Goal: Task Accomplishment & Management: Use online tool/utility

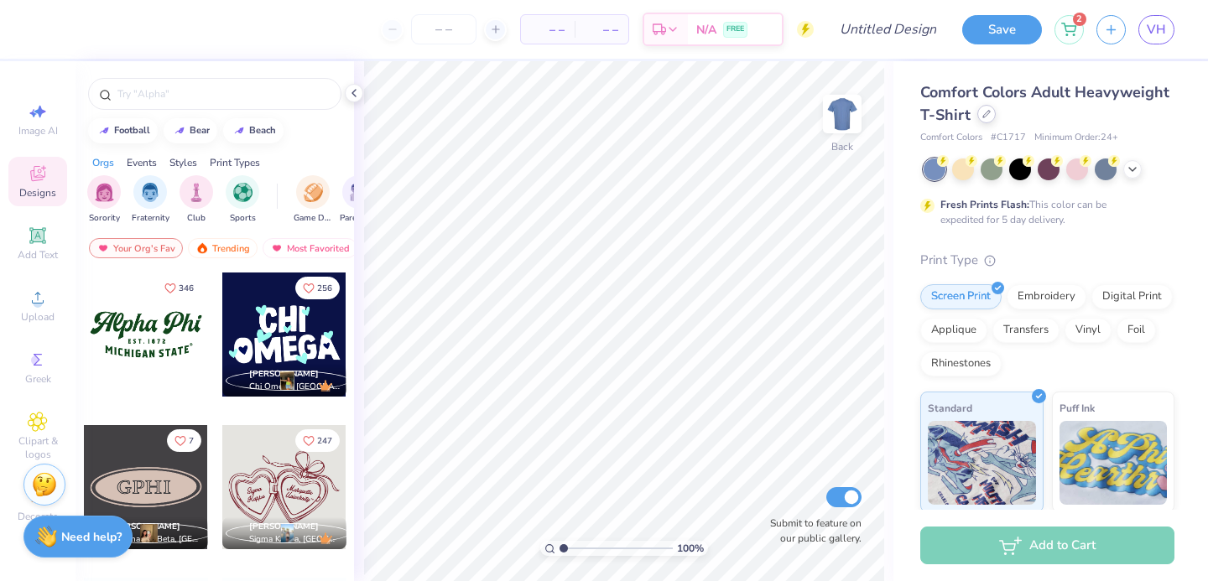
click at [982, 113] on icon at bounding box center [986, 114] width 8 height 8
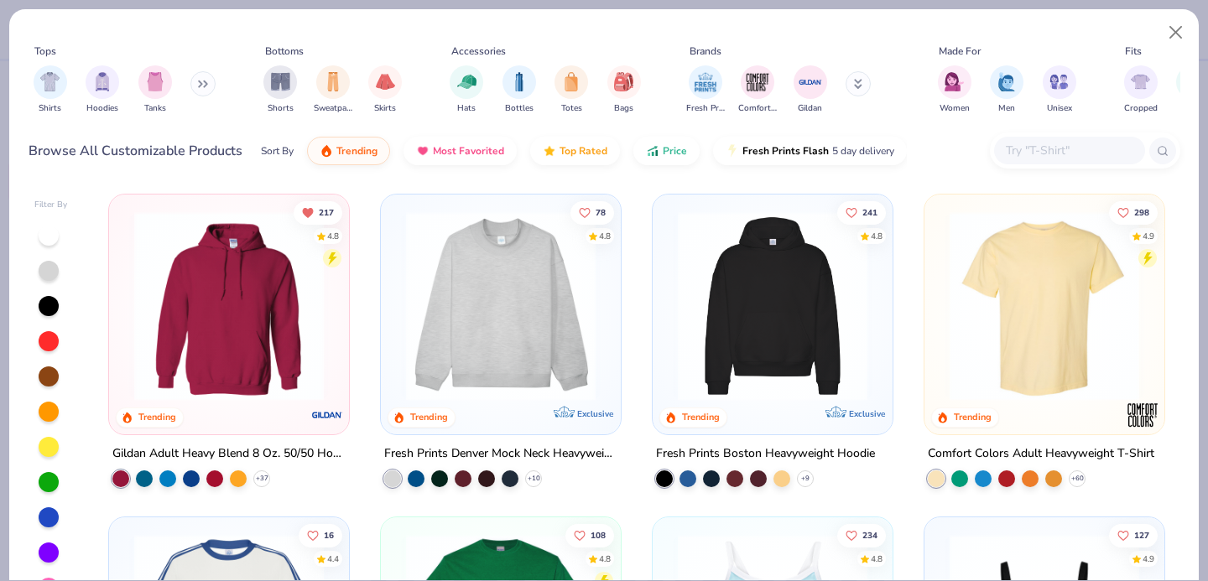
click at [1022, 163] on div at bounding box center [1069, 151] width 151 height 28
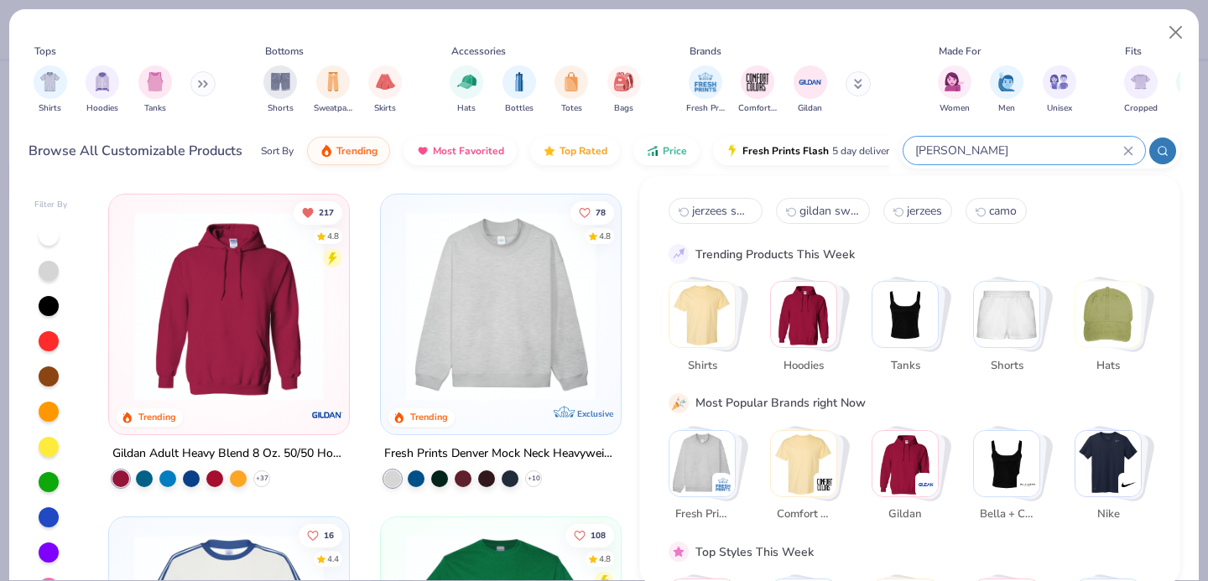
type input "[PERSON_NAME]"
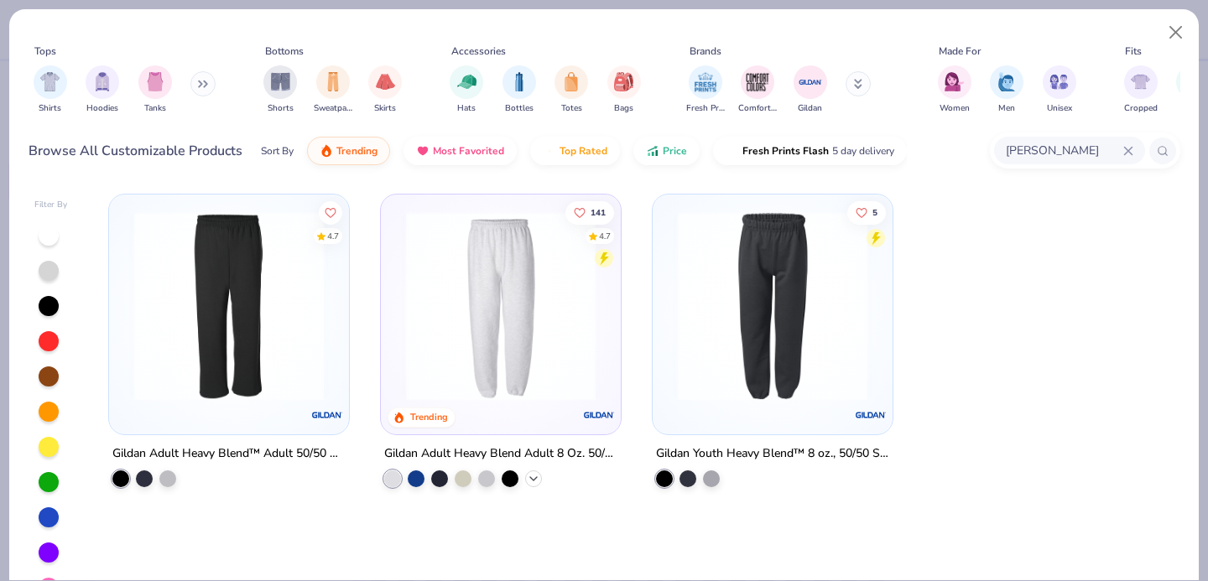
click at [533, 472] on icon at bounding box center [533, 478] width 13 height 13
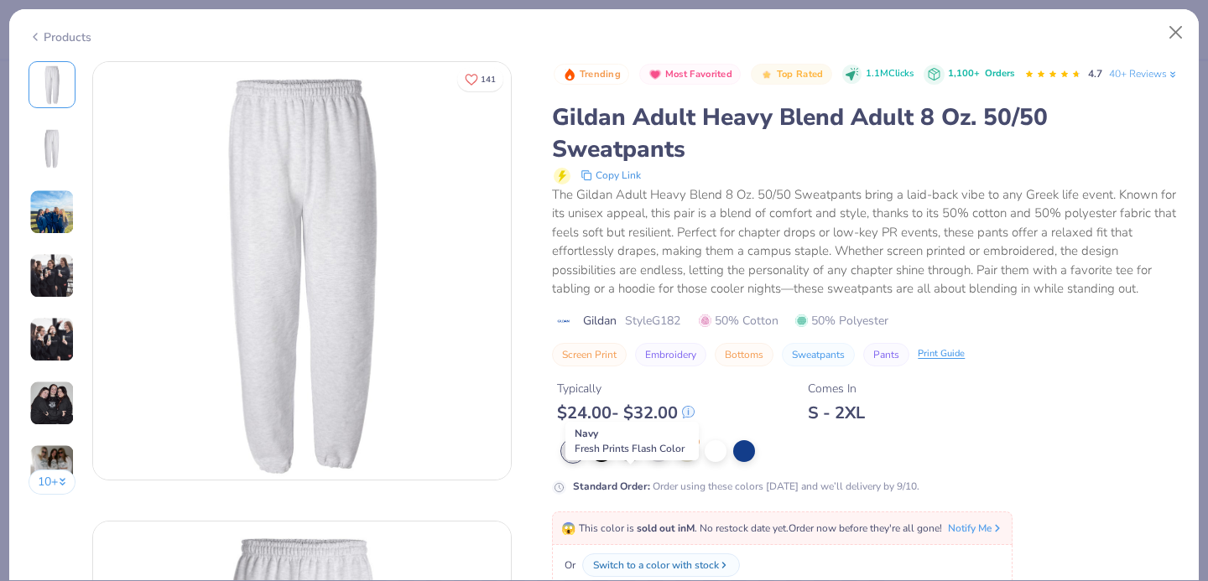
click at [623, 460] on div at bounding box center [630, 450] width 22 height 22
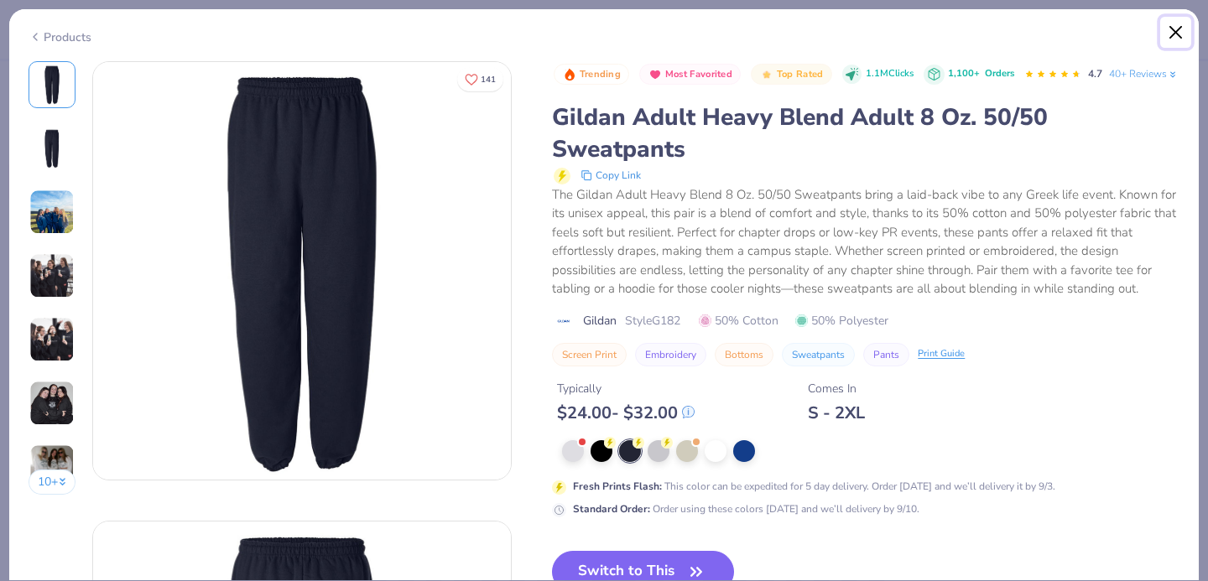
click at [1166, 32] on button "Close" at bounding box center [1176, 33] width 32 height 32
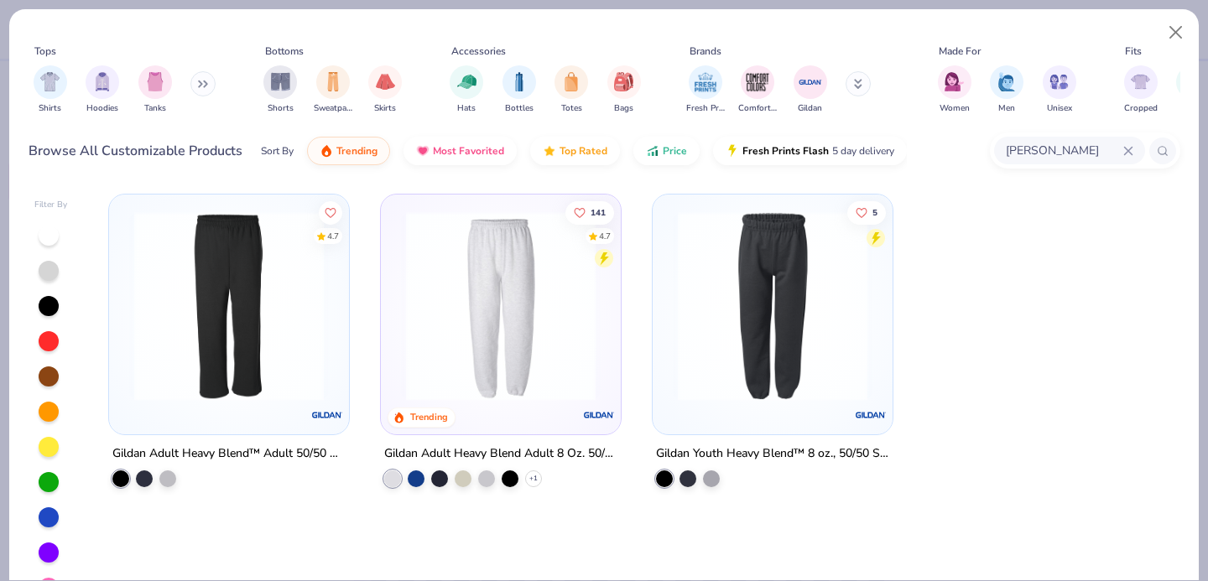
click at [1123, 157] on div "[PERSON_NAME]" at bounding box center [1069, 151] width 151 height 28
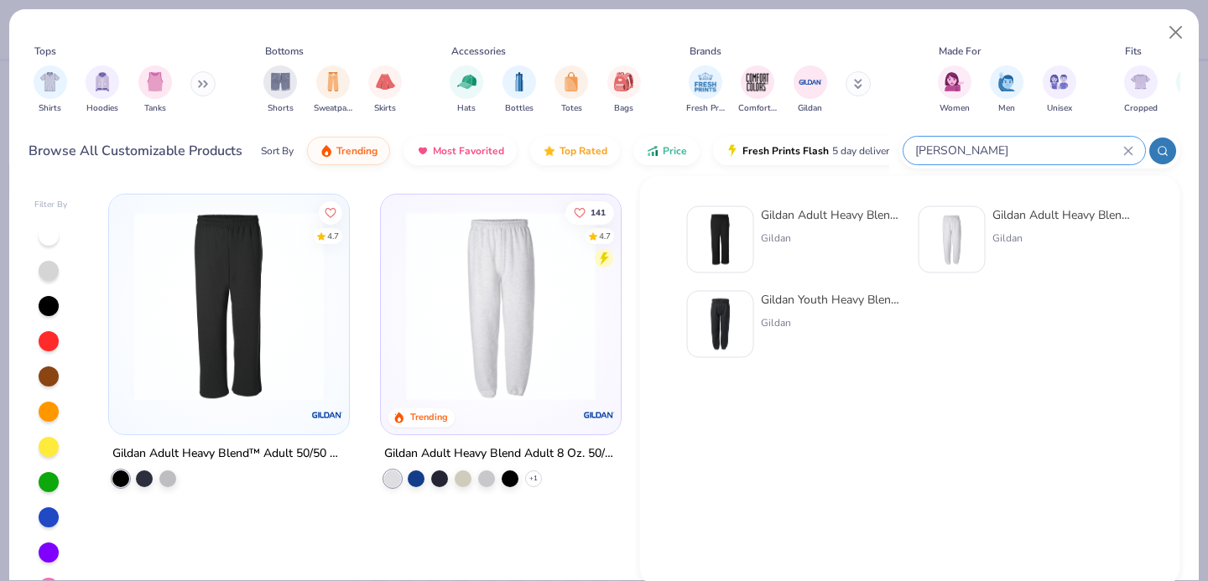
click at [1124, 150] on icon at bounding box center [1128, 151] width 10 height 10
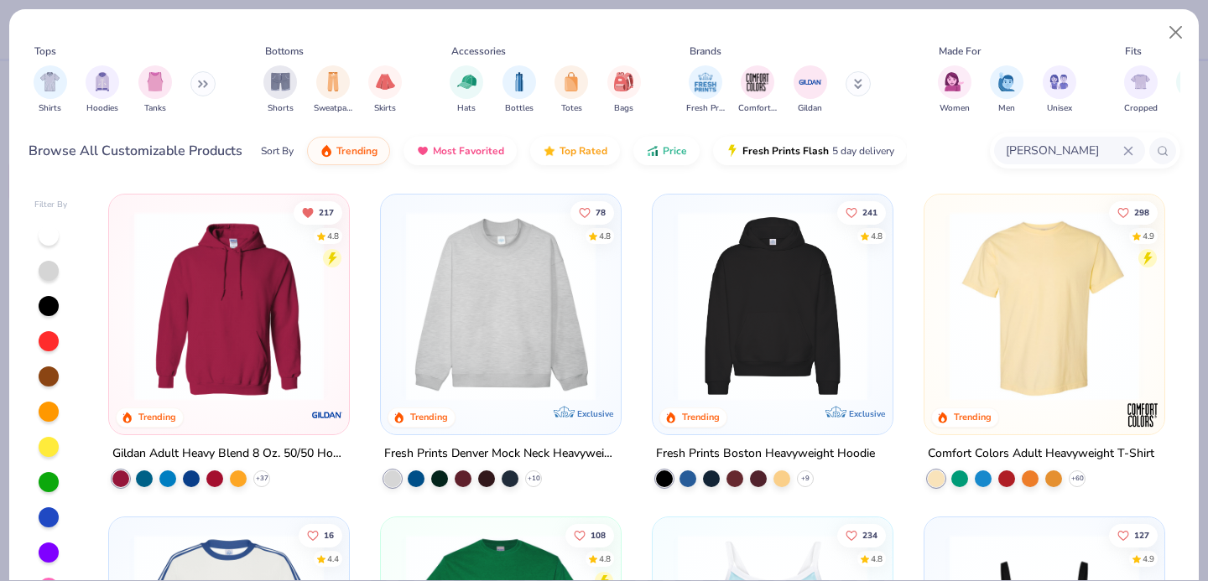
click at [1131, 146] on icon at bounding box center [1128, 151] width 10 height 10
click at [1008, 161] on div at bounding box center [1069, 151] width 151 height 28
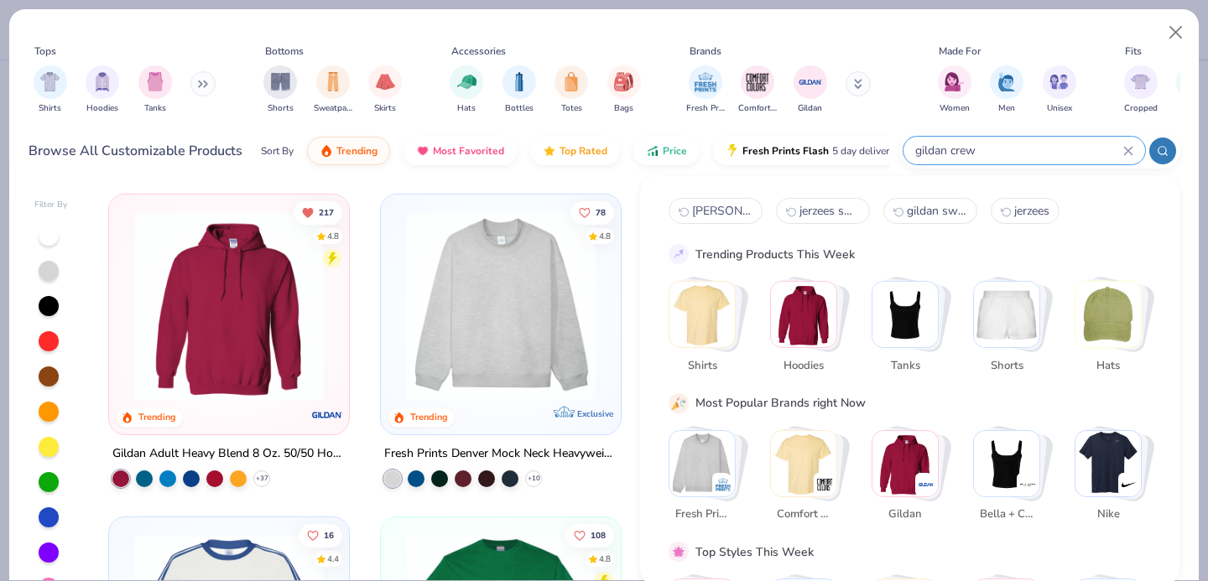
type input "gildan crew"
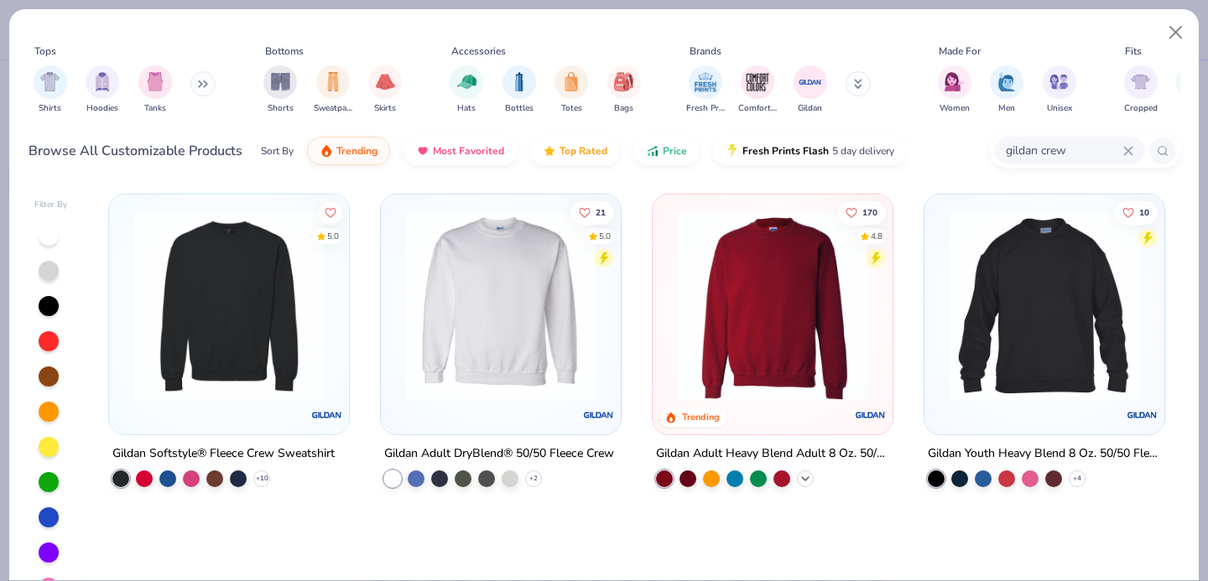
click at [801, 474] on icon at bounding box center [804, 478] width 13 height 13
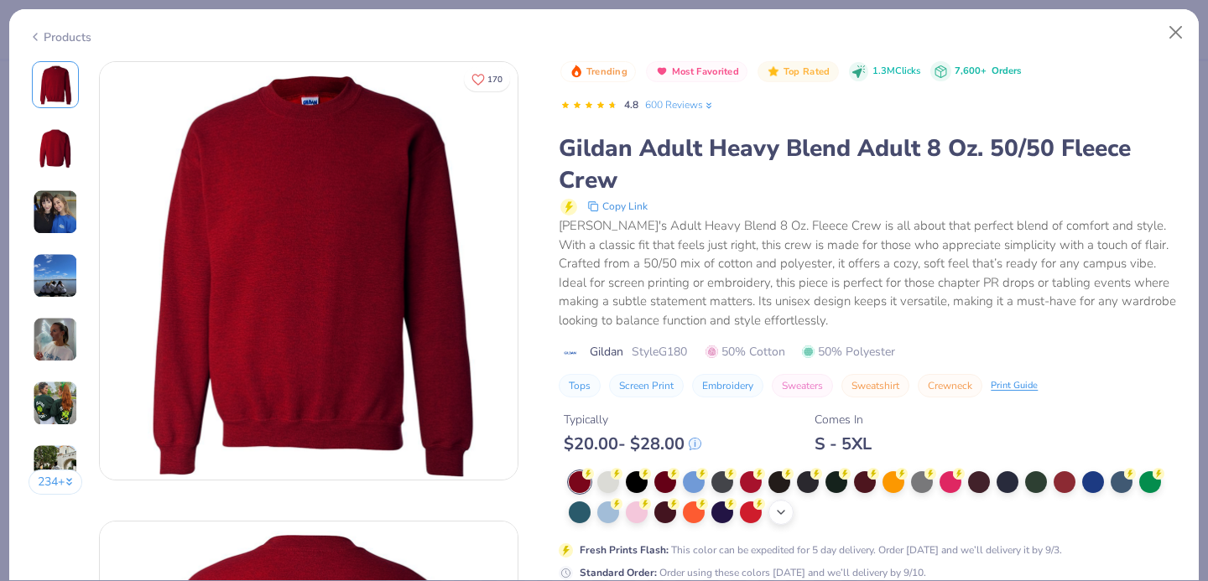
click at [773, 518] on div "+ 8" at bounding box center [780, 512] width 25 height 25
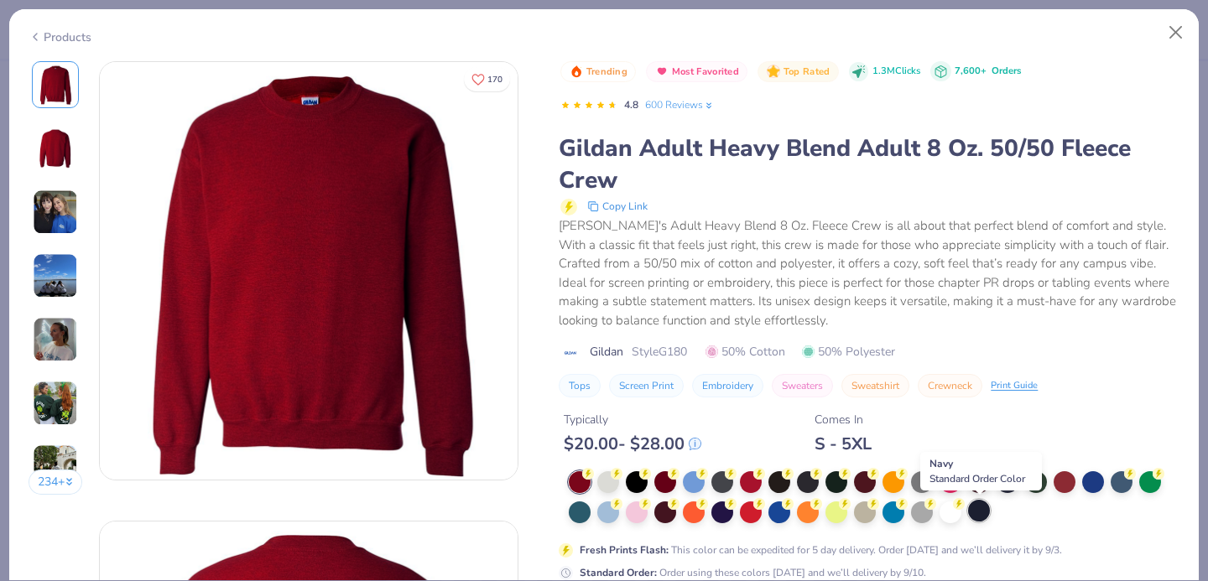
click at [985, 513] on div at bounding box center [979, 511] width 22 height 22
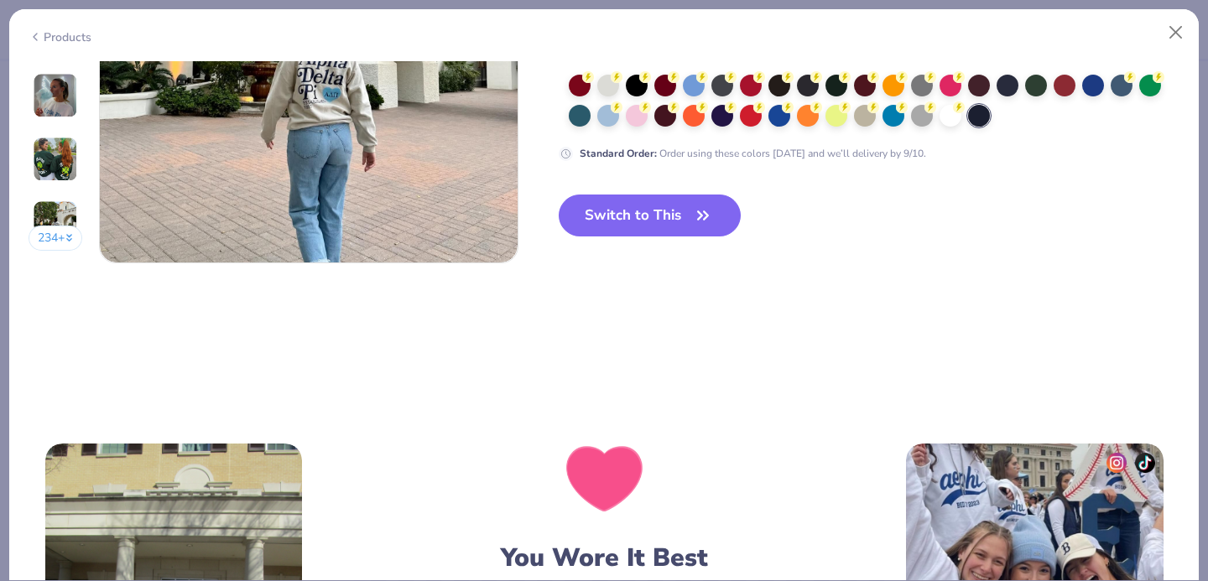
scroll to position [2969, 0]
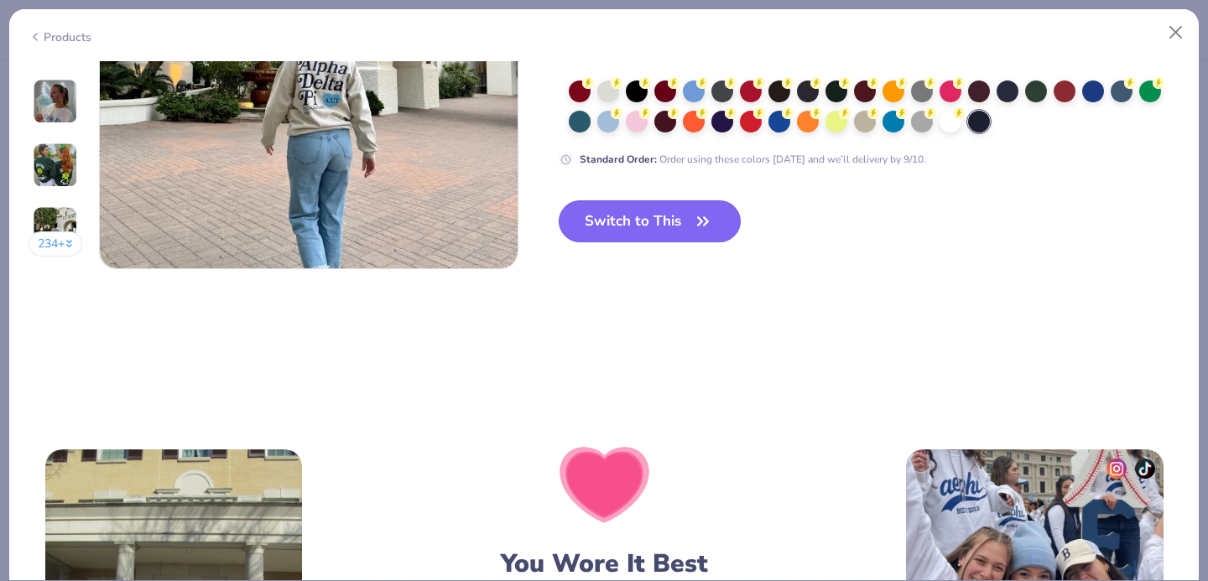
click at [637, 215] on button "Switch to This" at bounding box center [650, 221] width 182 height 42
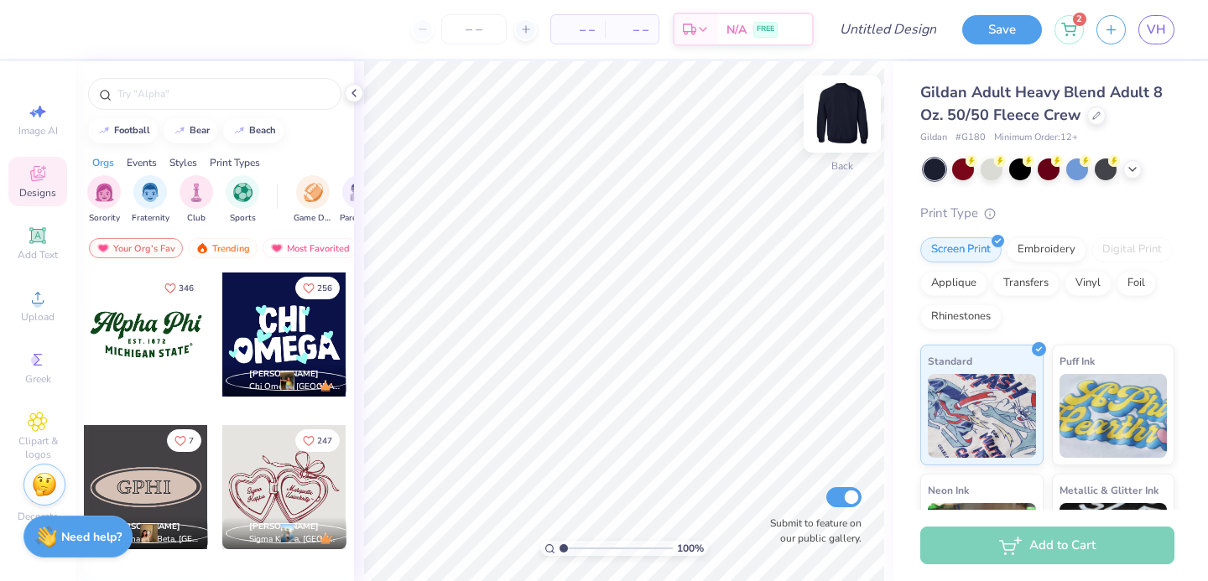
click at [828, 127] on img at bounding box center [842, 114] width 67 height 67
click at [838, 119] on img at bounding box center [842, 114] width 67 height 67
click at [36, 310] on span "Upload" at bounding box center [38, 316] width 34 height 13
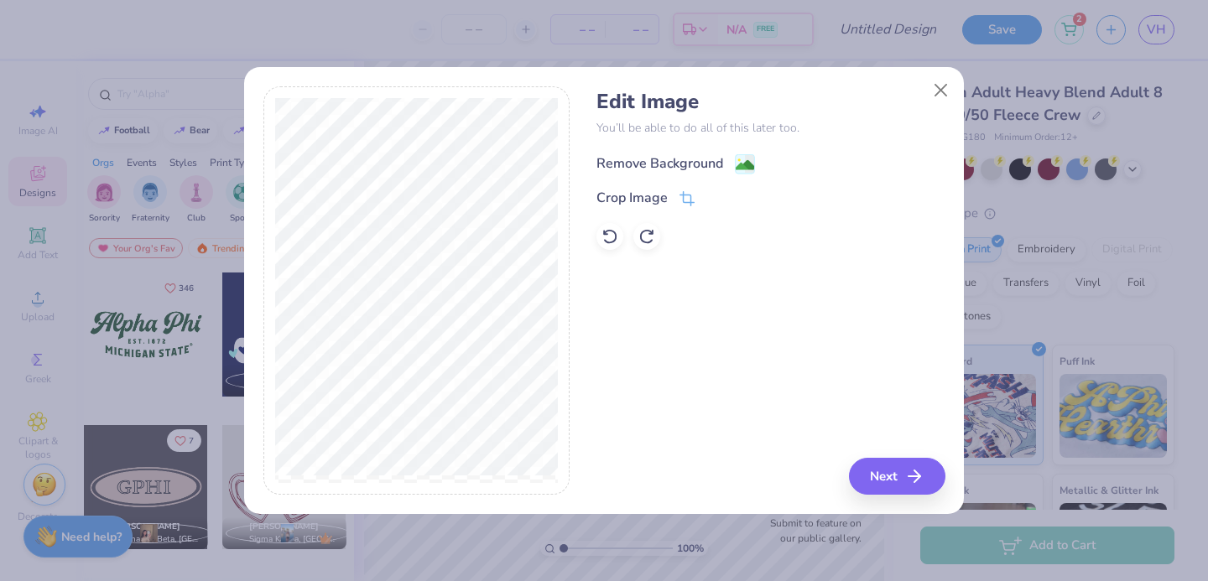
click at [612, 152] on div "Remove Background" at bounding box center [770, 162] width 348 height 21
click at [611, 158] on div "Remove Background" at bounding box center [659, 163] width 127 height 20
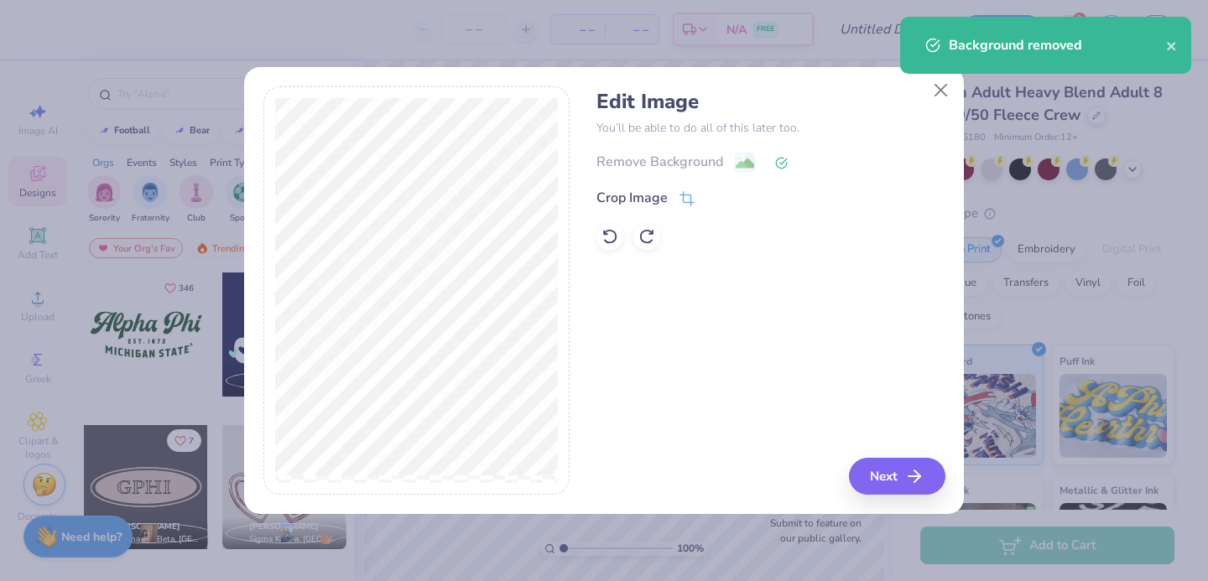
click at [590, 240] on div "Edit Image You’ll be able to do all of this later too. Remove Background Crop I…" at bounding box center [604, 290] width 682 height 409
click at [606, 240] on icon at bounding box center [609, 236] width 17 height 17
click at [684, 198] on icon at bounding box center [686, 200] width 15 height 15
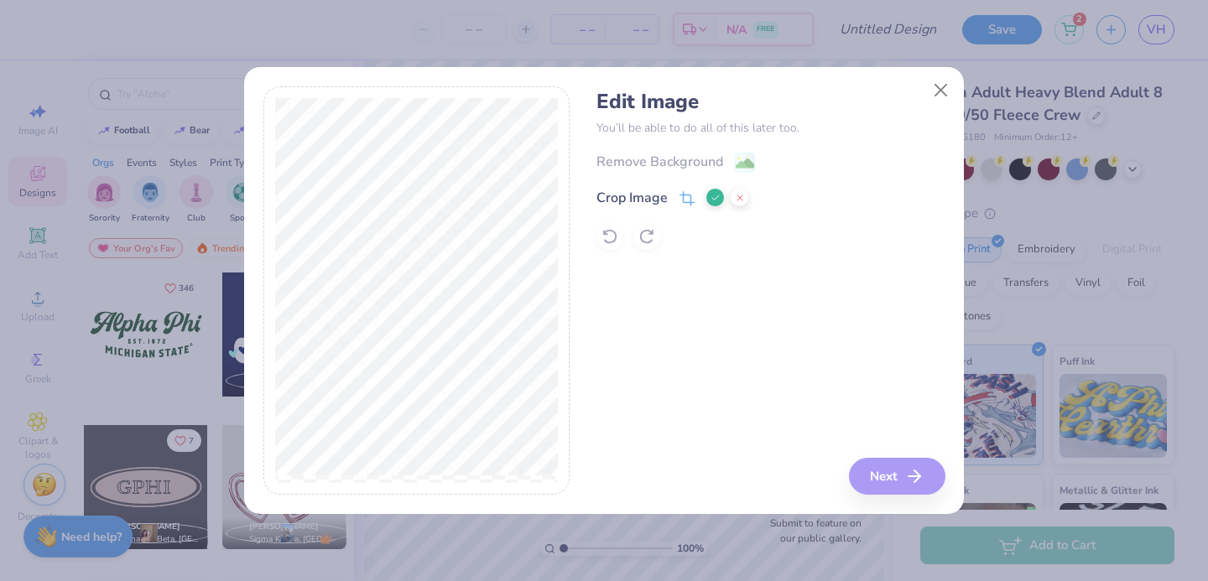
click at [712, 202] on icon at bounding box center [715, 198] width 10 height 10
click at [715, 164] on div "Remove Background" at bounding box center [659, 163] width 127 height 20
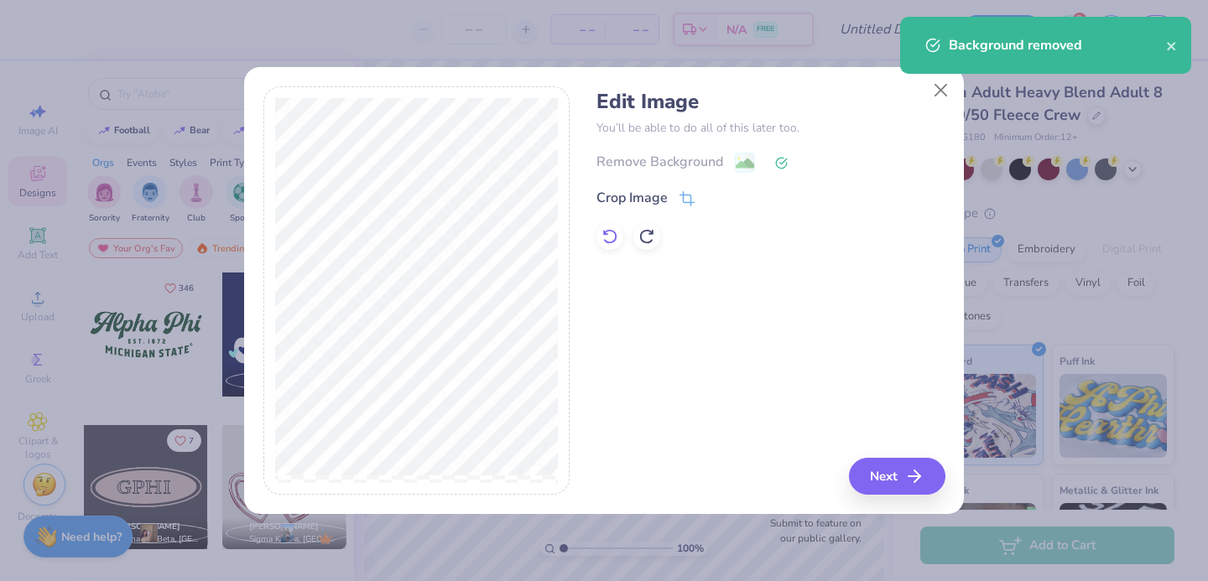
click at [613, 240] on icon at bounding box center [609, 236] width 17 height 17
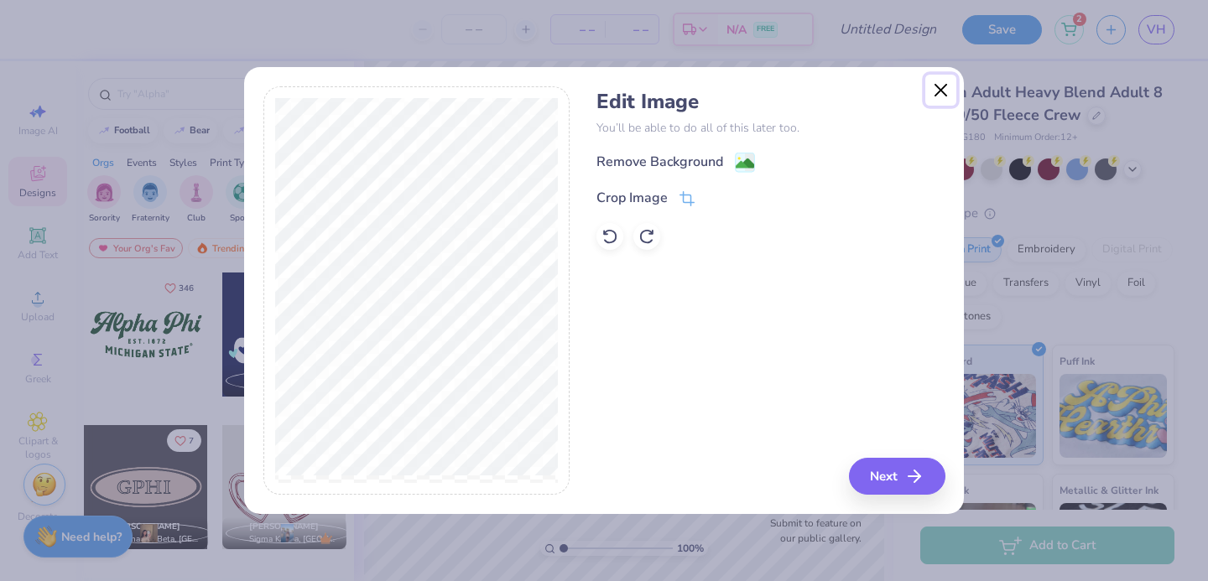
click at [940, 96] on button "Close" at bounding box center [941, 91] width 32 height 32
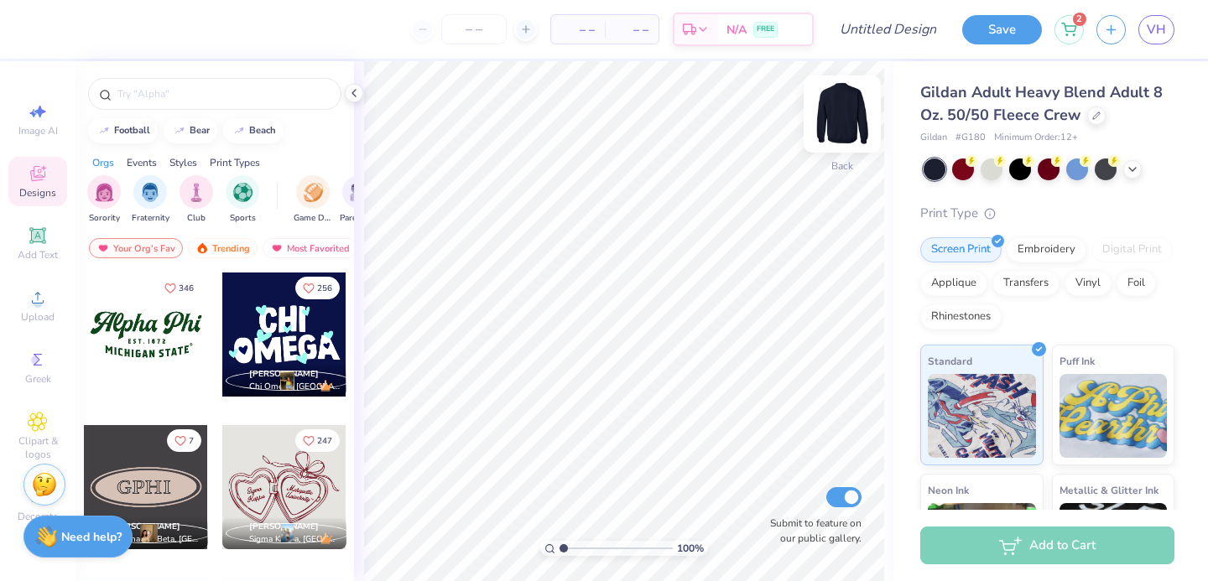
click at [855, 103] on img at bounding box center [842, 114] width 67 height 67
click at [855, 103] on img at bounding box center [842, 114] width 34 height 34
click at [14, 303] on div "Upload" at bounding box center [37, 305] width 59 height 49
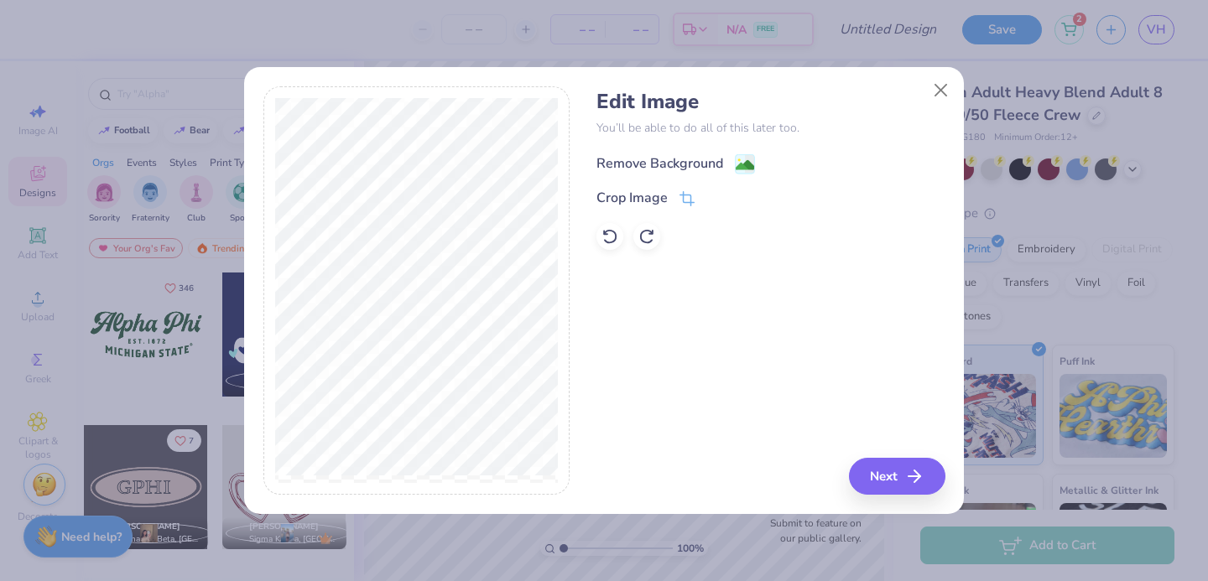
click at [649, 157] on div "Remove Background" at bounding box center [659, 163] width 127 height 20
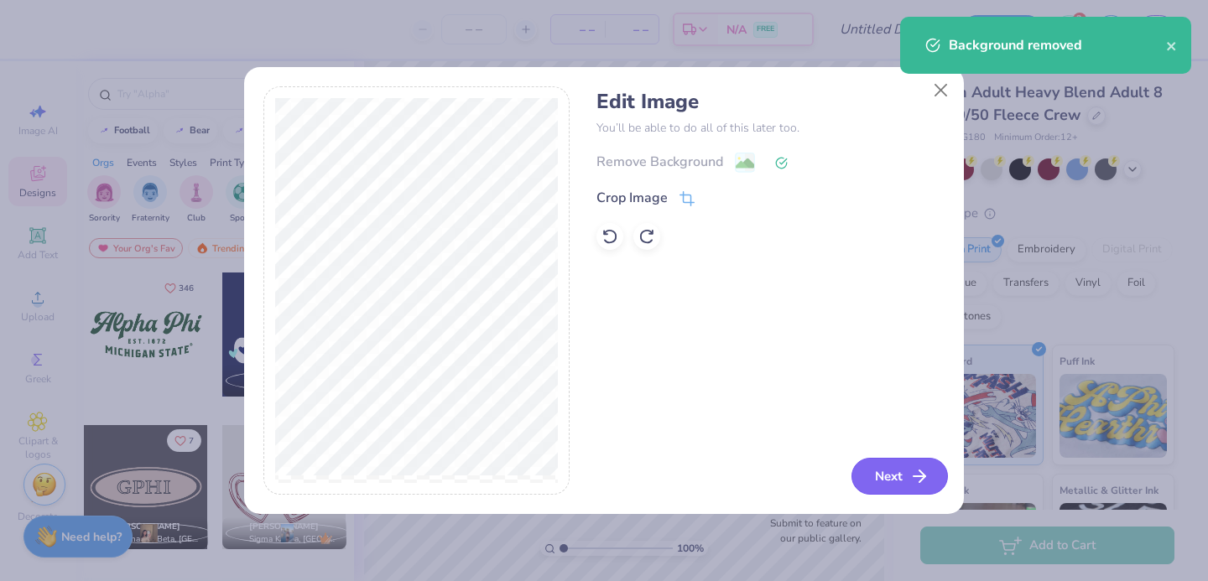
click at [872, 471] on button "Next" at bounding box center [899, 476] width 96 height 37
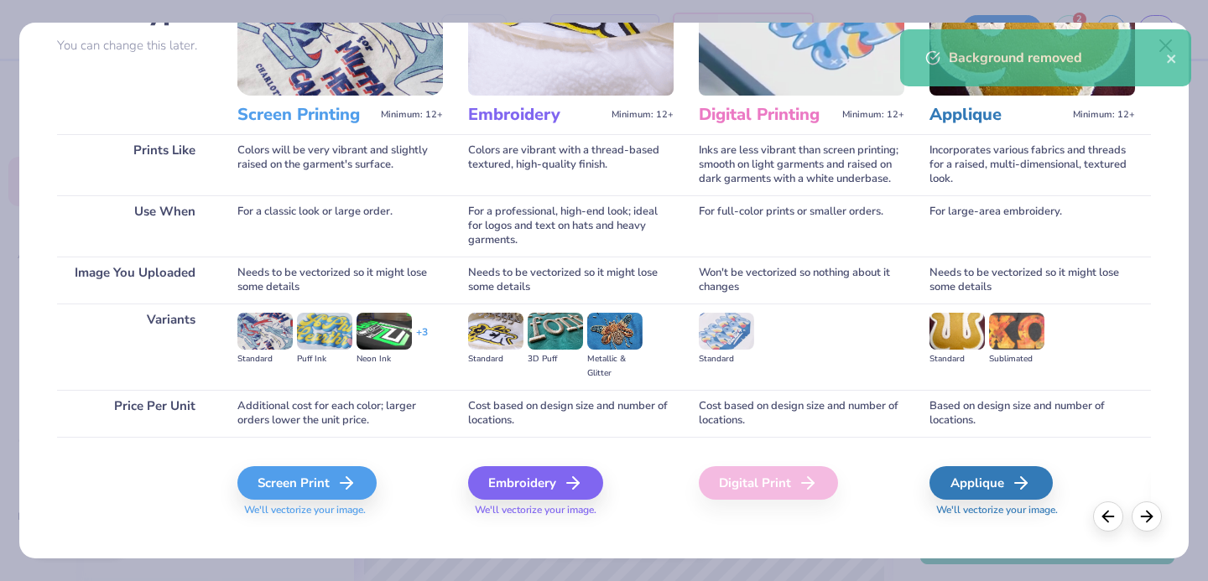
scroll to position [171, 0]
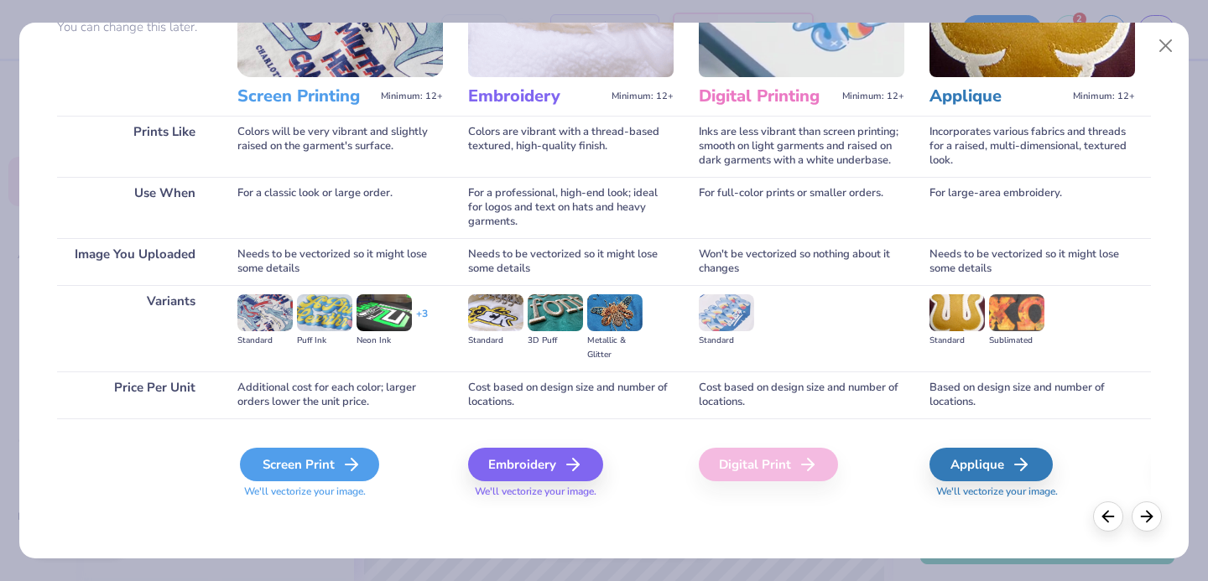
click at [330, 459] on div "Screen Print" at bounding box center [309, 465] width 139 height 34
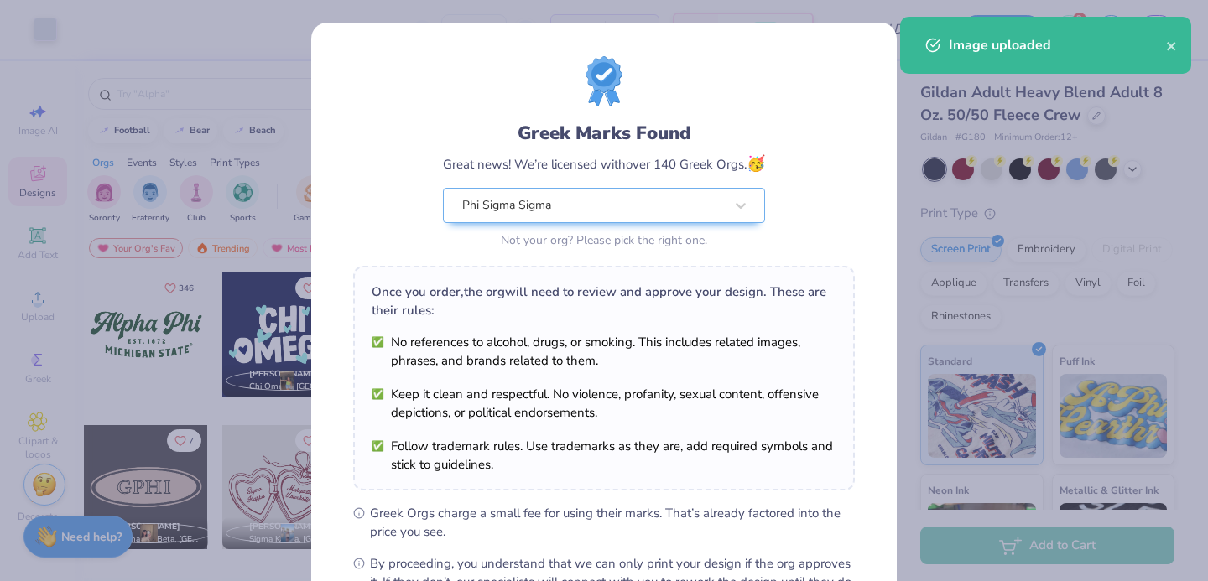
click at [608, 239] on body "Art colors – – Per Item – – Total Est. Delivery N/A FREE Design Title Save 2 VH…" at bounding box center [604, 290] width 1208 height 581
type input "4.83"
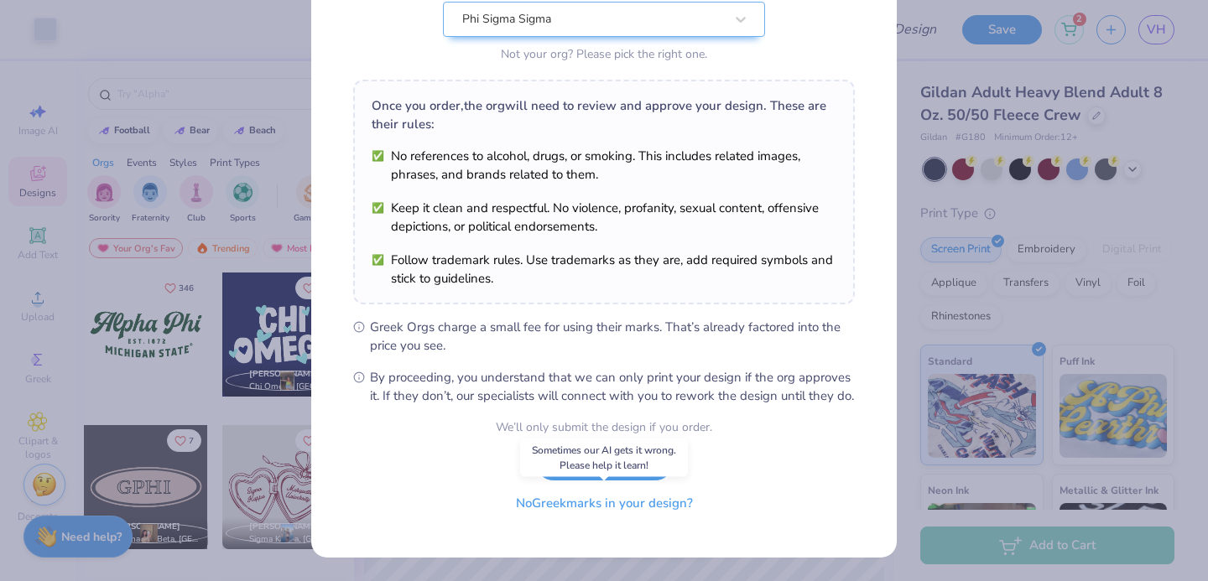
click at [585, 507] on button "No Greek marks in your design?" at bounding box center [604, 503] width 205 height 34
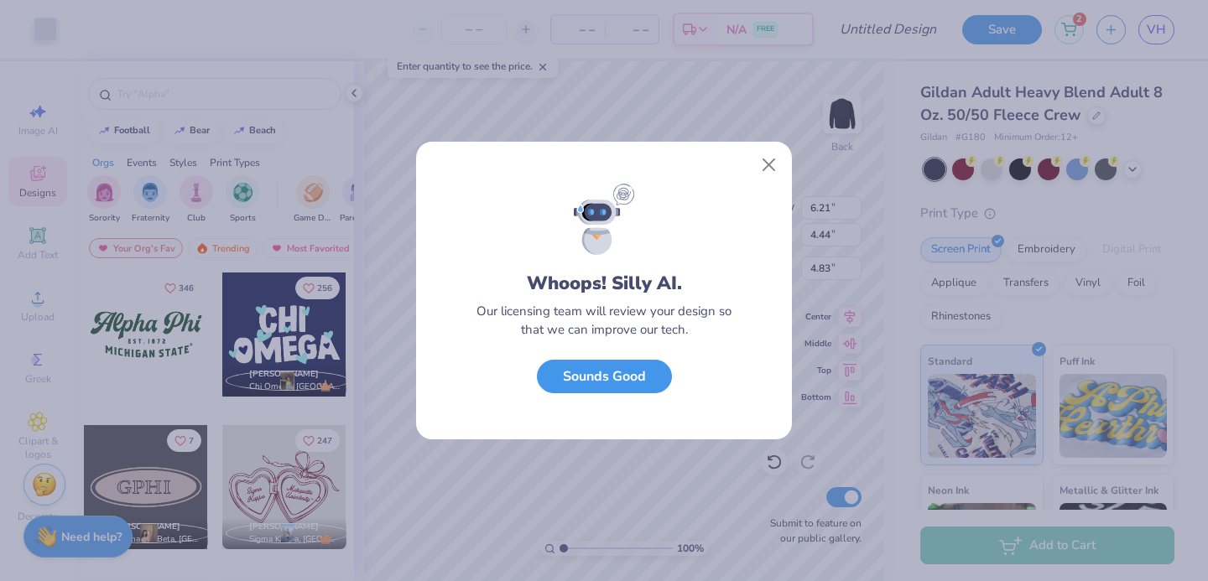
click at [622, 366] on button "Sounds Good" at bounding box center [604, 377] width 135 height 34
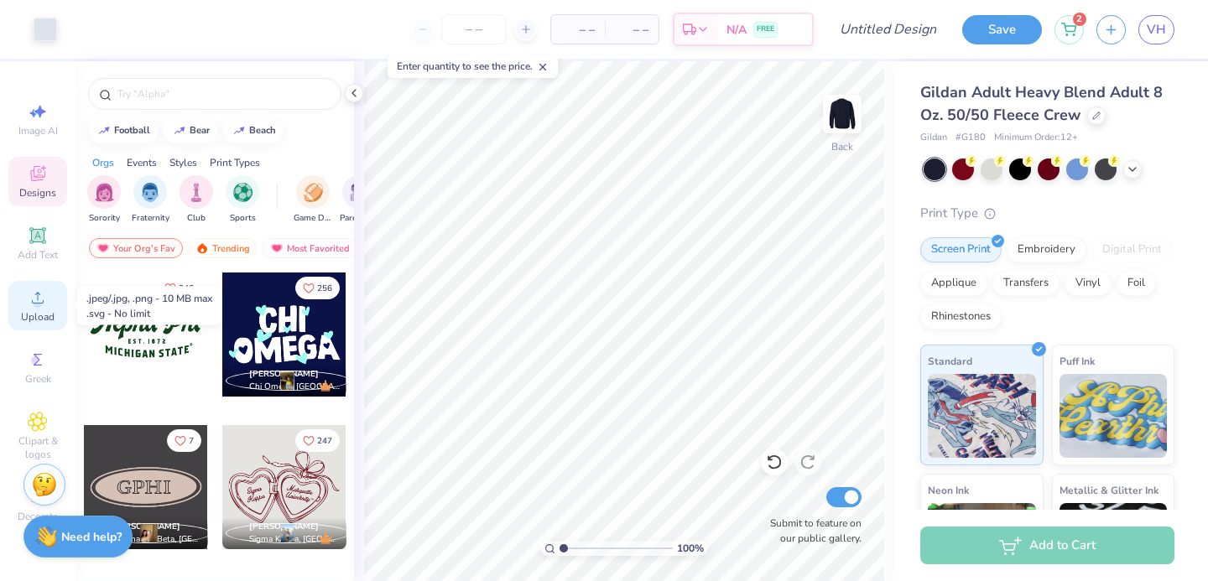
click at [23, 311] on span "Upload" at bounding box center [38, 316] width 34 height 13
type input "6.95"
type input "4.97"
type input "4.34"
click at [788, 525] on div "100 % Back Submit to feature on our public gallery." at bounding box center [623, 321] width 539 height 520
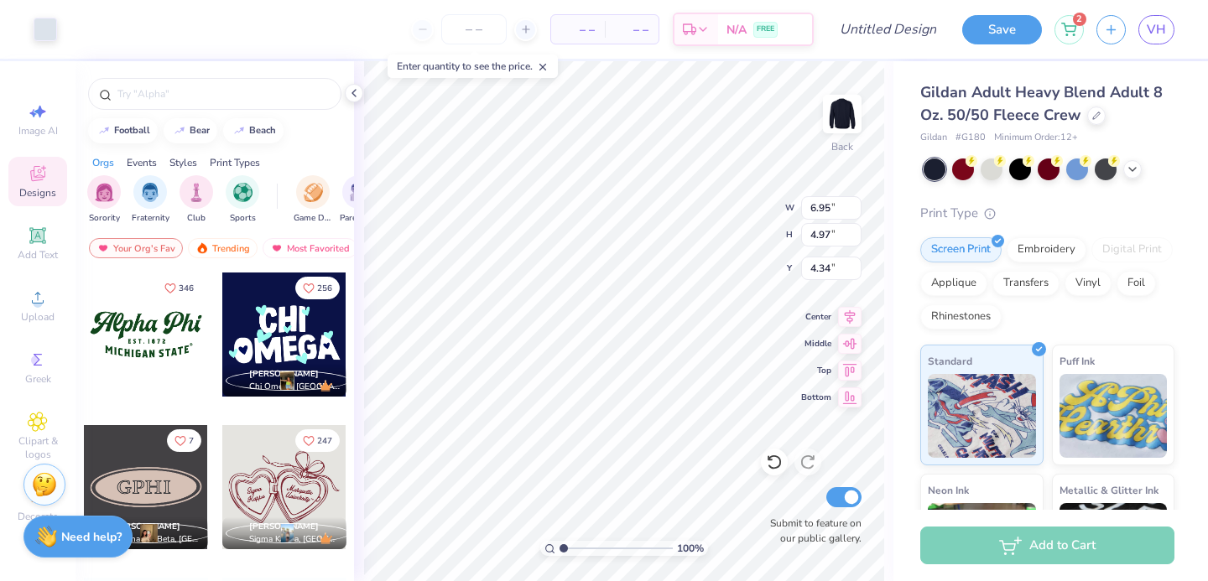
type input "4.27"
click at [36, 242] on icon at bounding box center [37, 235] width 16 height 16
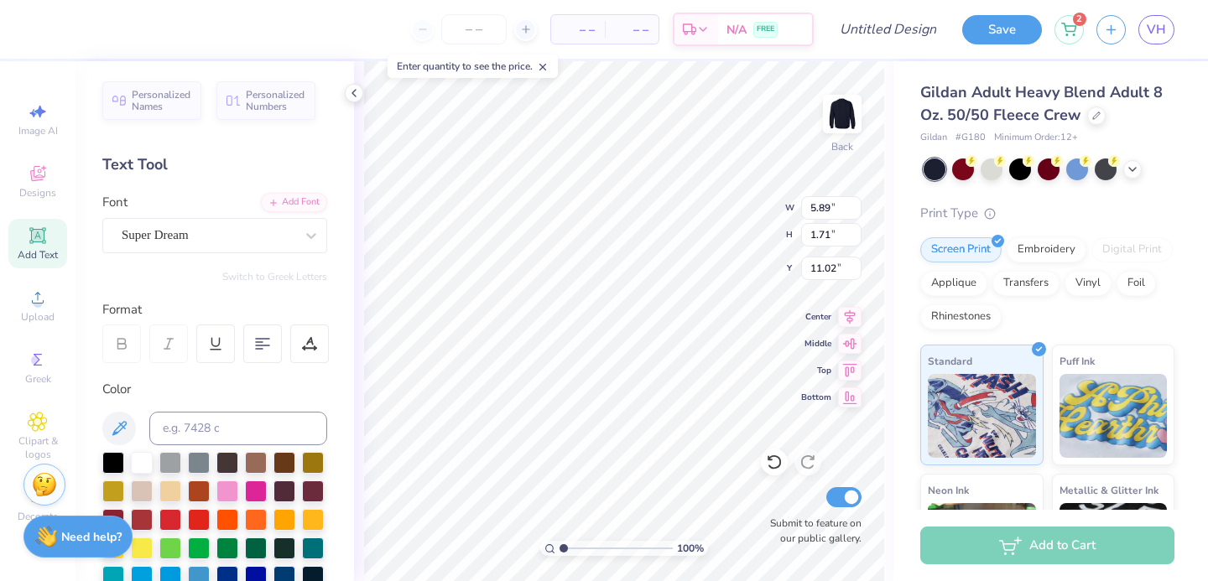
scroll to position [0, 1]
type textarea "PHI SIG"
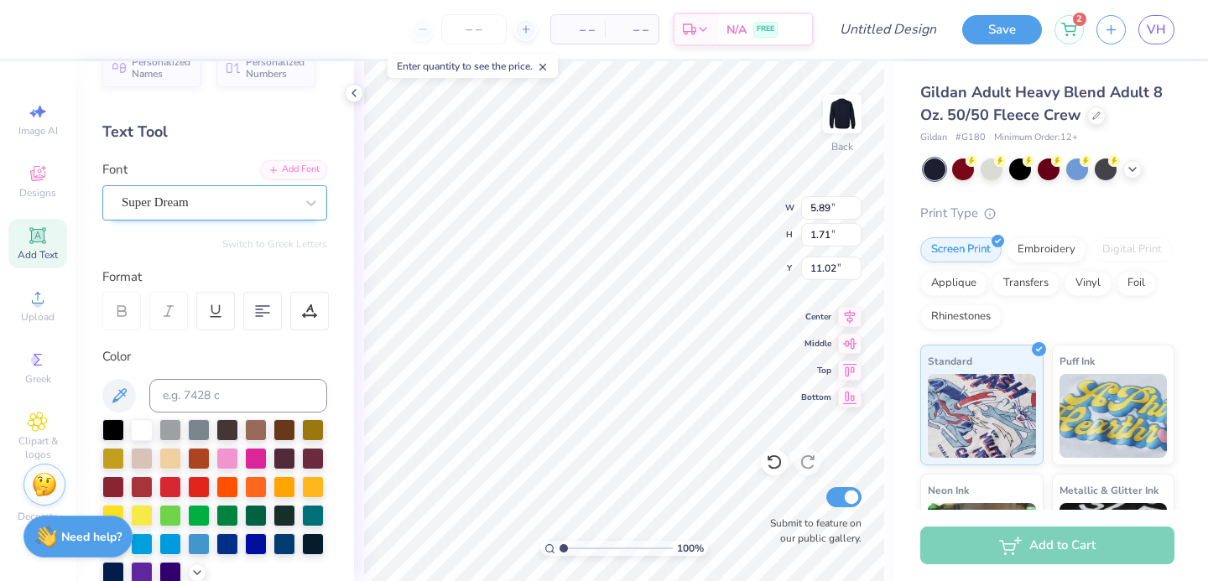
click at [171, 209] on div "Super Dream" at bounding box center [208, 203] width 176 height 26
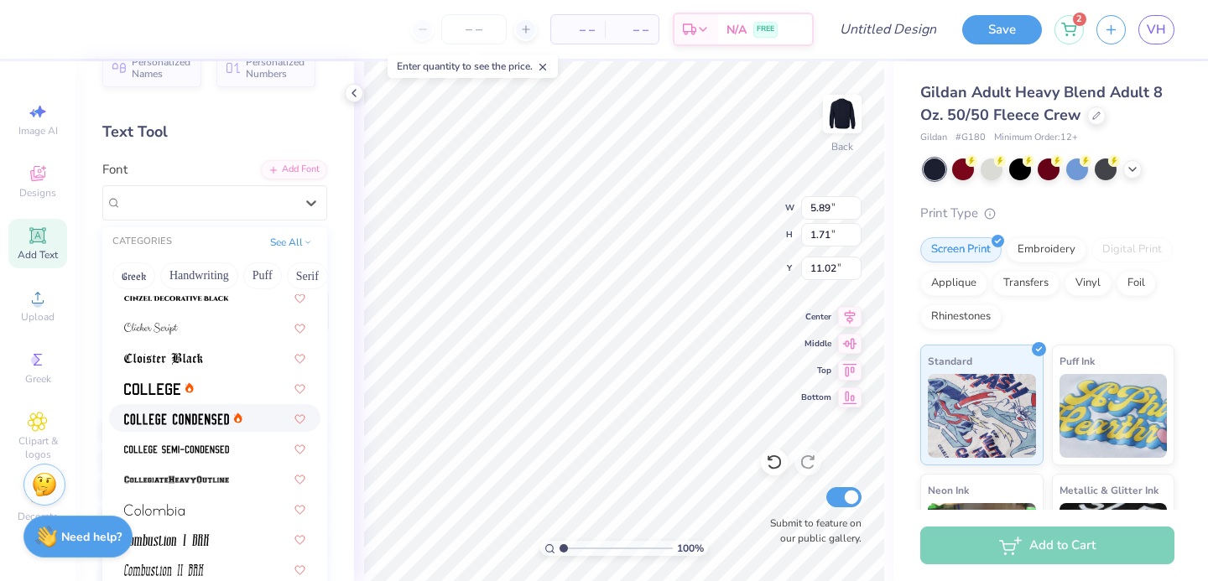
scroll to position [2112, 0]
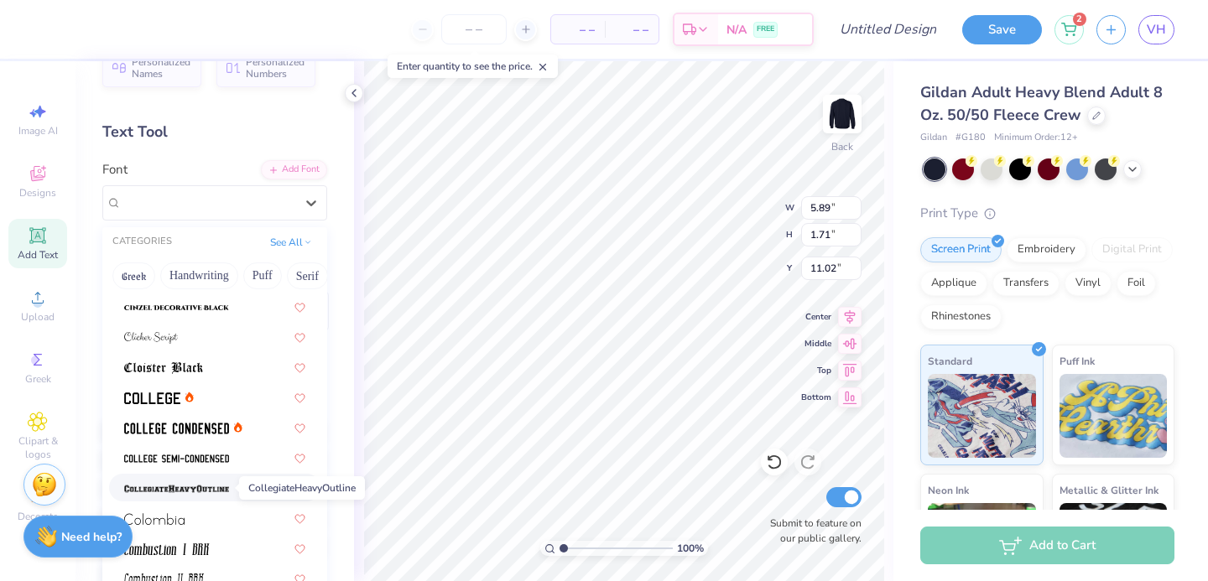
click at [173, 492] on img at bounding box center [176, 489] width 105 height 12
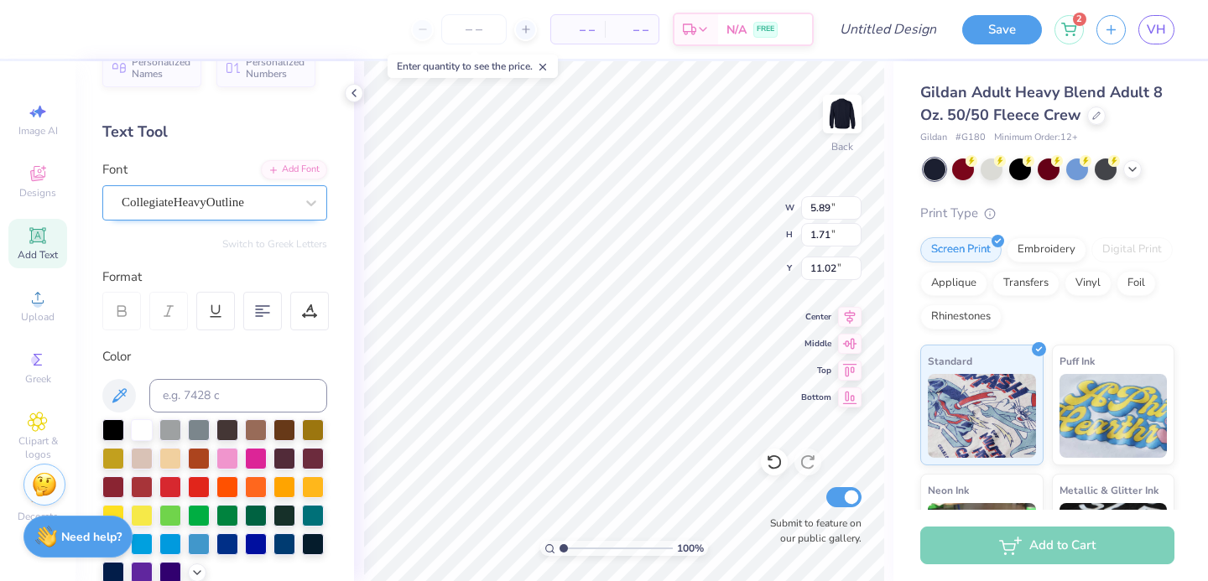
click at [143, 219] on div "CollegiateHeavyOutline" at bounding box center [214, 202] width 225 height 35
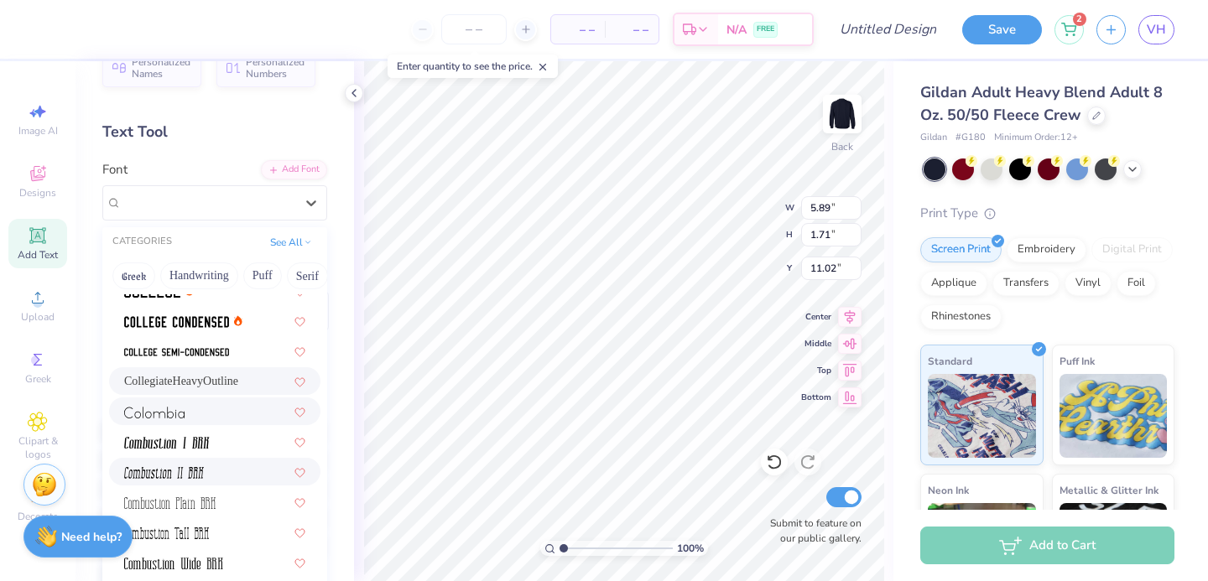
scroll to position [2217, 0]
click at [161, 327] on img at bounding box center [176, 324] width 105 height 12
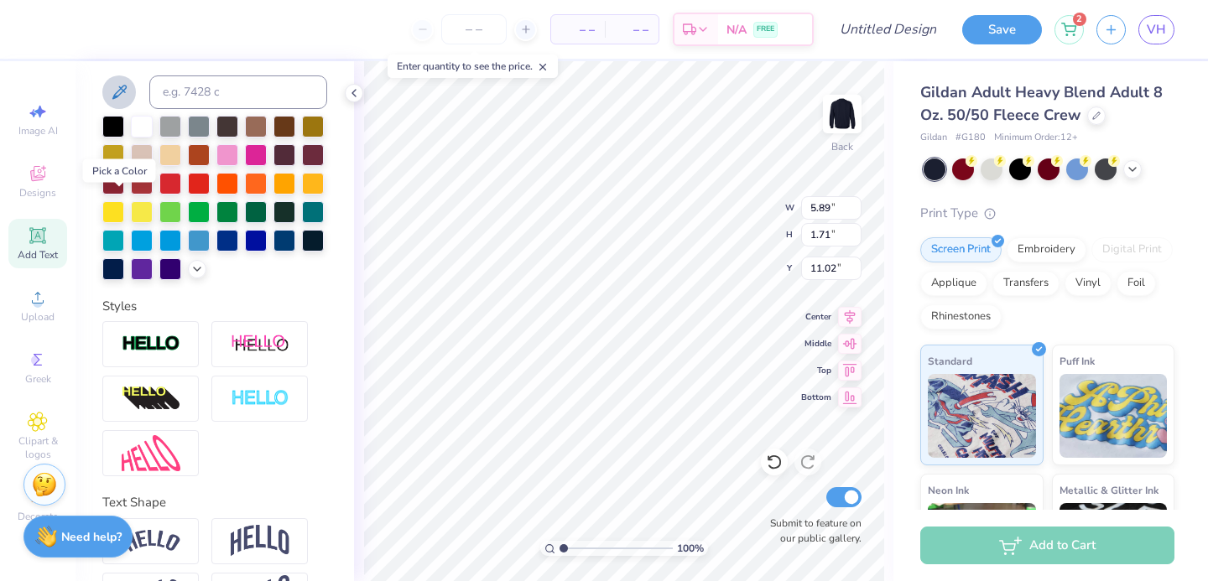
scroll to position [393, 0]
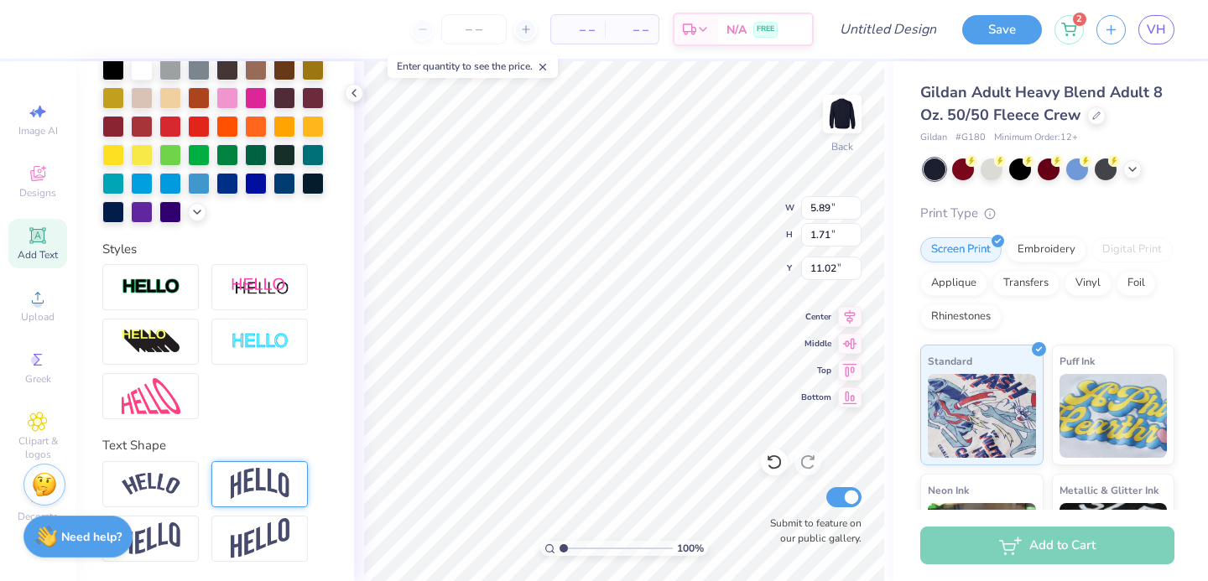
click at [229, 488] on div at bounding box center [259, 484] width 96 height 46
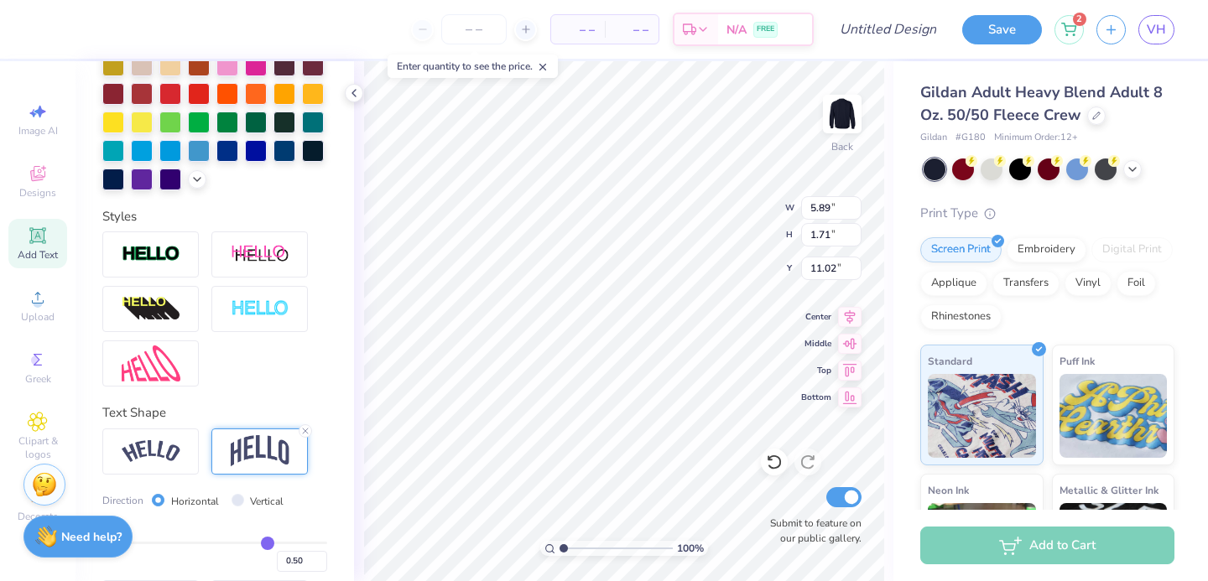
scroll to position [470, 0]
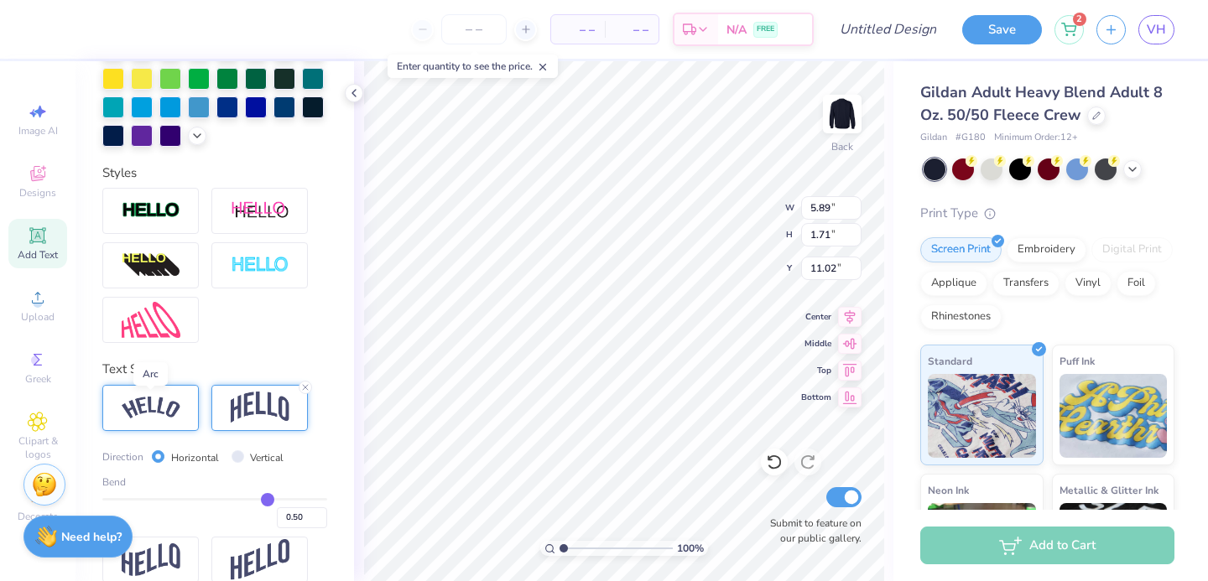
click at [160, 403] on img at bounding box center [151, 408] width 59 height 23
type input "11.00"
type input "5.74"
type input "1.76"
type input "11.78"
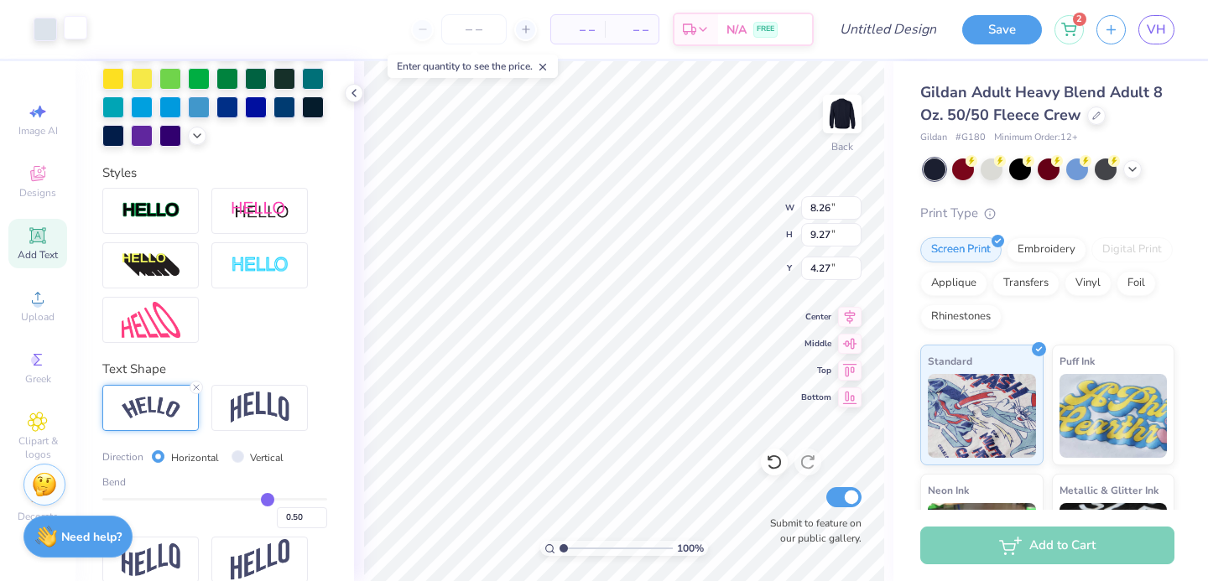
click at [75, 32] on div at bounding box center [75, 27] width 23 height 23
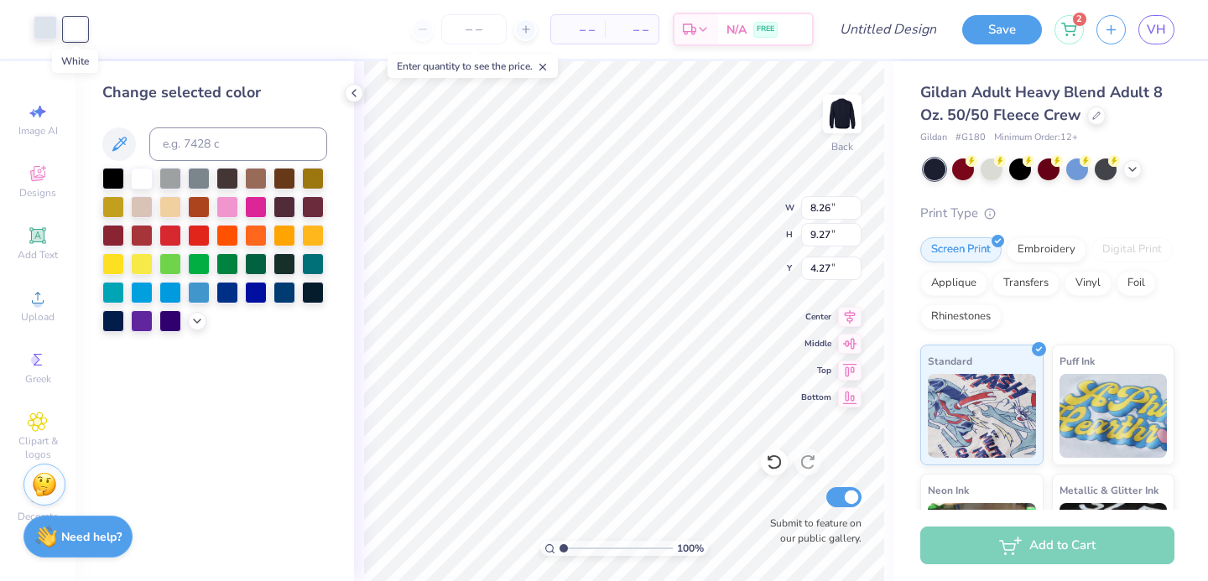
click at [50, 41] on div "Art colors" at bounding box center [43, 29] width 87 height 59
click at [52, 35] on div at bounding box center [45, 27] width 23 height 23
click at [142, 179] on div at bounding box center [142, 177] width 22 height 22
click at [481, 25] on input "number" at bounding box center [473, 29] width 65 height 30
type input "100"
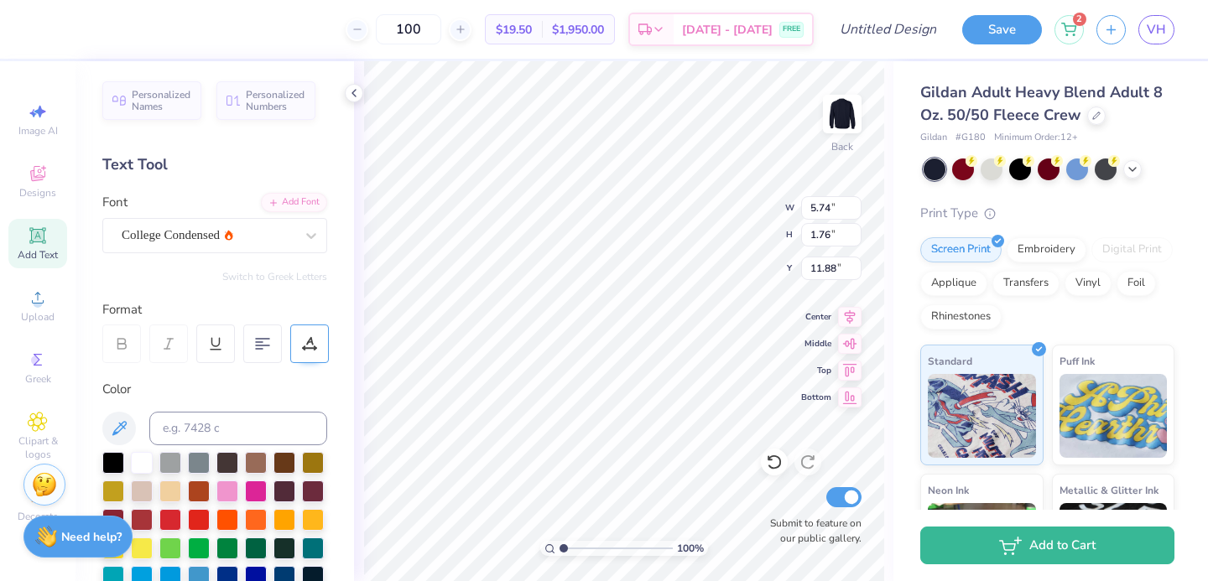
click at [302, 346] on icon at bounding box center [309, 343] width 15 height 15
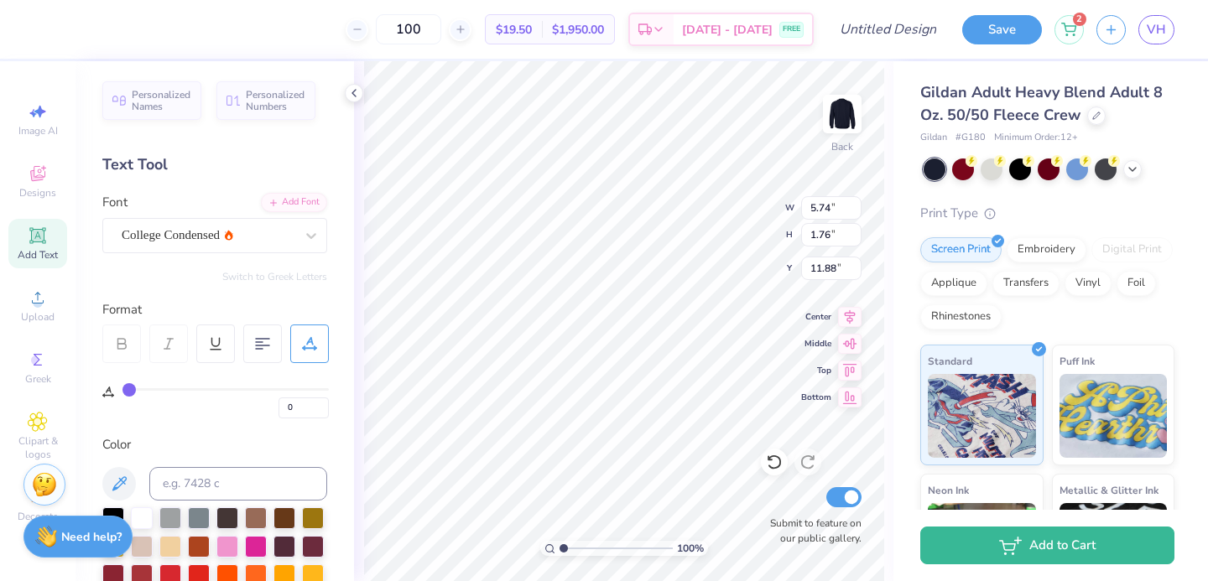
type input "1"
type input "2"
type input "3"
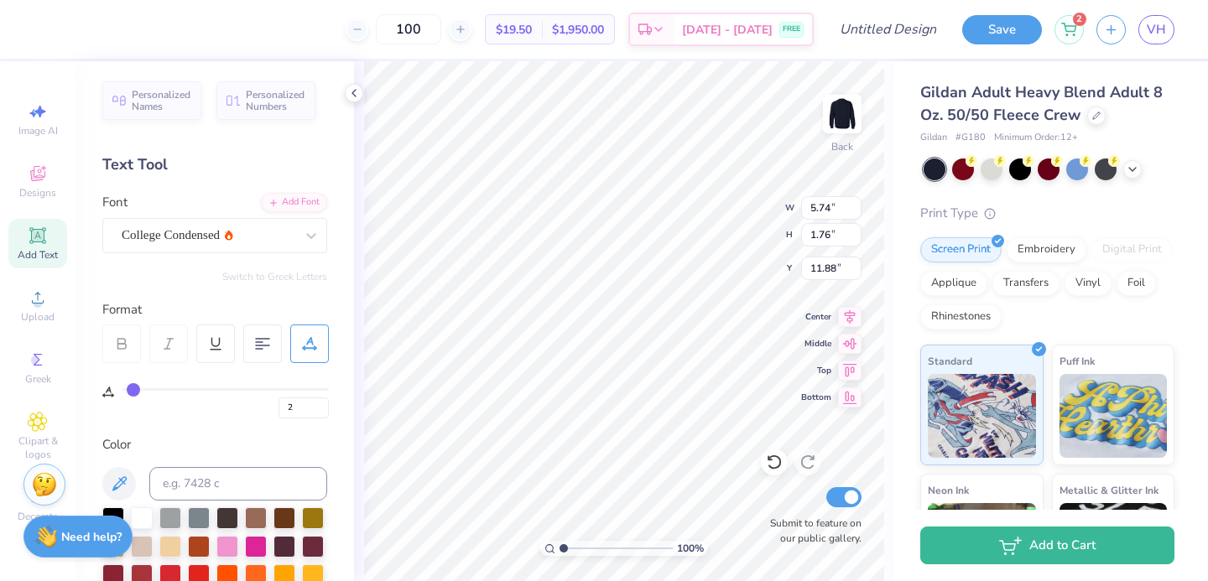
type input "3"
type input "4"
type input "5"
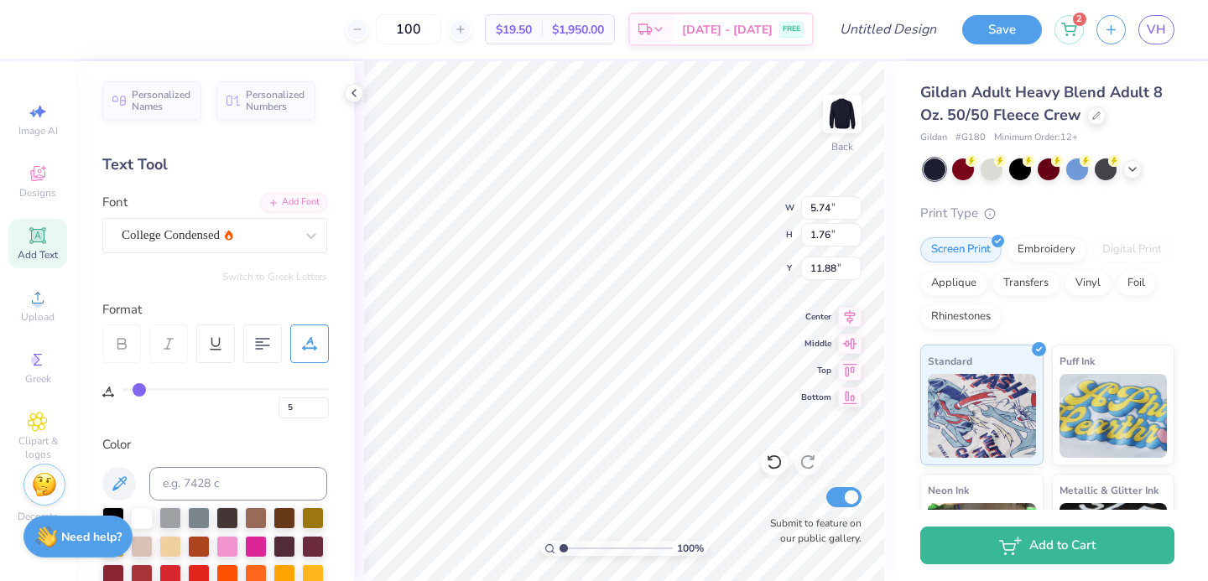
type input "6"
type input "7"
type input "8"
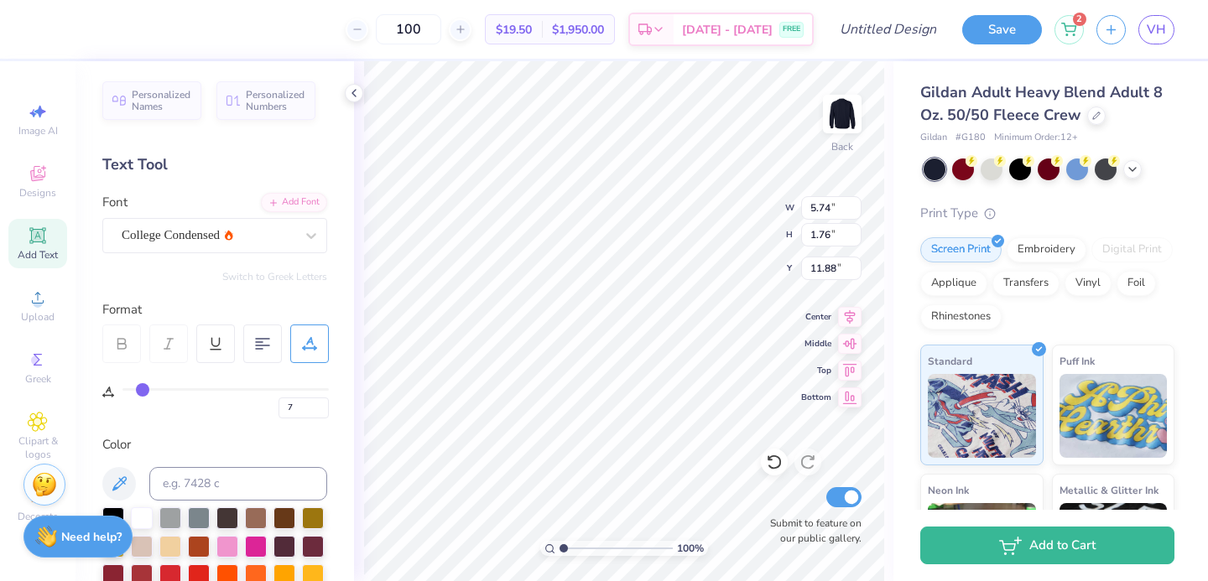
type input "8"
type input "9"
type input "10"
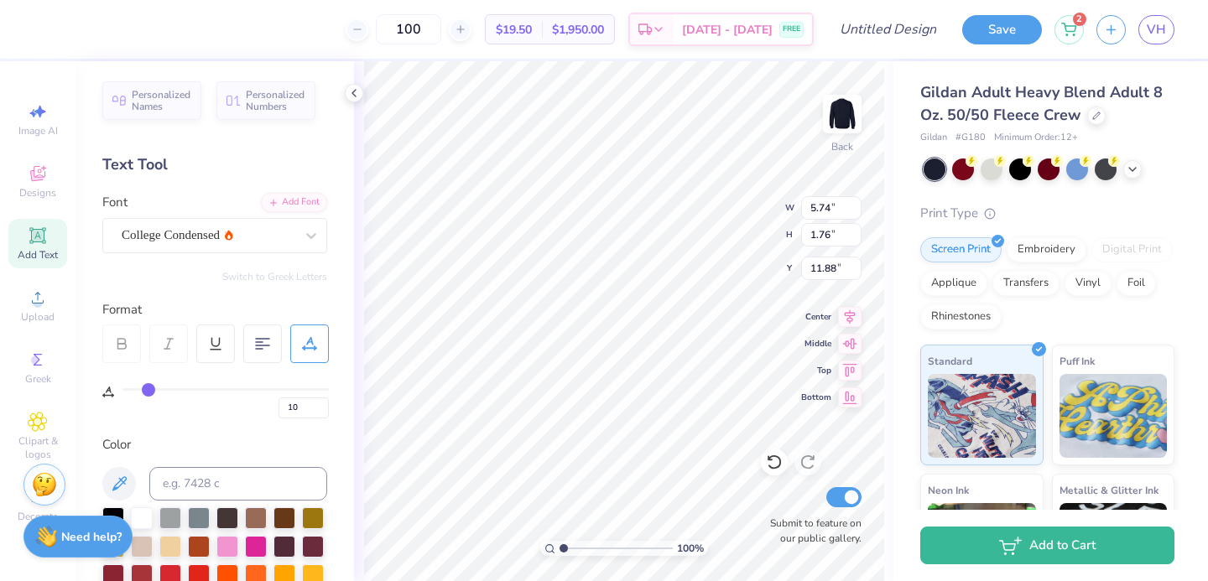
type input "11"
type input "12"
type input "13"
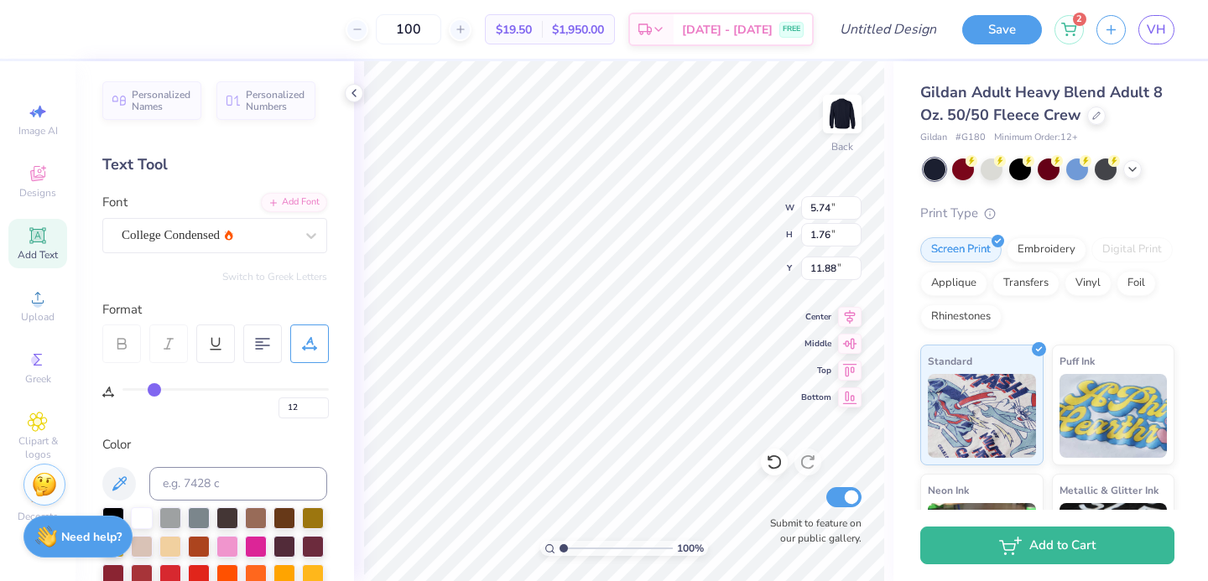
type input "13"
type input "14"
type input "15"
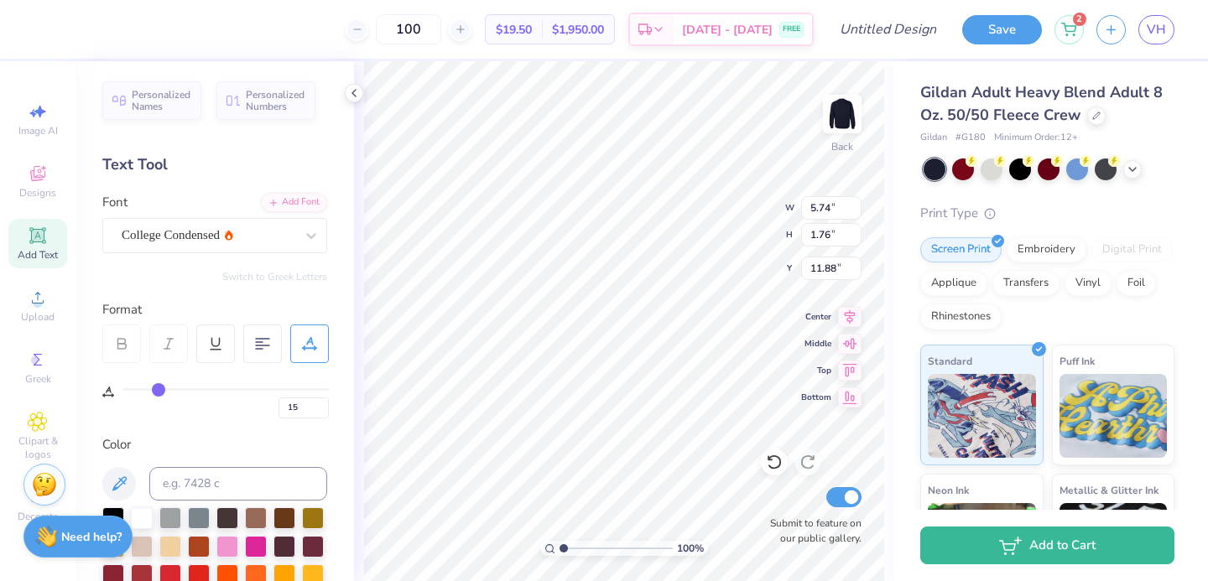
type input "16"
type input "18"
type input "19"
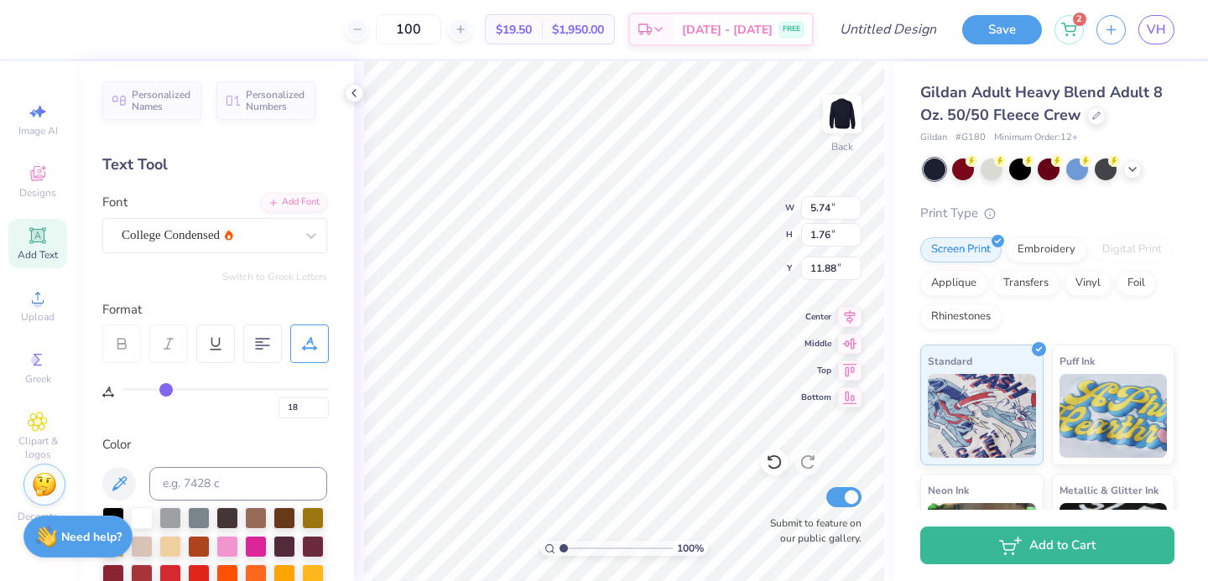
type input "19"
type input "21"
type input "23"
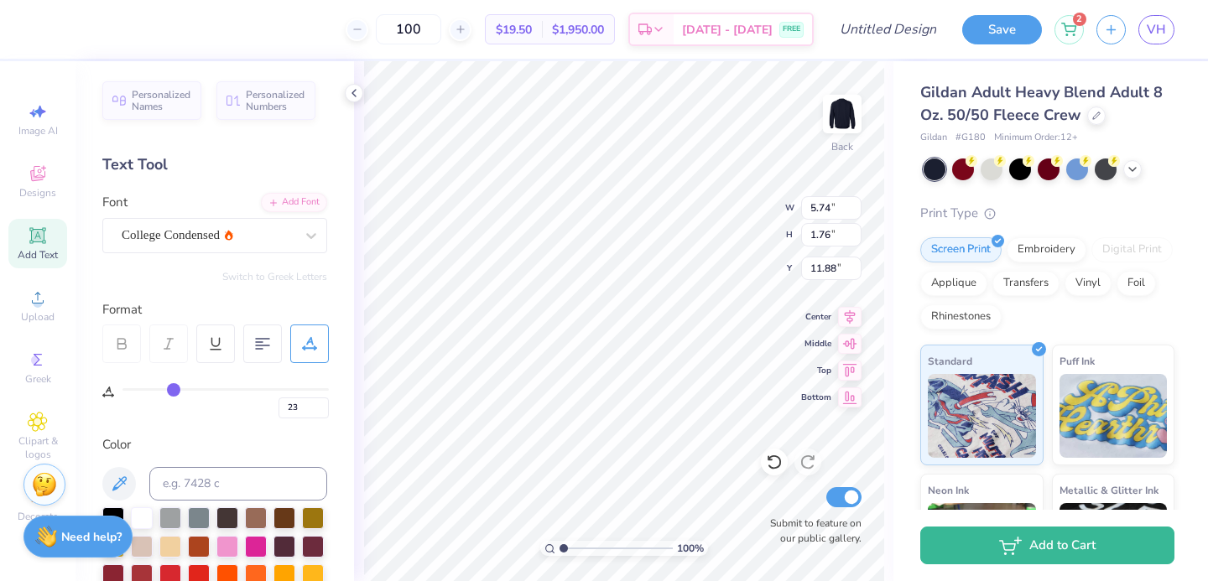
type input "25"
type input "27"
type input "30"
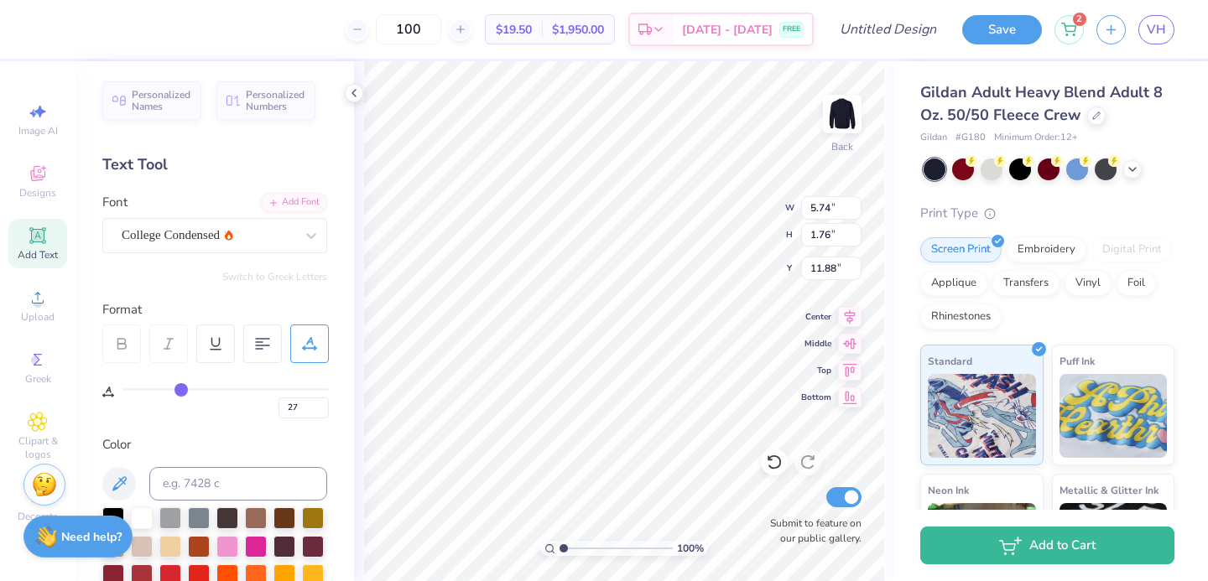
type input "30"
type input "32"
type input "34"
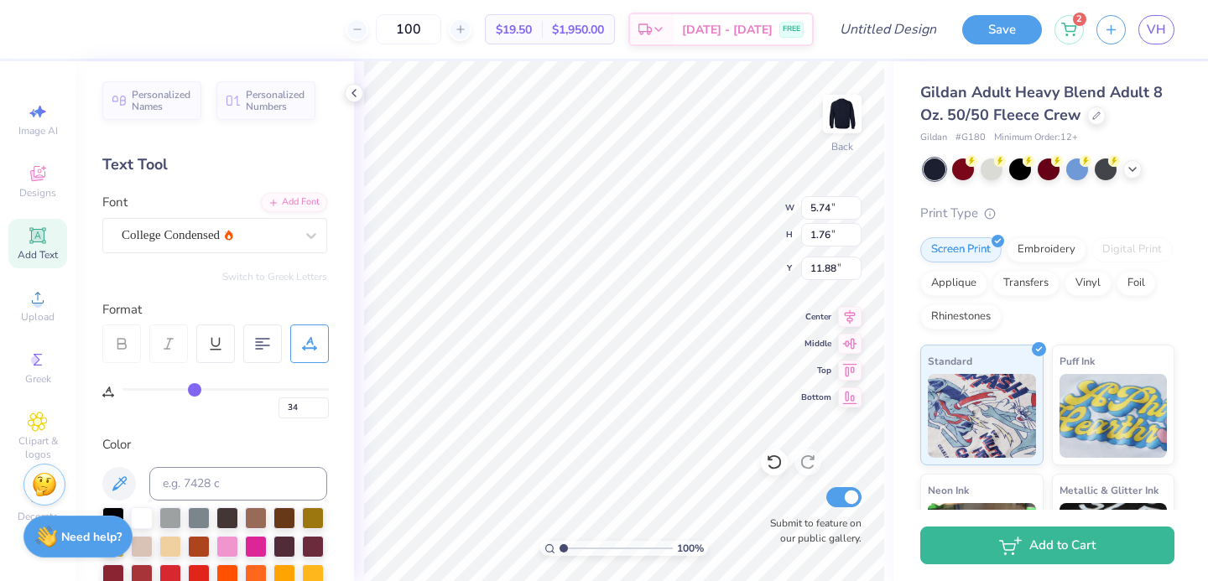
type input "36"
type input "38"
type input "40"
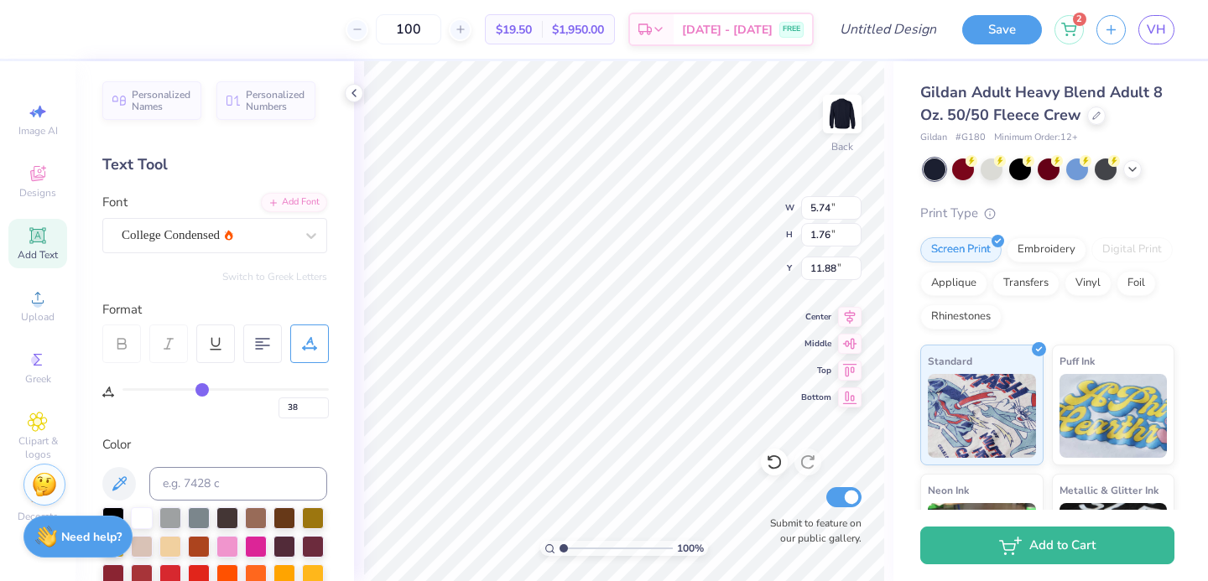
type input "40"
type input "42"
type input "43"
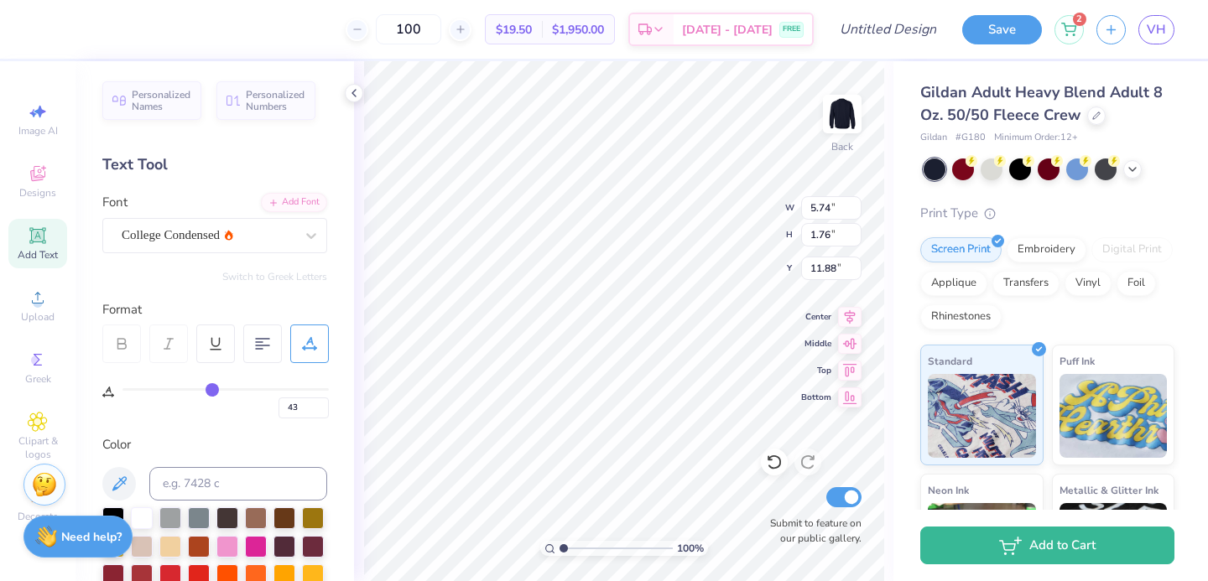
type input "45"
type input "47"
type input "49"
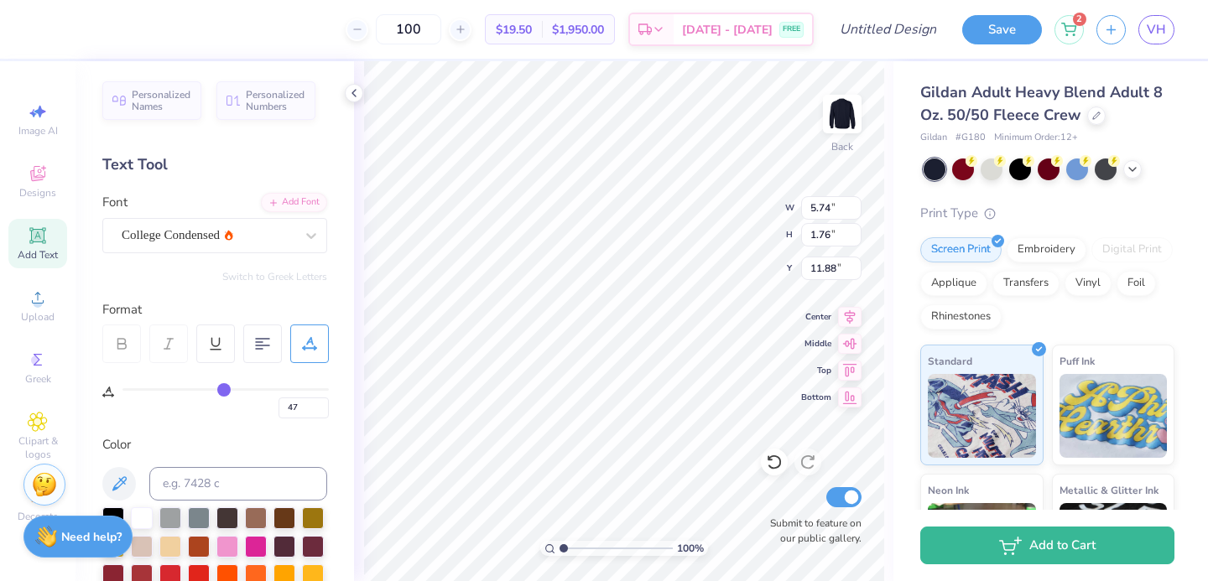
type input "49"
type input "50"
type input "51"
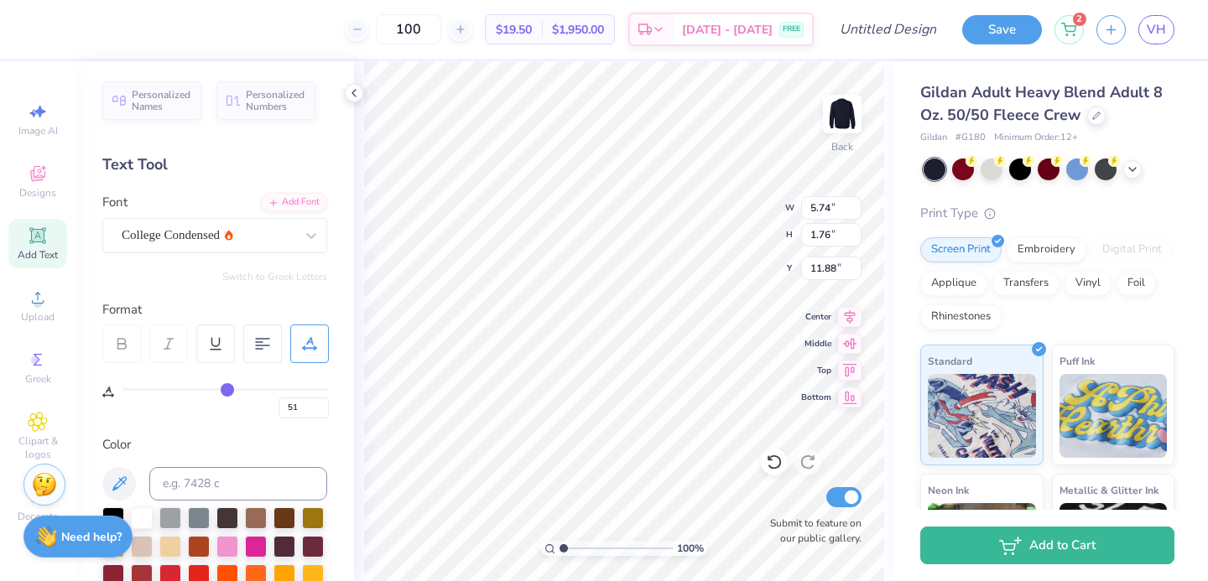
type input "53"
type input "55"
type input "57"
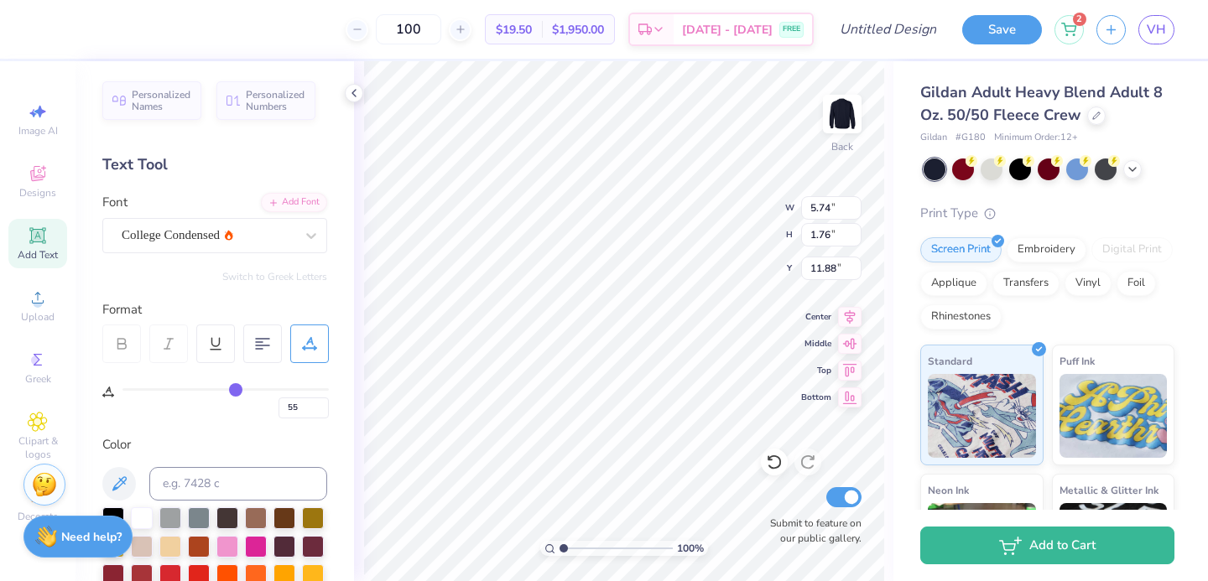
type input "57"
type input "59"
type input "60"
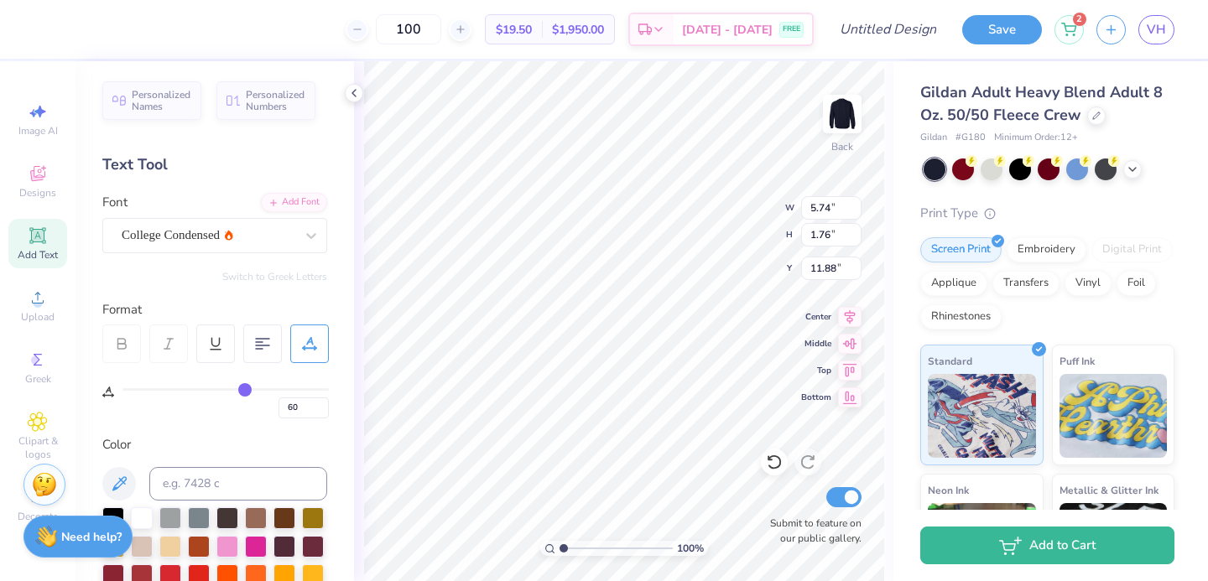
type input "62"
type input "63"
type input "64"
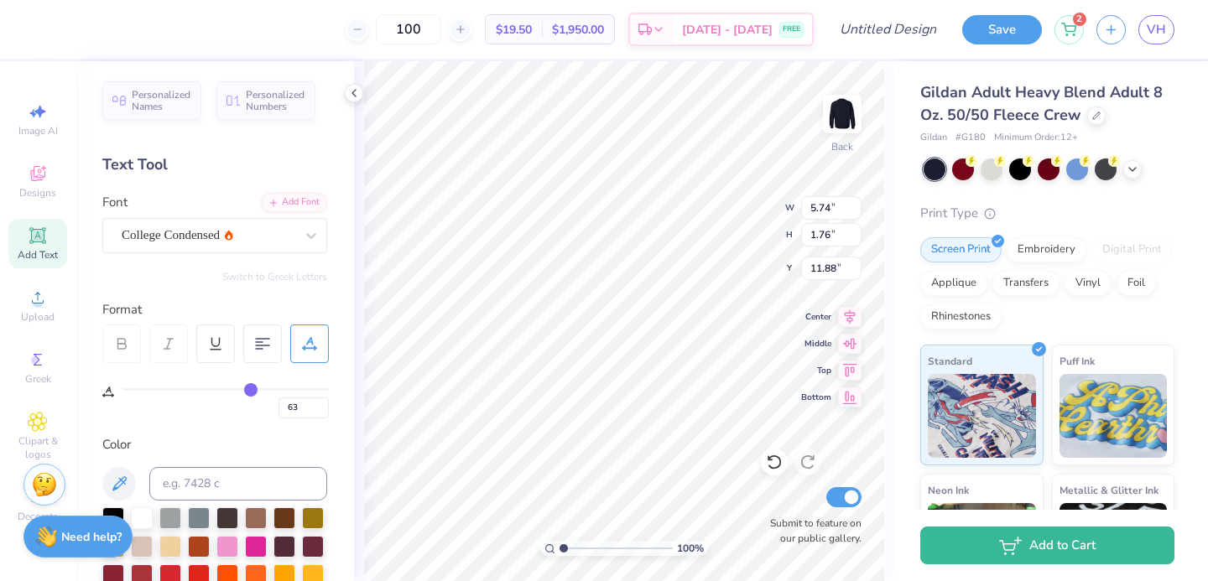
type input "64"
type input "65"
type input "66"
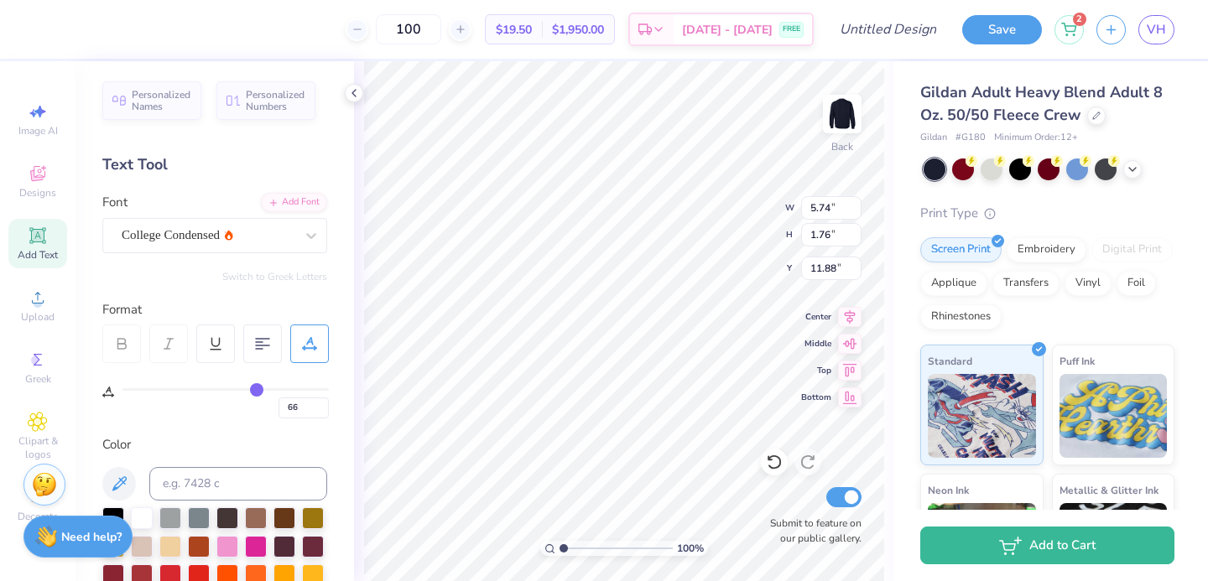
type input "67"
type input "68"
drag, startPoint x: 125, startPoint y: 388, endPoint x: 263, endPoint y: 382, distance: 138.5
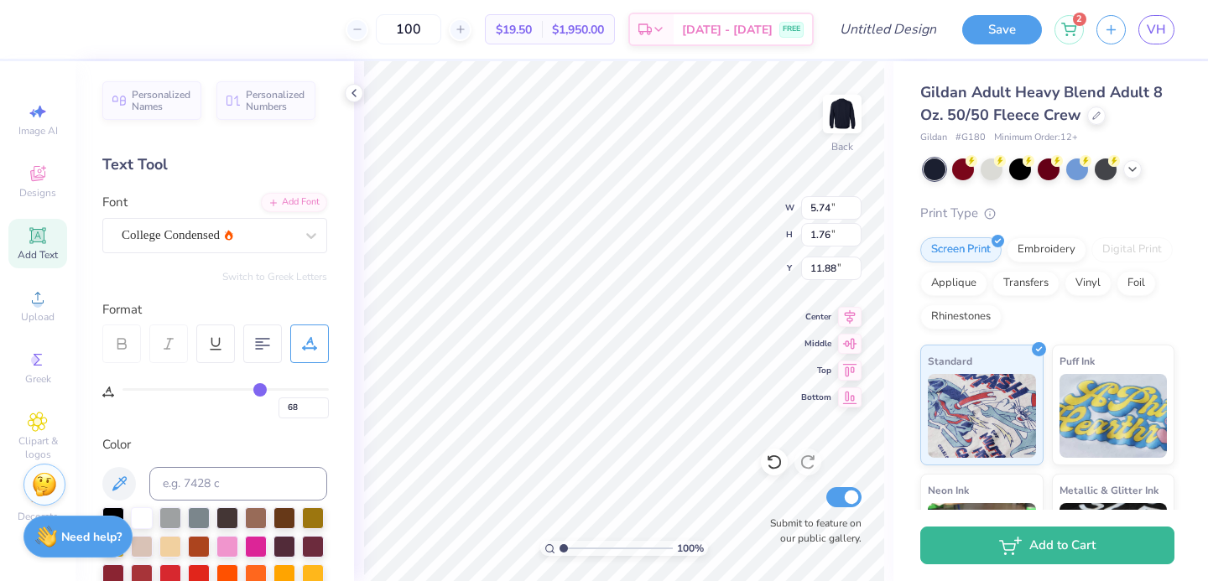
type input "68"
click at [259, 388] on input "range" at bounding box center [225, 389] width 206 height 3
type input "12.63"
type input "2.66"
type input "11.43"
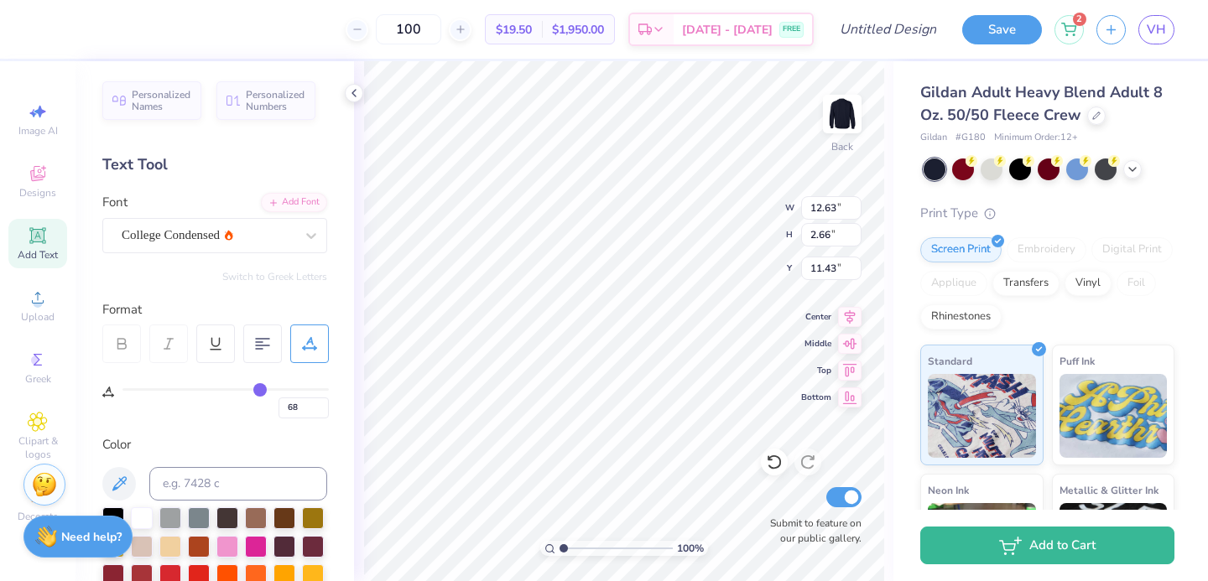
type input "67"
type input "66"
type input "64"
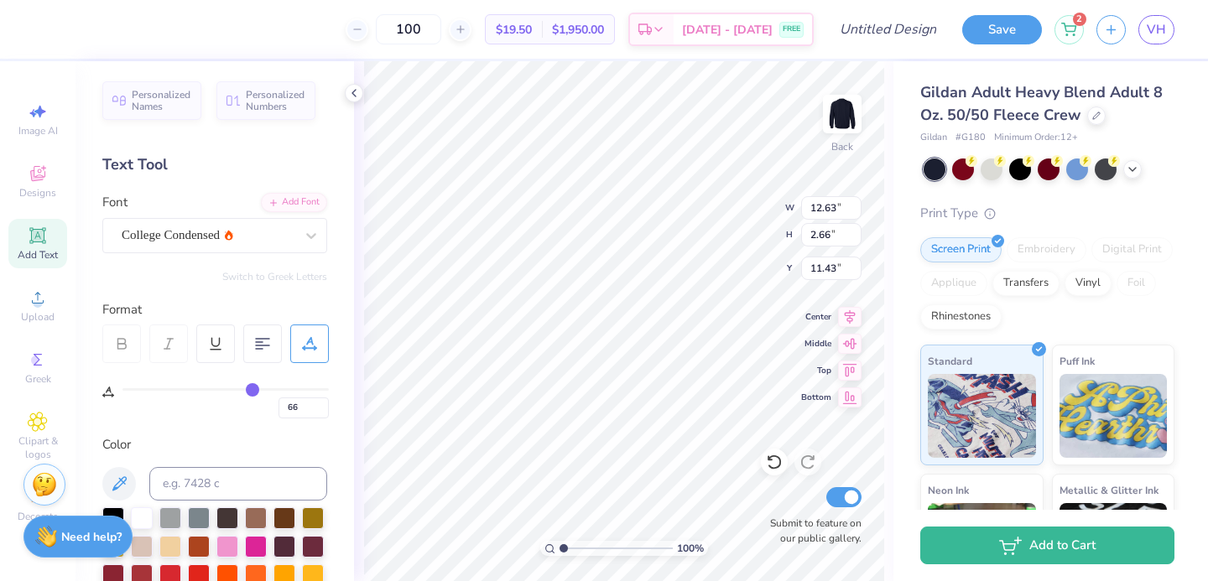
type input "64"
type input "61"
type input "58"
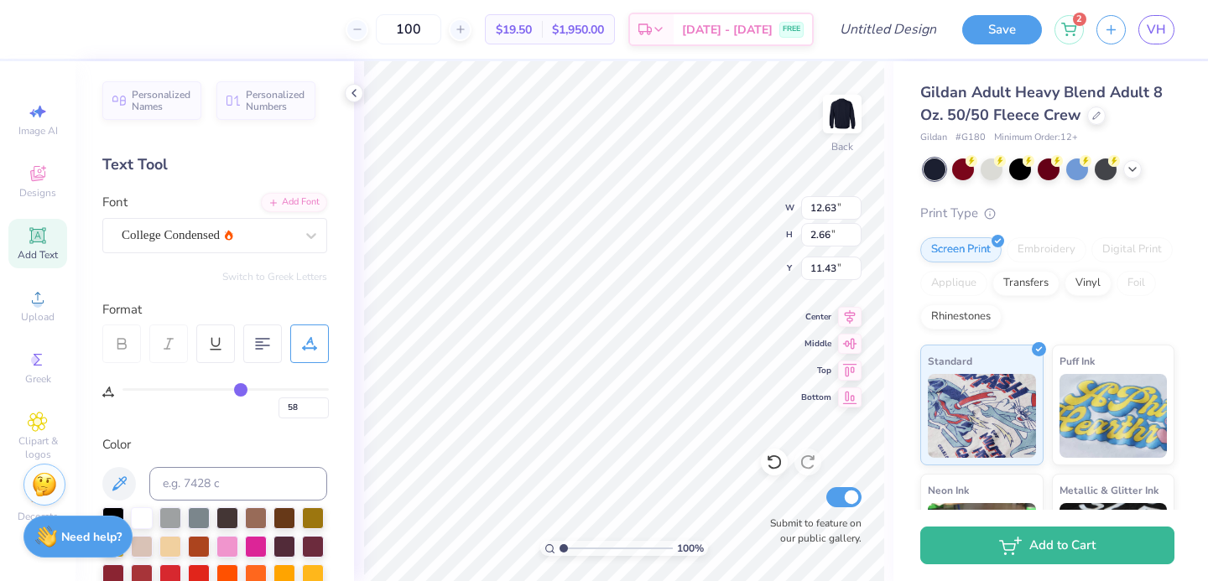
type input "55"
type input "52"
type input "45"
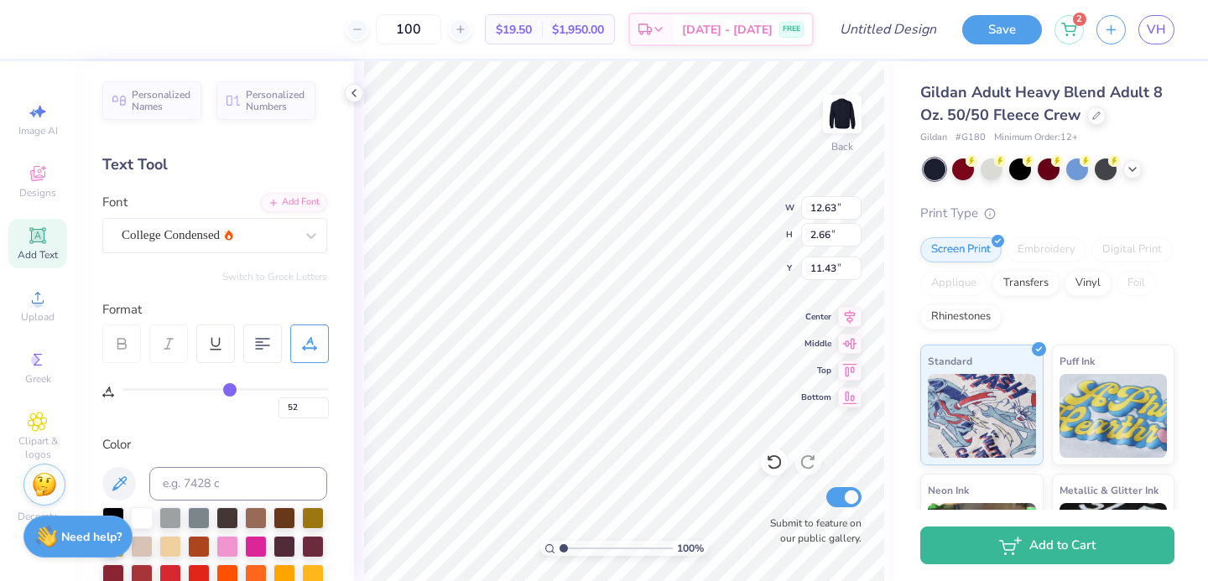
type input "45"
type input "40"
type input "35"
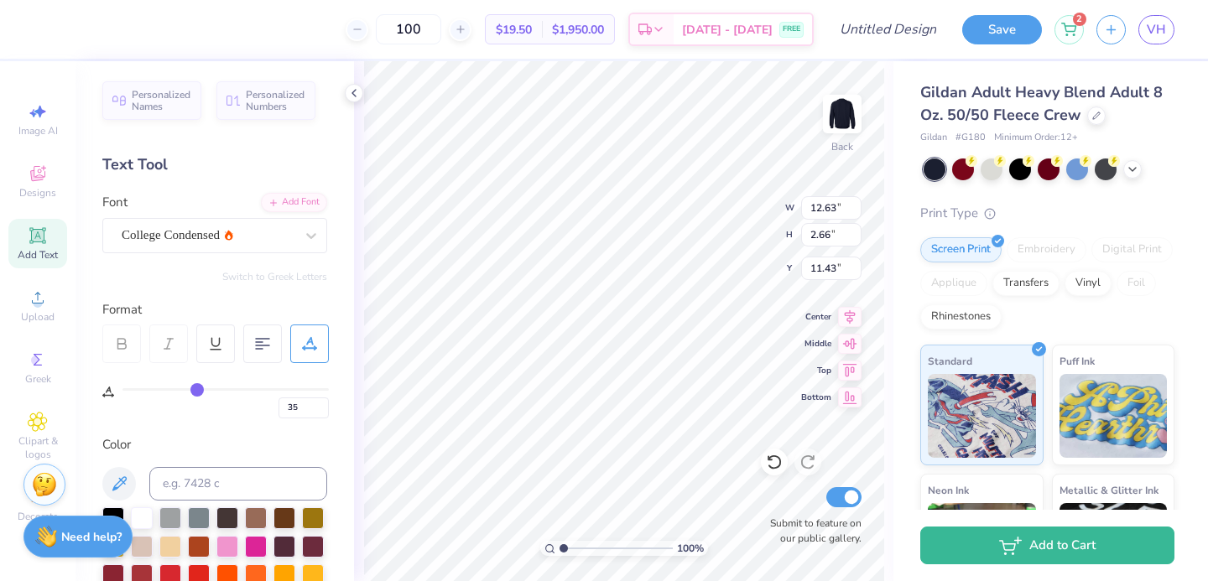
type input "29"
type input "24"
type input "18"
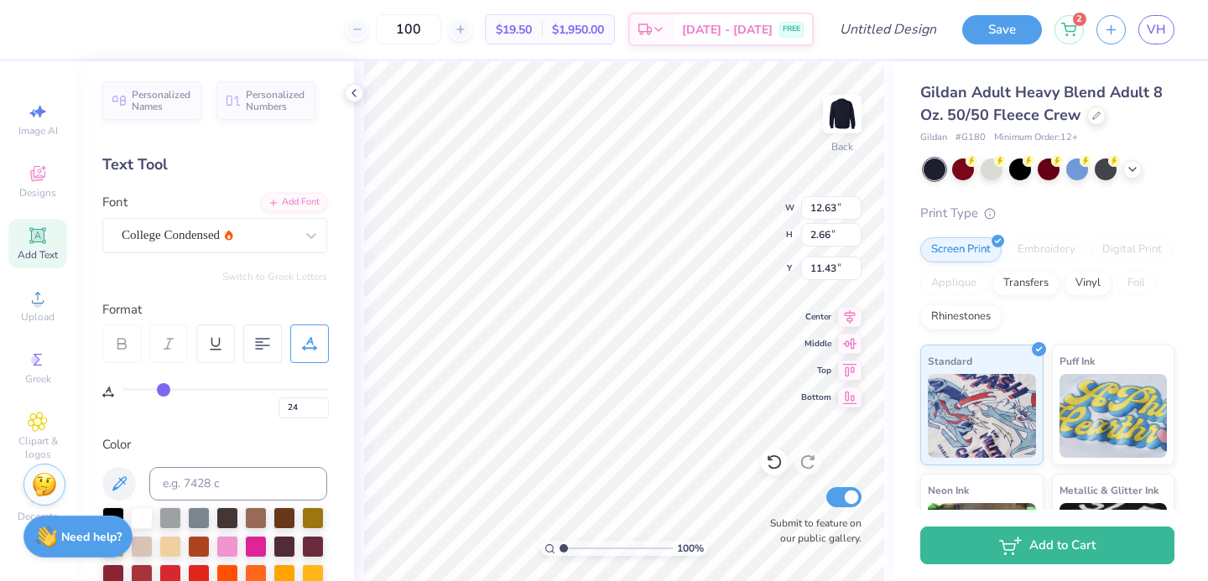
type input "18"
type input "12"
type input "6"
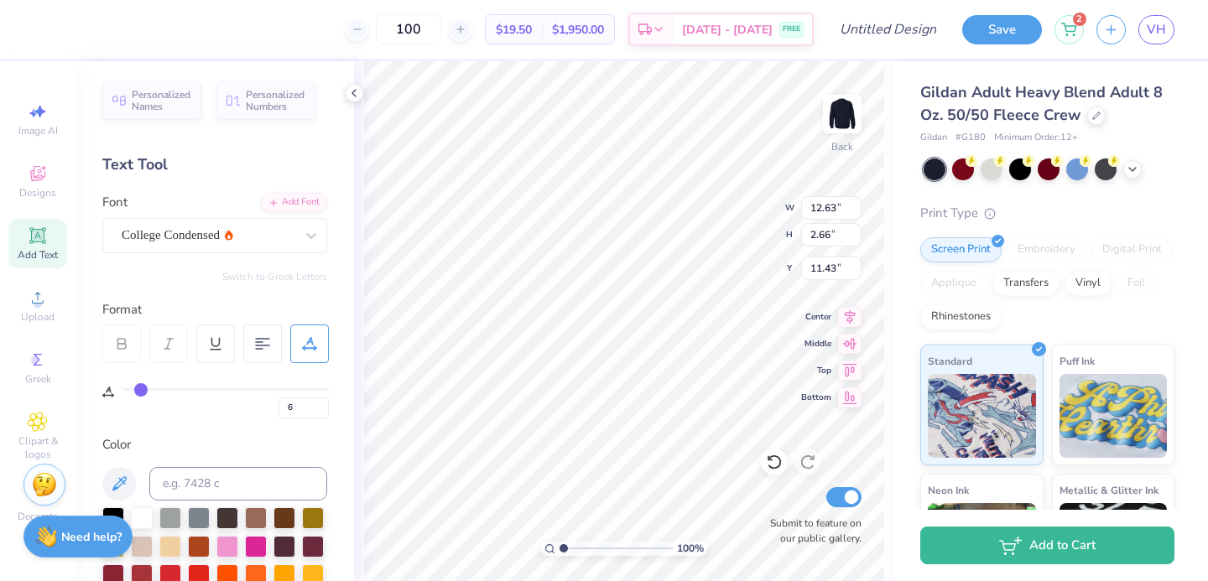
type input "2"
type input "0"
drag, startPoint x: 258, startPoint y: 391, endPoint x: 81, endPoint y: 377, distance: 177.5
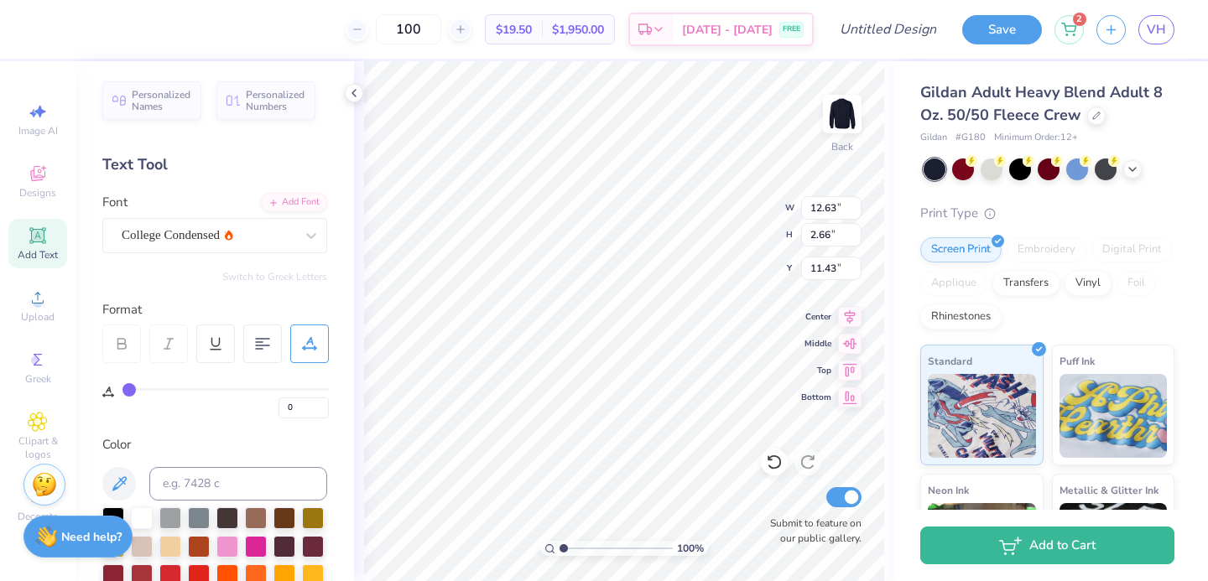
type input "0"
click at [122, 388] on input "range" at bounding box center [225, 389] width 206 height 3
type input "5.74"
type input "1.76"
type input "11.88"
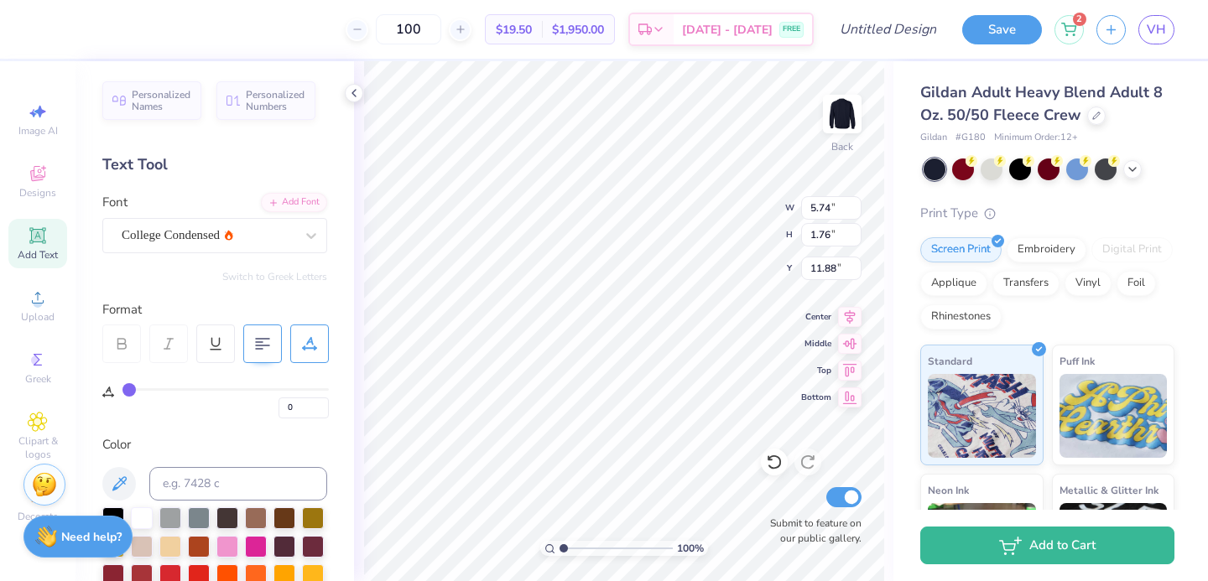
click at [258, 342] on 378 at bounding box center [259, 342] width 7 height 0
type input "6.07"
type input "1.86"
type input "11.78"
type input "4.06"
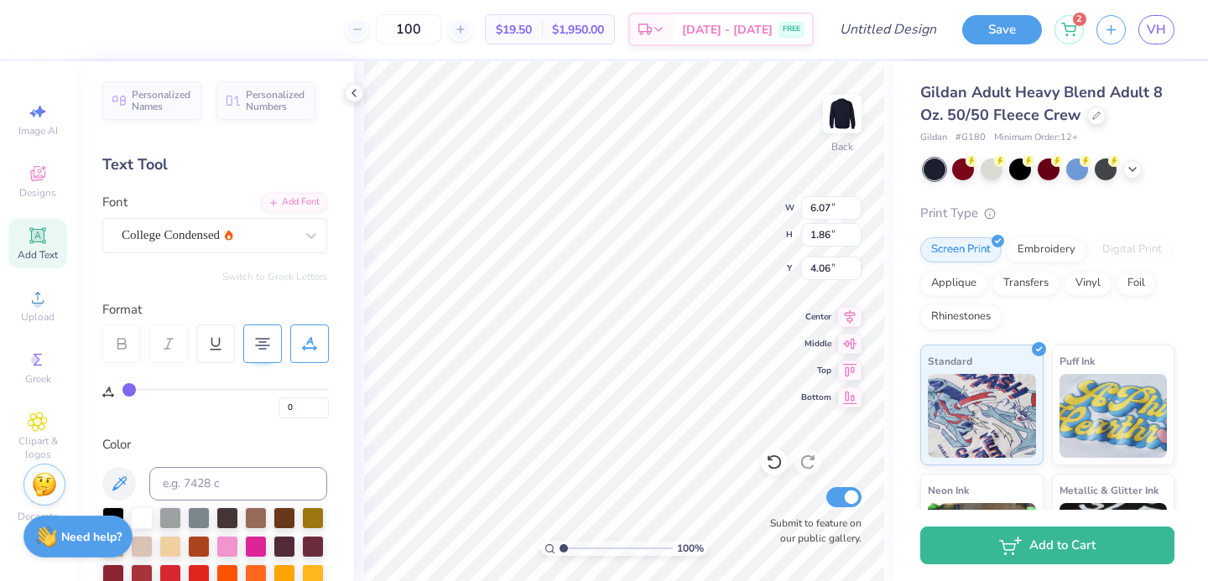
scroll to position [0, 0]
type textarea "PHI SIGMa Sigma"
click at [41, 290] on icon at bounding box center [38, 298] width 20 height 20
click at [29, 316] on span "Upload" at bounding box center [38, 316] width 34 height 13
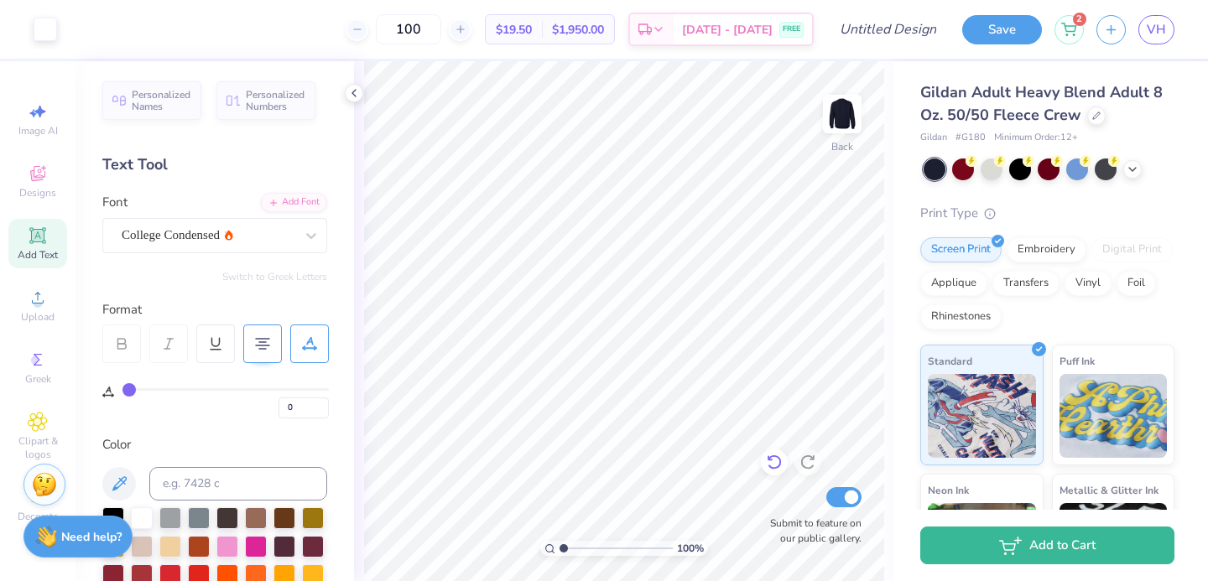
click at [778, 466] on icon at bounding box center [774, 462] width 14 height 15
click at [772, 466] on icon at bounding box center [774, 462] width 17 height 17
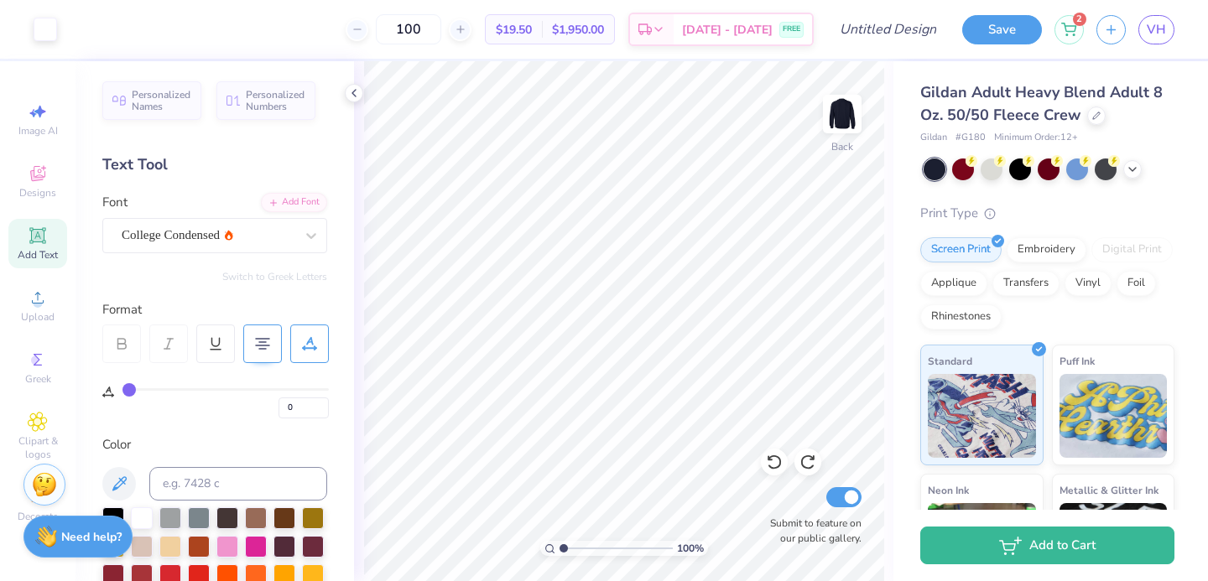
click at [23, 239] on div "Add Text" at bounding box center [37, 243] width 59 height 49
type textarea "19"
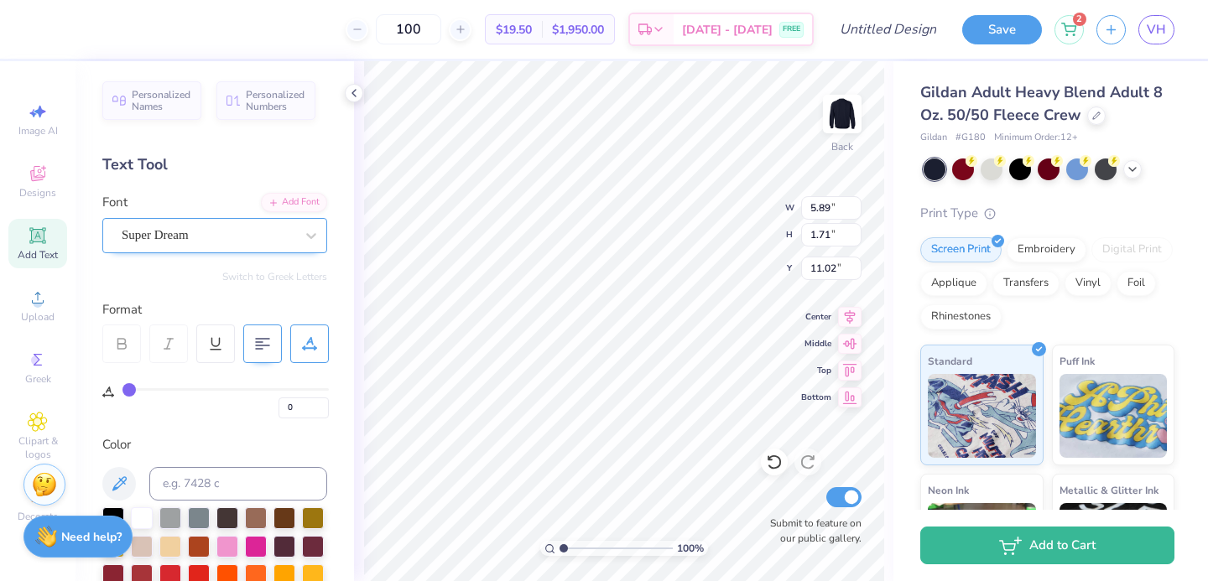
click at [202, 247] on div "Super Dream" at bounding box center [208, 235] width 176 height 26
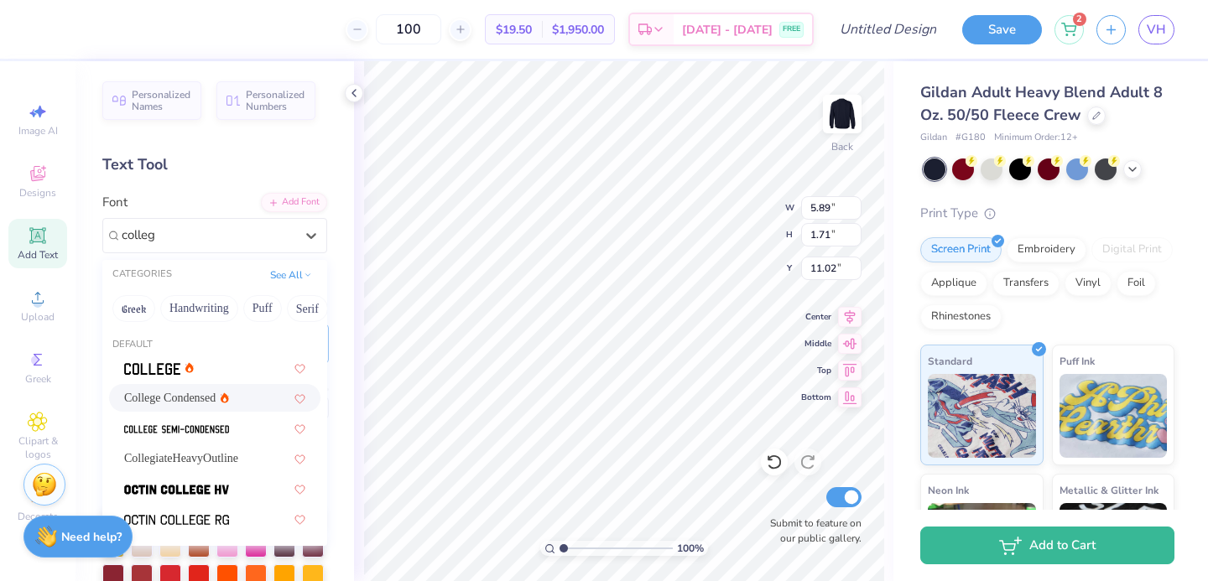
click at [144, 408] on div "College Condensed" at bounding box center [214, 398] width 211 height 28
type input "colleg"
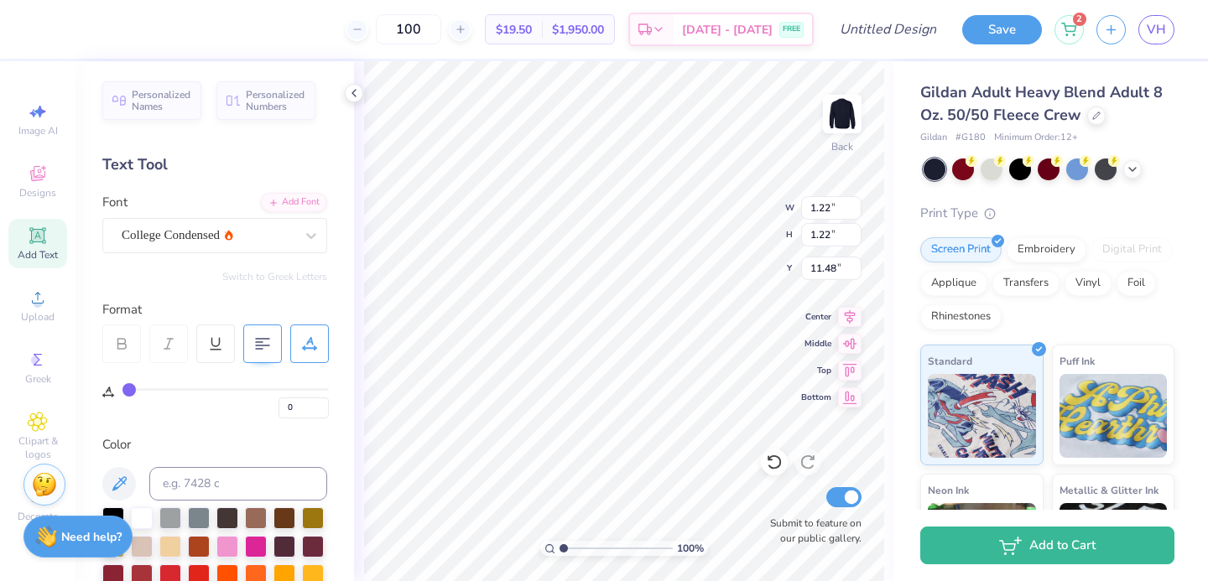
type input "1.22"
type input "11.48"
type input "7.98"
type input "1.06"
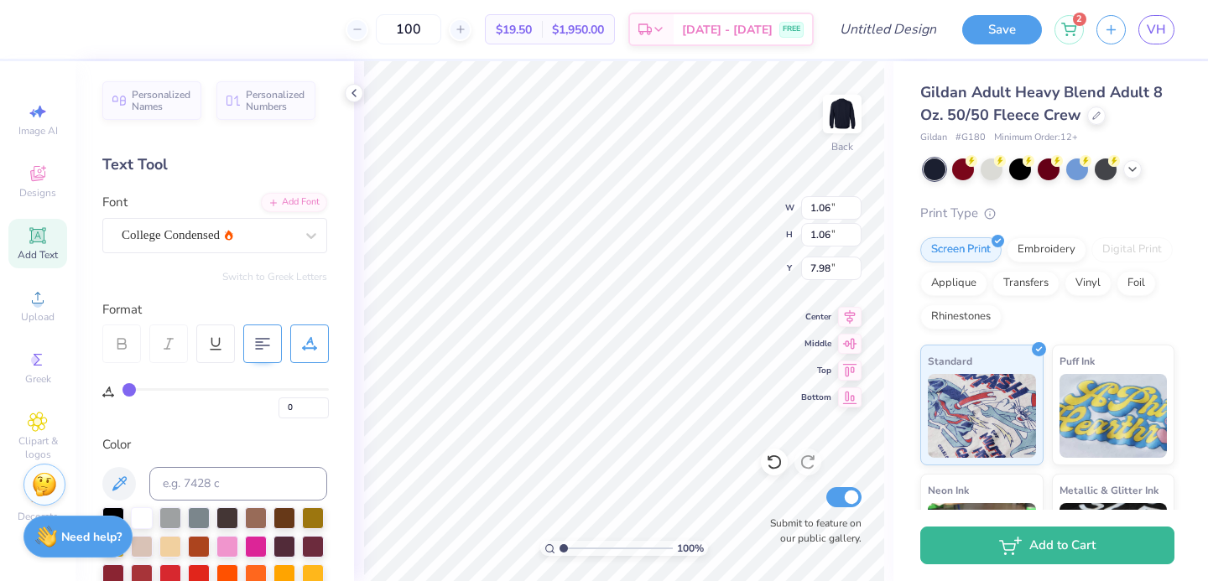
type input "1.06"
type input "8.15"
type input "0.87"
type input "8.33"
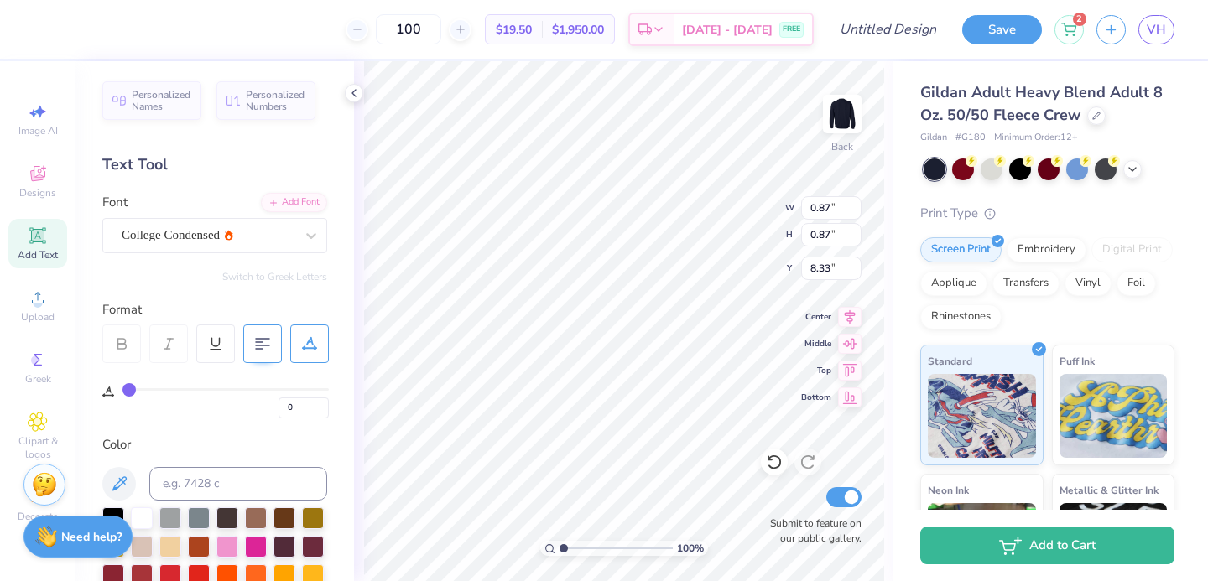
type input "1.14"
type input "8.54"
click at [245, 251] on div "College Condensed" at bounding box center [214, 235] width 225 height 35
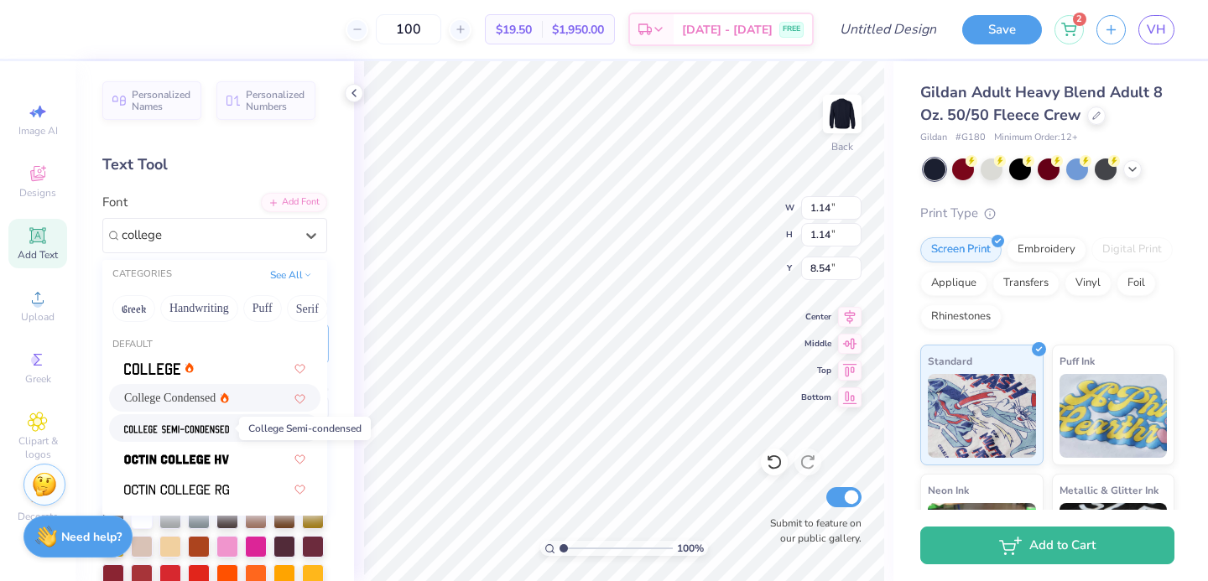
click at [195, 429] on img at bounding box center [176, 430] width 105 height 12
type input "college"
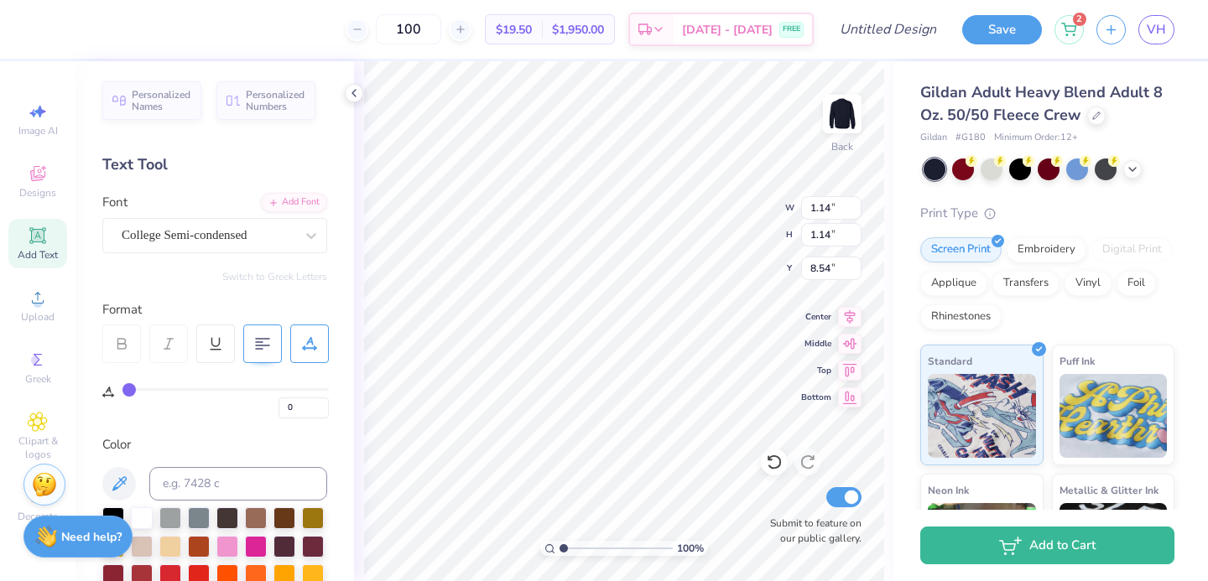
type input "1.26"
click at [226, 242] on div "College Semi-condensed" at bounding box center [208, 235] width 176 height 26
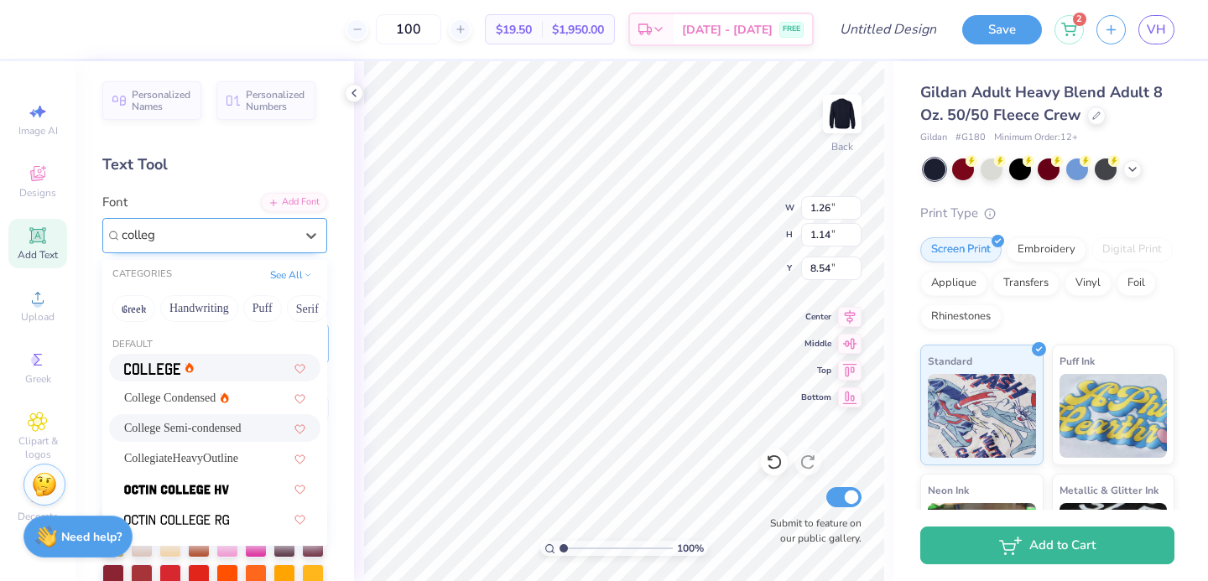
click at [150, 372] on img at bounding box center [152, 369] width 56 height 12
type input "colleg"
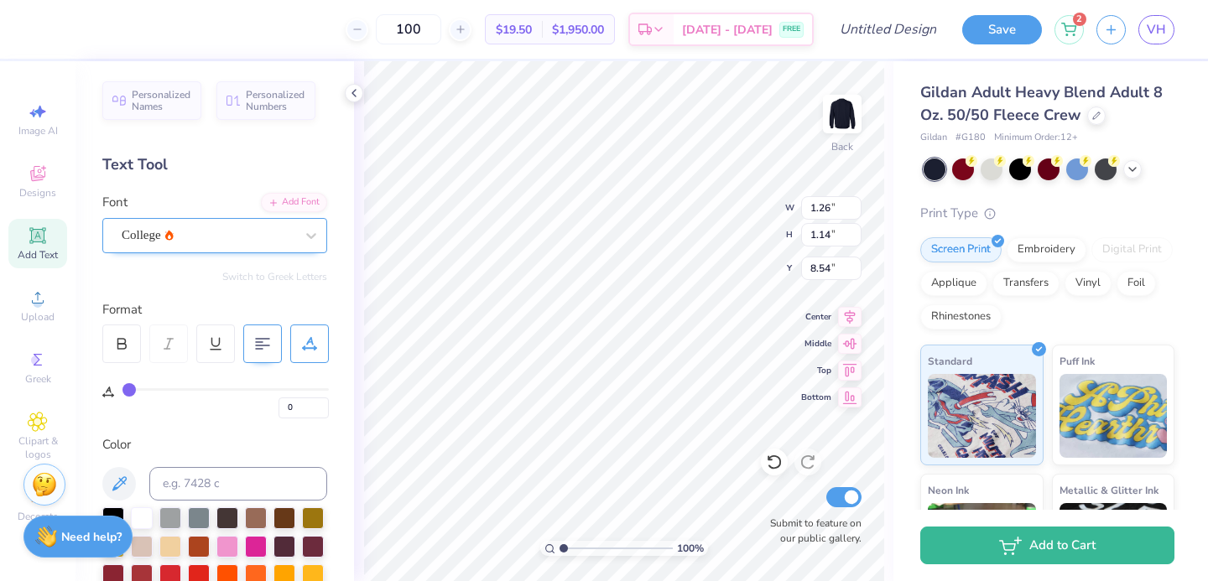
type input "1.39"
type input "1.02"
type input "0.84"
type input "8.37"
click at [122, 354] on div at bounding box center [121, 344] width 39 height 39
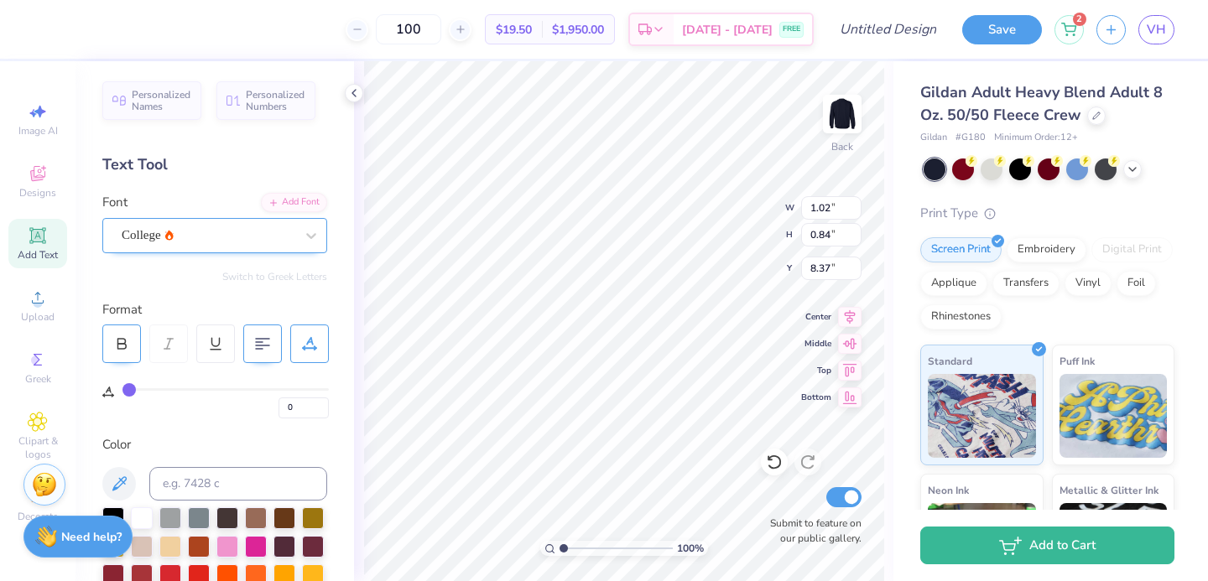
type input "1.04"
type input "1.19"
type input "0.96"
type input "8.24"
type input "1.18"
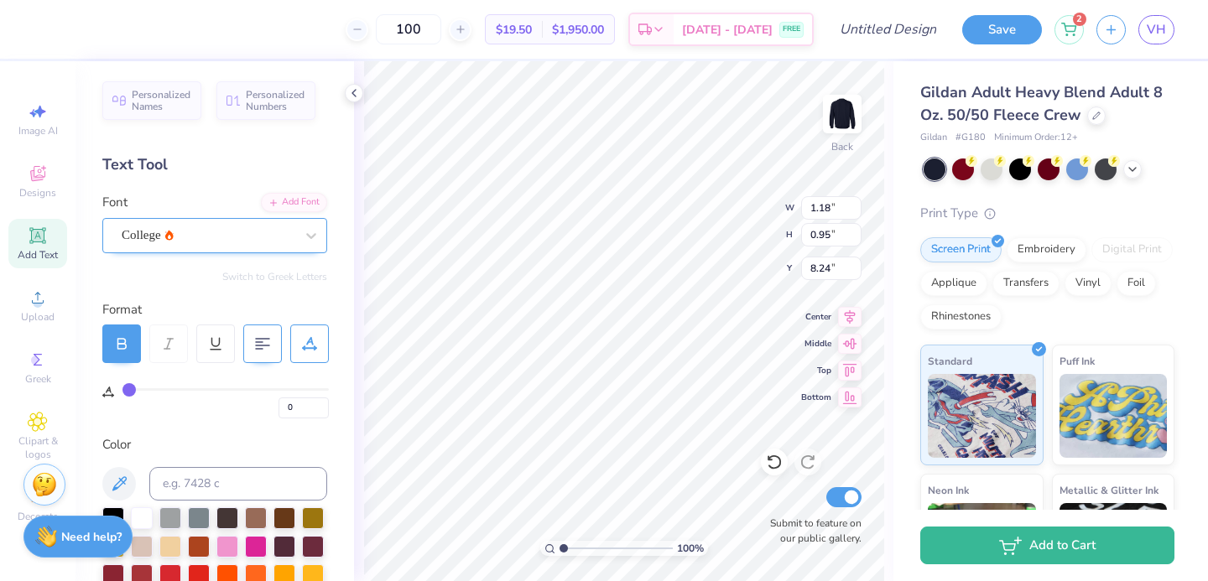
type input "0.95"
type input "1.30"
type input "1.05"
click at [623, 305] on li "Duplicate" at bounding box center [645, 299] width 132 height 33
type input "9.25"
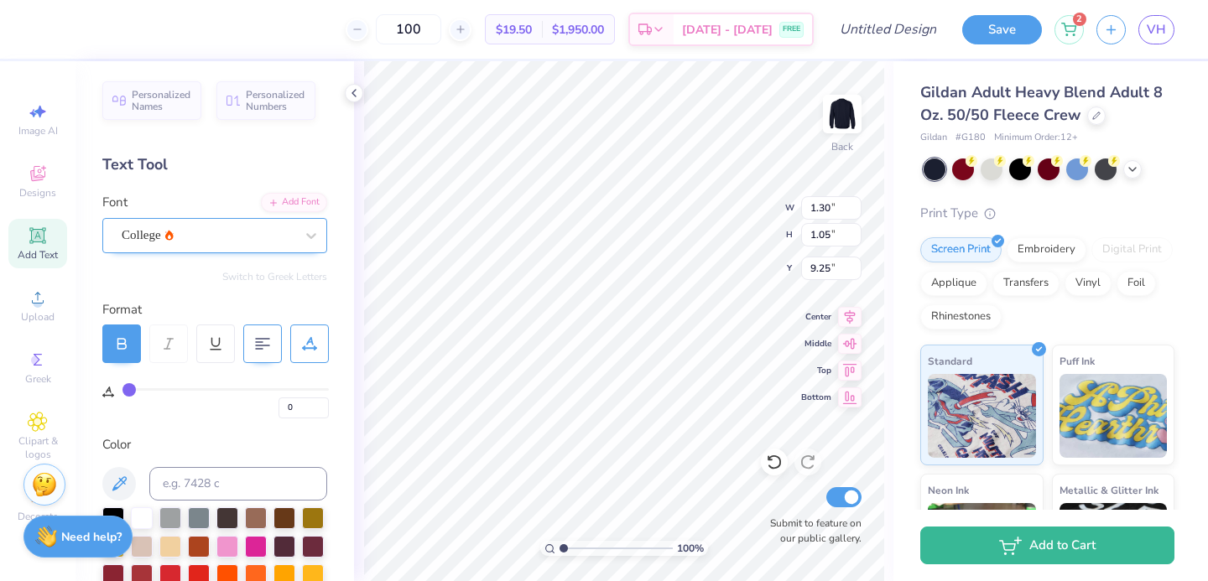
type textarea "13"
type input "9.30"
type input "0.61"
type input "0.95"
type input "8.29"
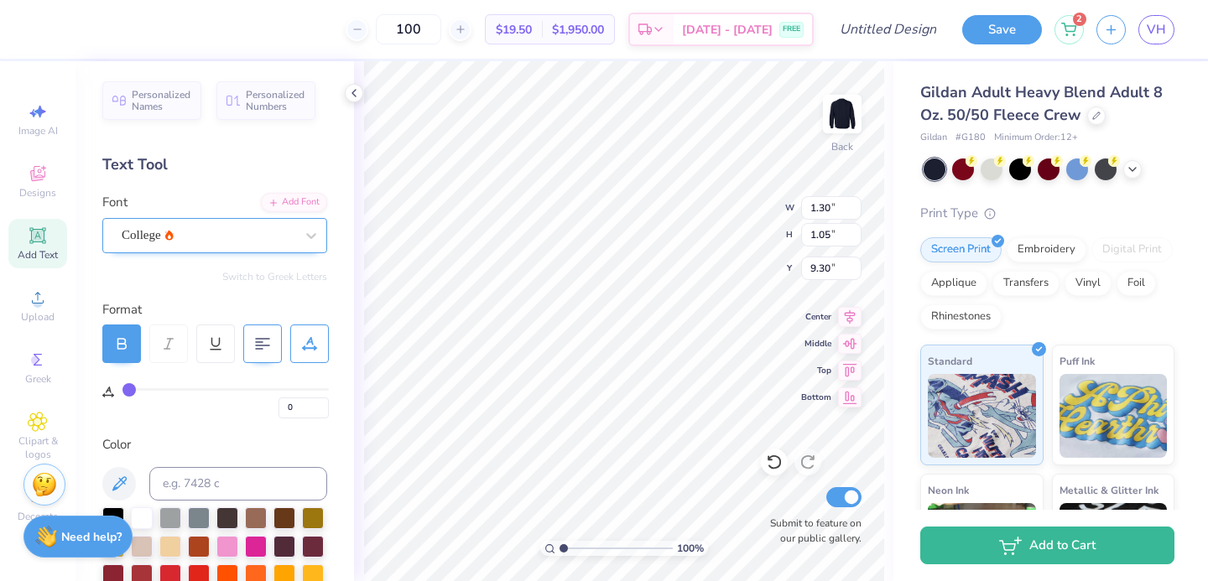
type input "8.25"
click at [265, 238] on div "College" at bounding box center [208, 235] width 176 height 26
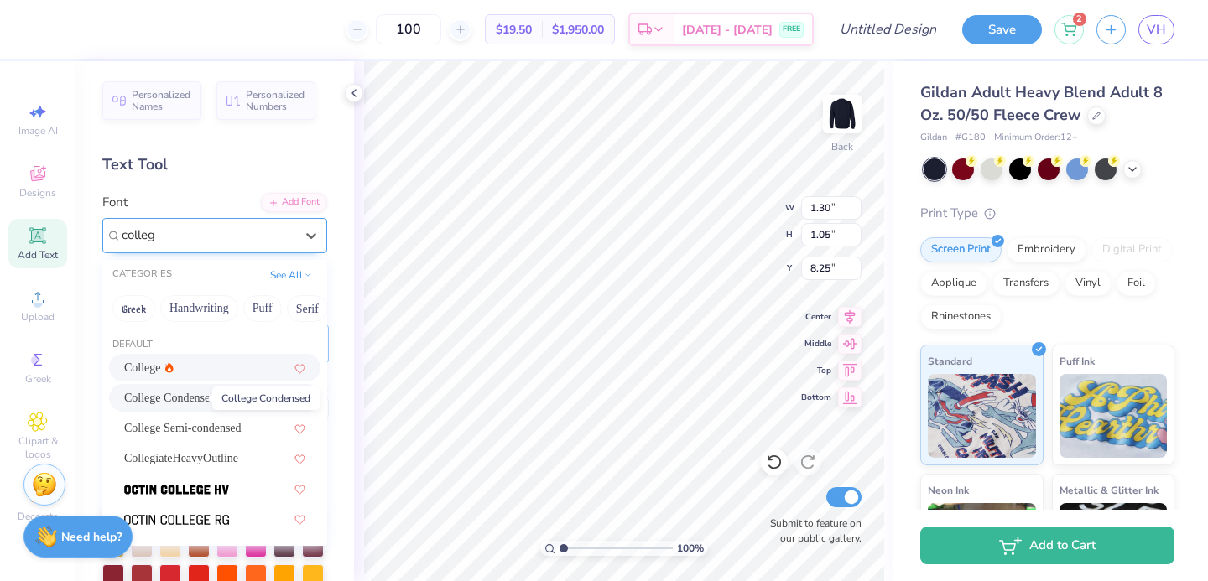
click at [155, 393] on span "College Condensed" at bounding box center [169, 398] width 91 height 18
type input "colleg"
type input "1.05"
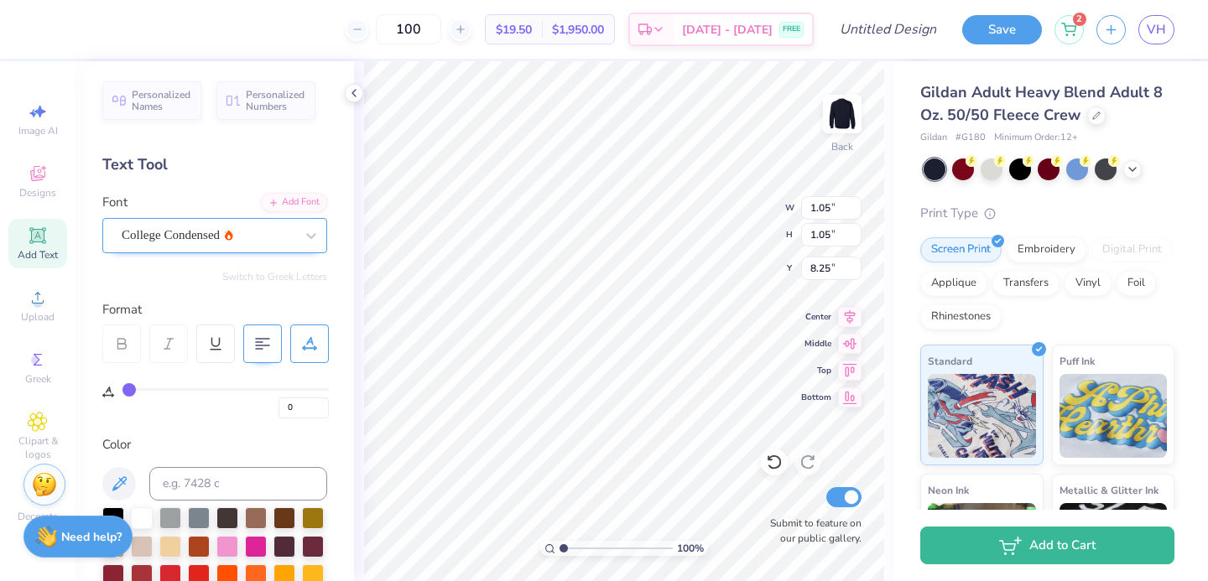
click at [235, 226] on div "College Condensed" at bounding box center [208, 235] width 176 height 26
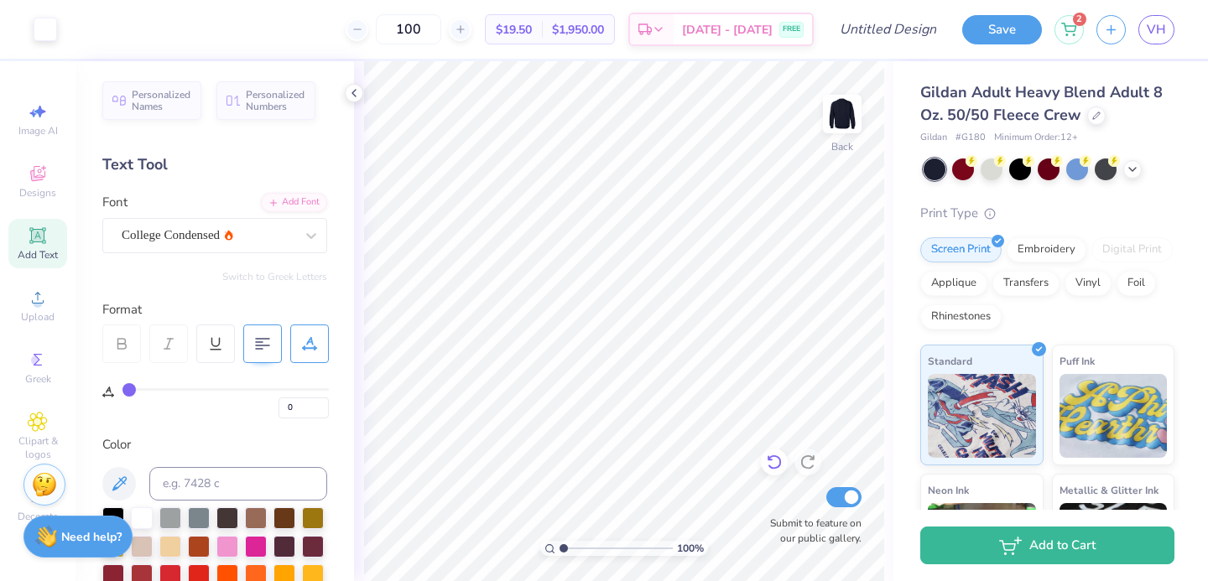
click at [772, 468] on icon at bounding box center [774, 462] width 14 height 15
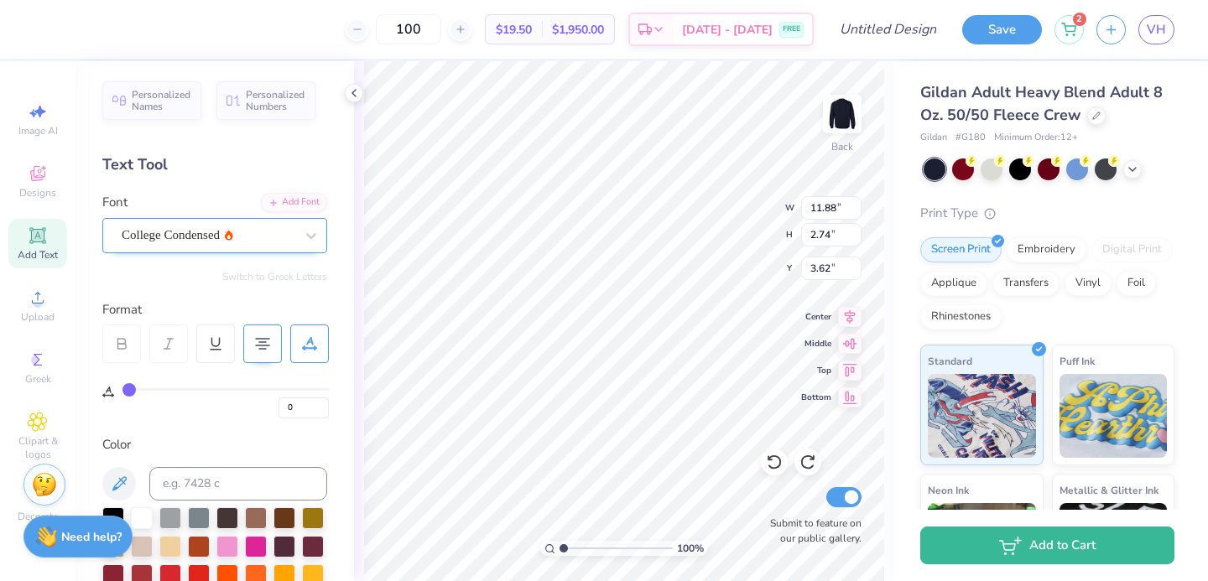
click at [149, 244] on div at bounding box center [208, 235] width 173 height 23
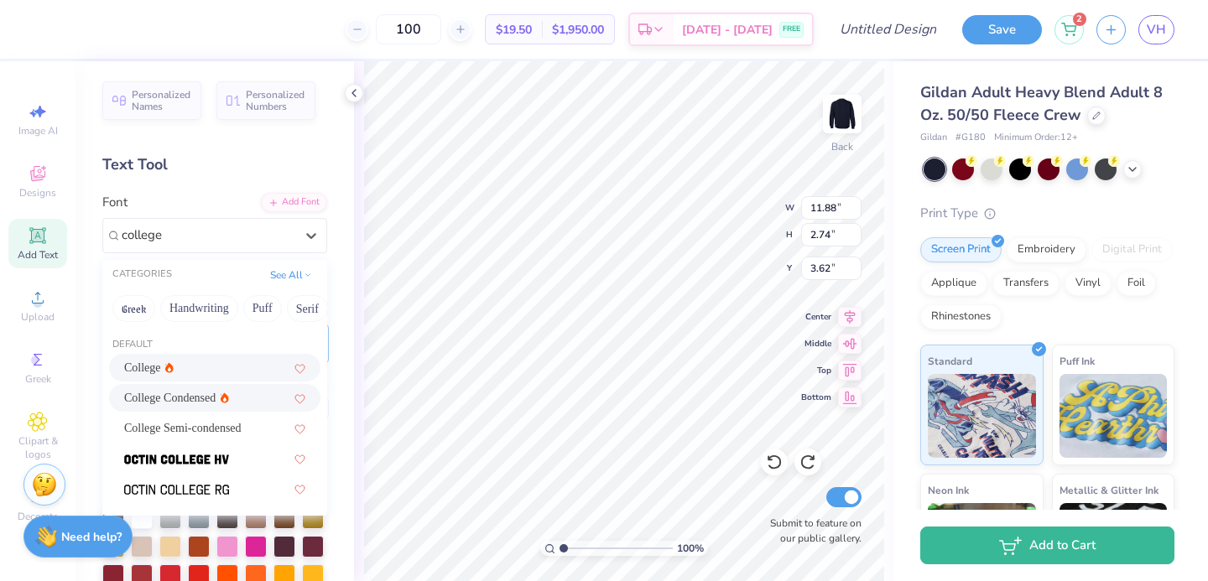
click at [153, 369] on span "College" at bounding box center [142, 368] width 37 height 18
type input "college"
type input "13.90"
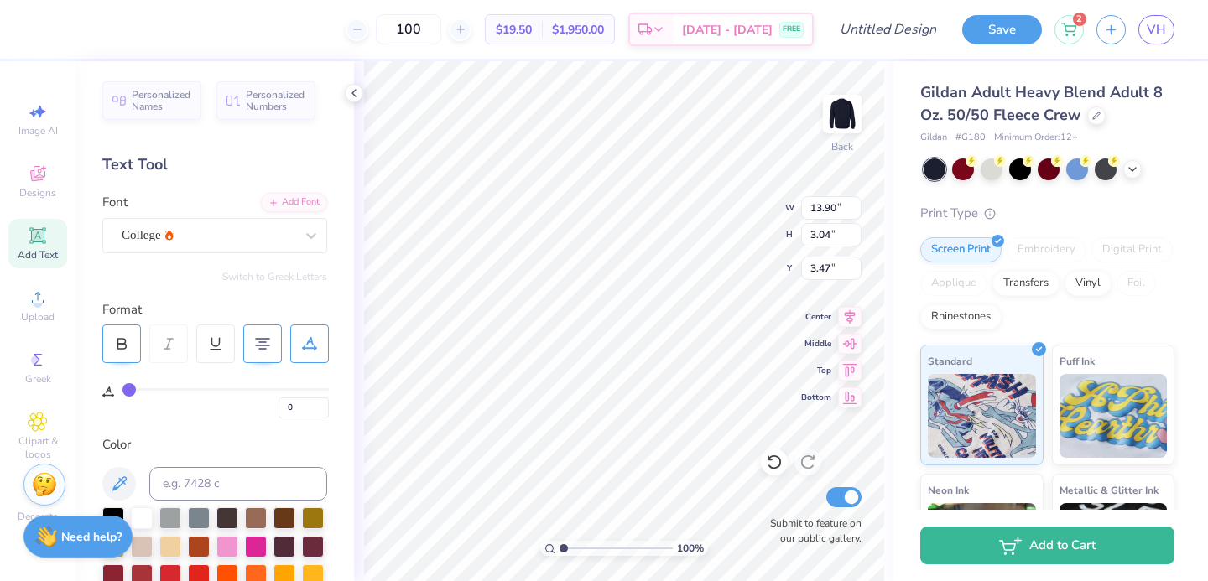
click at [114, 348] on icon at bounding box center [121, 343] width 15 height 15
click at [774, 461] on icon at bounding box center [774, 462] width 17 height 17
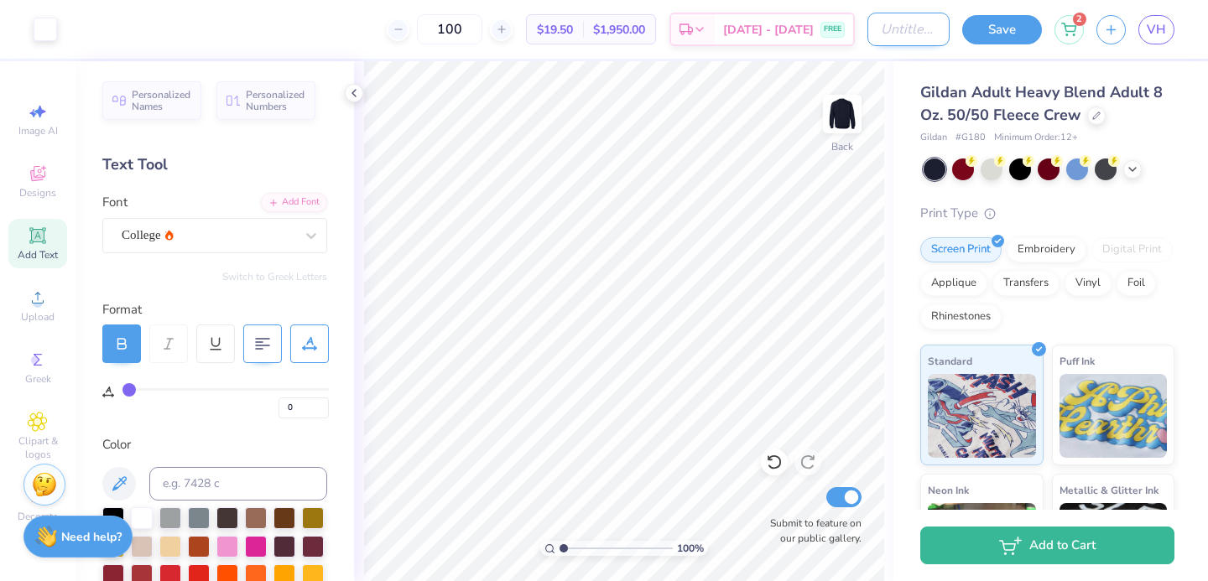
click at [882, 27] on input "Design Title" at bounding box center [908, 30] width 82 height 34
click at [1012, 34] on button "Save" at bounding box center [1002, 27] width 80 height 29
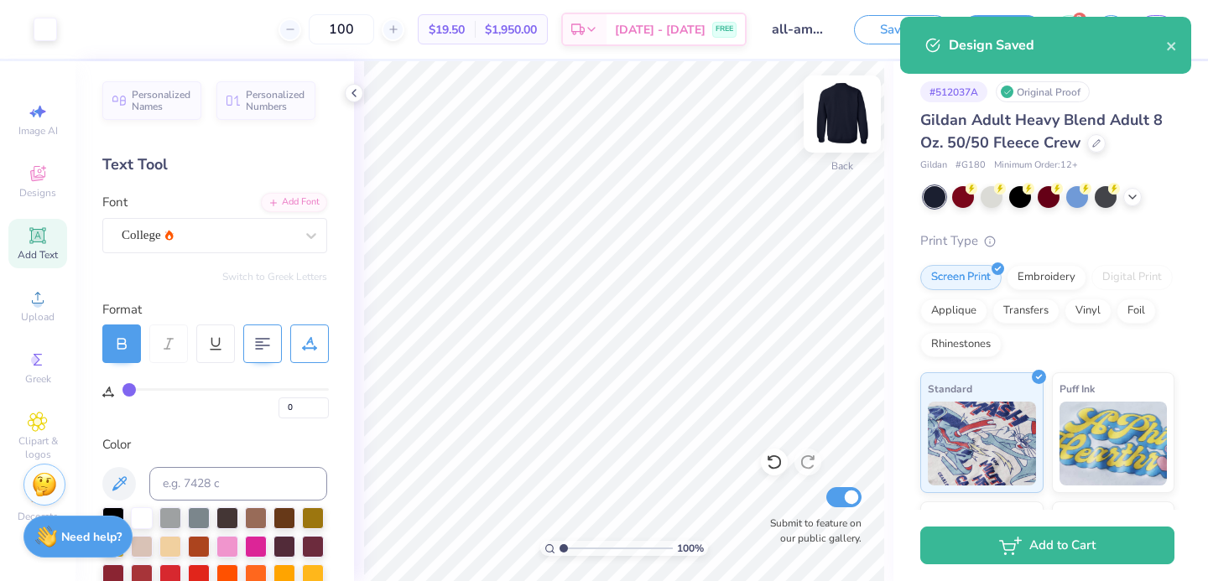
click at [847, 122] on img at bounding box center [842, 114] width 67 height 67
click at [845, 122] on img at bounding box center [842, 114] width 67 height 67
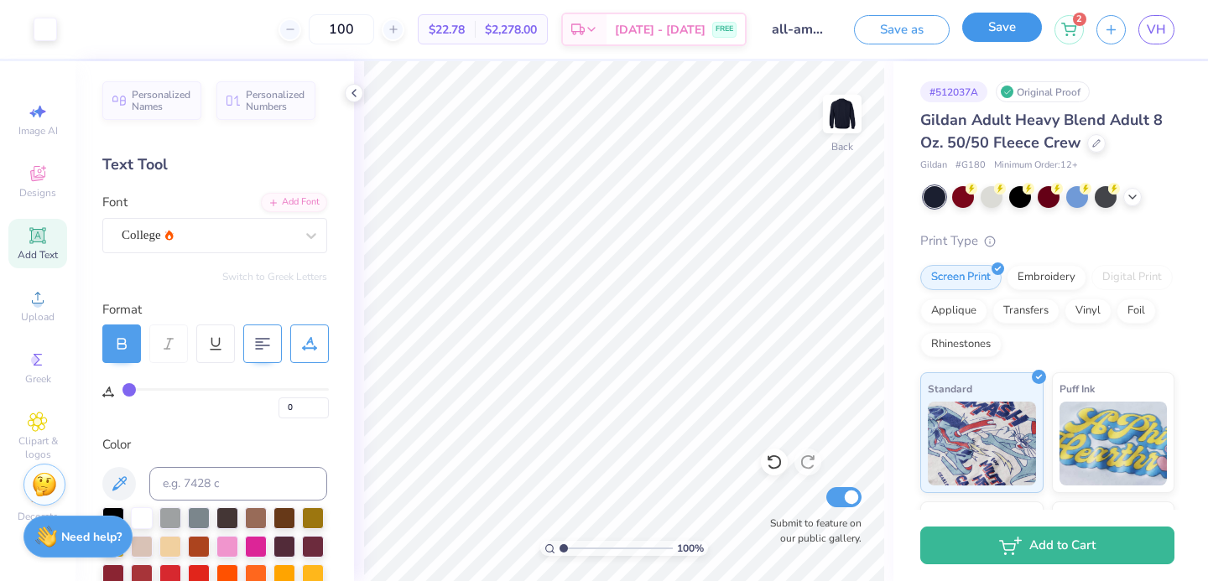
click at [985, 27] on button "Save" at bounding box center [1002, 27] width 80 height 29
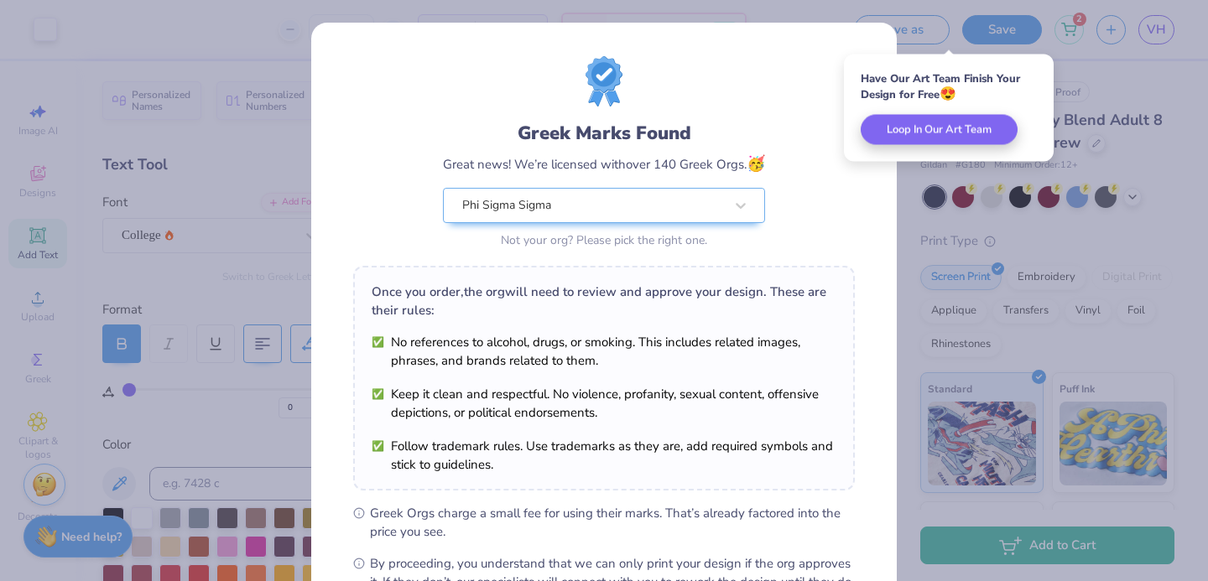
scroll to position [204, 0]
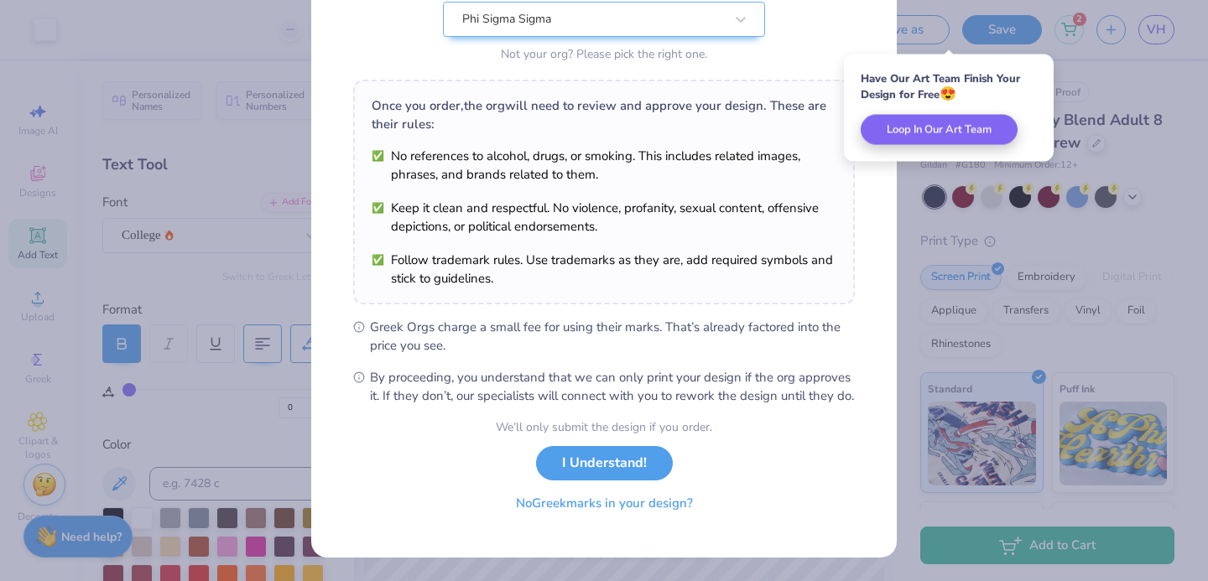
click at [591, 517] on button "No Greek marks in your design?" at bounding box center [604, 503] width 205 height 34
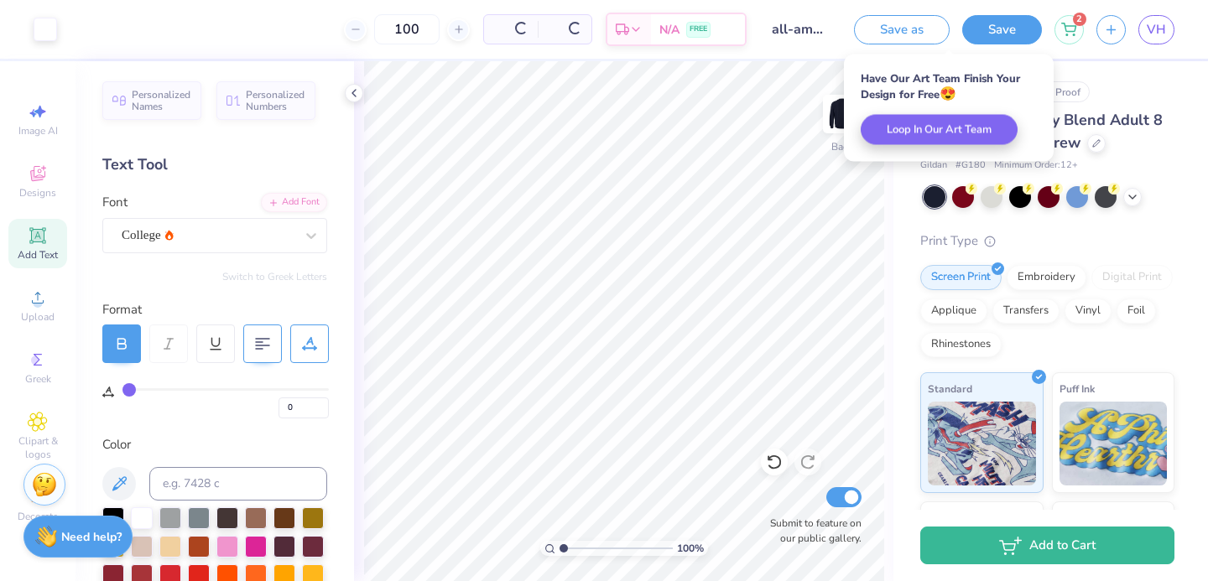
scroll to position [0, 0]
